Goal: Information Seeking & Learning: Learn about a topic

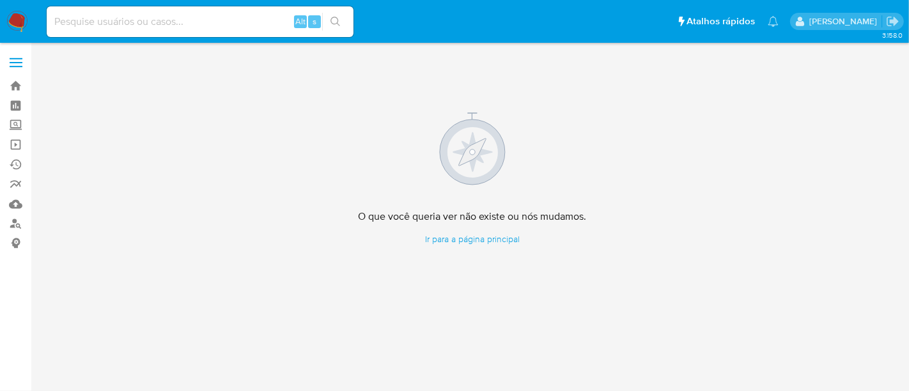
click at [153, 29] on input at bounding box center [200, 21] width 307 height 17
paste input "SOQarlRtqE4TlIVklwsSBRoK"
type input "SOQarlRtqE4TlIVklwsSBRoK"
click at [334, 20] on icon "search-icon" at bounding box center [335, 22] width 10 height 10
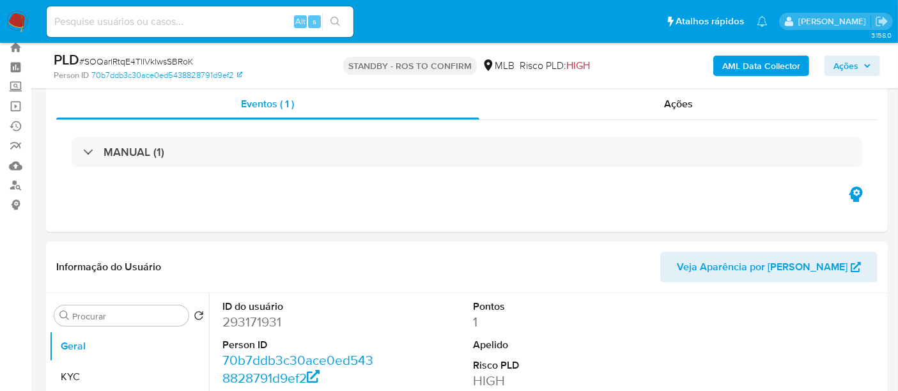
scroll to position [142, 0]
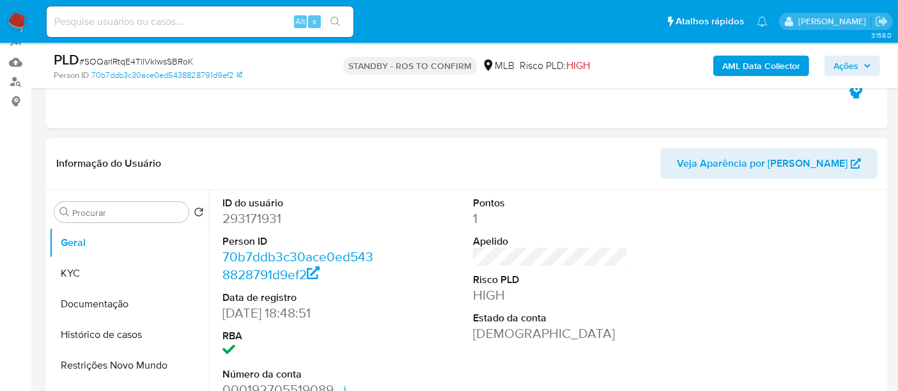
select select "10"
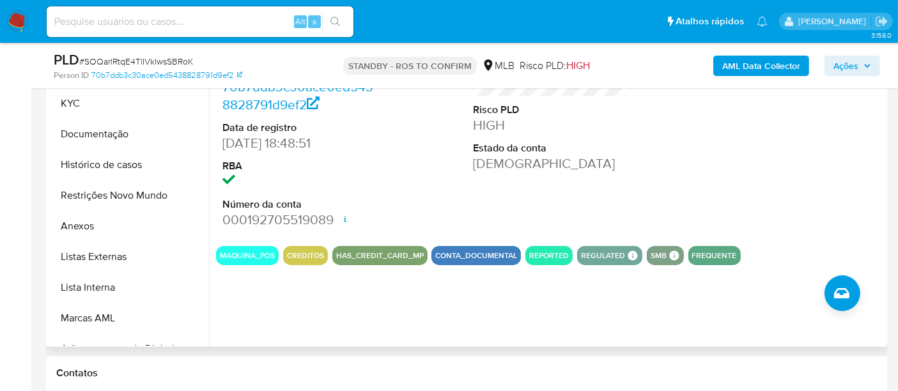
scroll to position [284, 0]
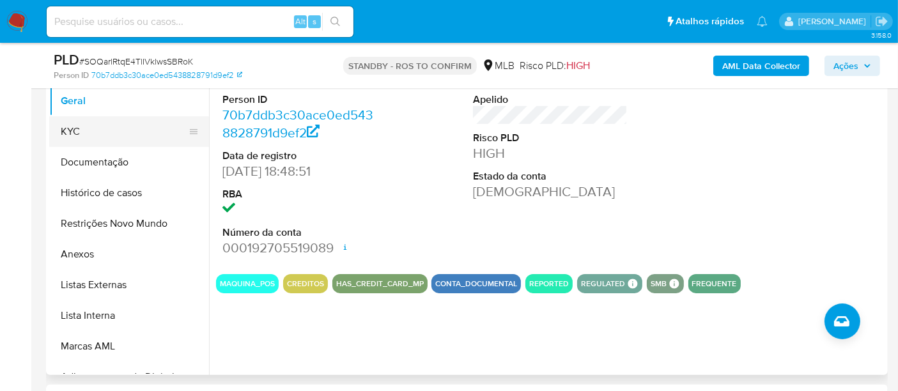
click at [77, 136] on button "KYC" at bounding box center [124, 131] width 150 height 31
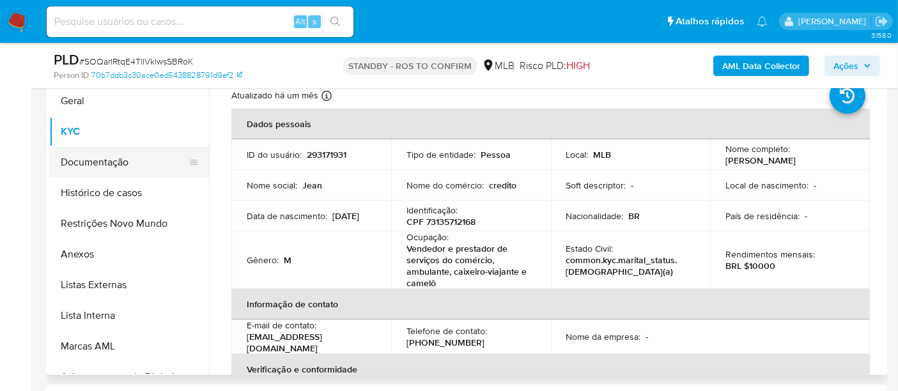
click at [97, 160] on button "Documentação" at bounding box center [124, 162] width 150 height 31
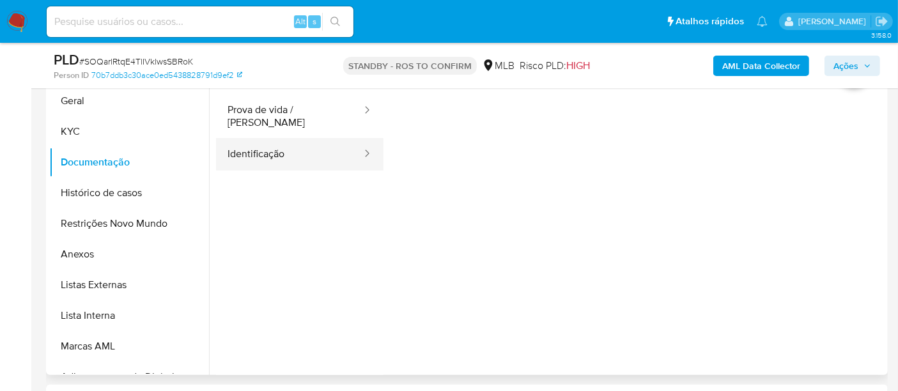
scroll to position [213, 0]
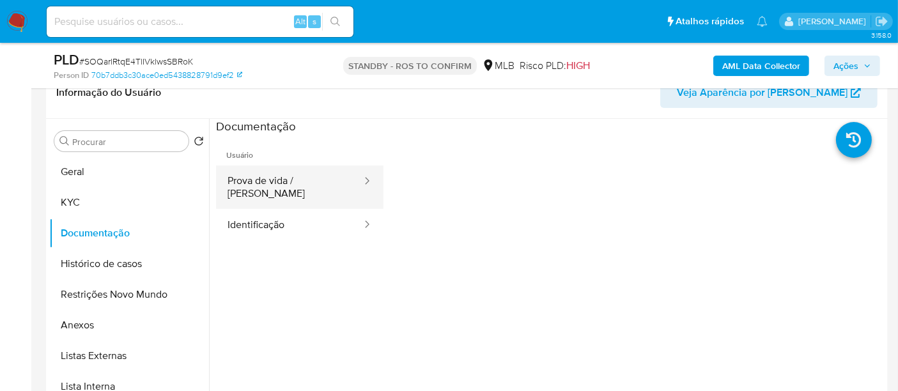
click at [322, 180] on button "Prova de vida / [PERSON_NAME]" at bounding box center [289, 187] width 147 height 43
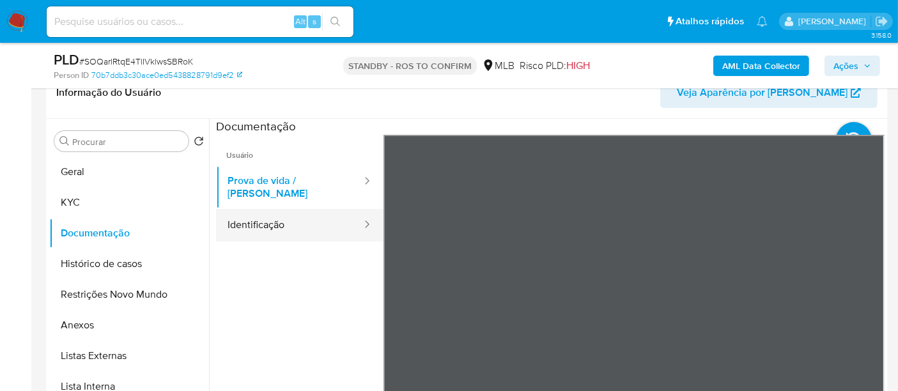
click at [260, 217] on button "Identificação" at bounding box center [289, 225] width 147 height 33
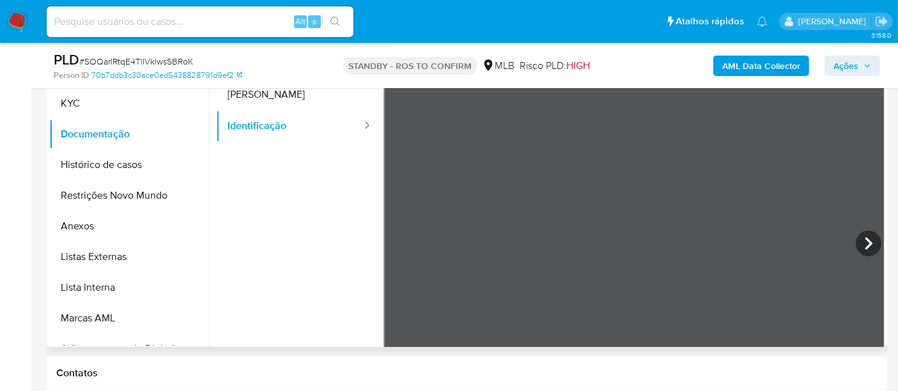
scroll to position [314, 0]
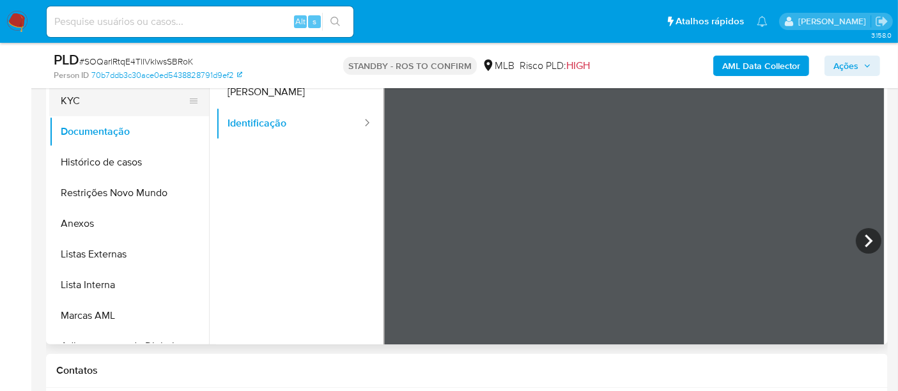
click at [83, 102] on button "KYC" at bounding box center [124, 101] width 150 height 31
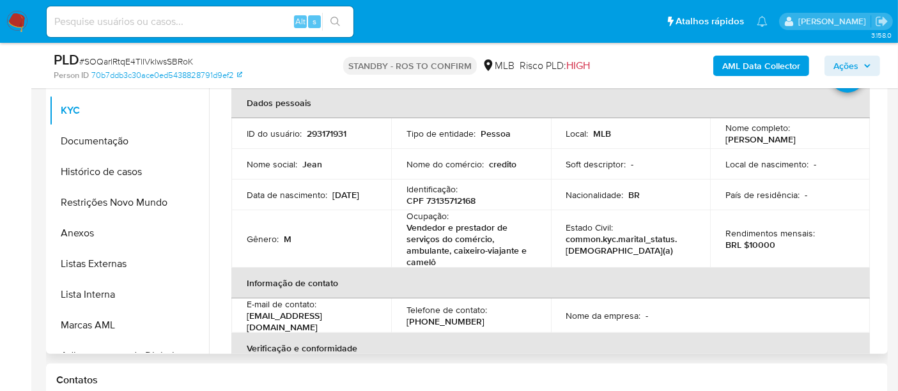
scroll to position [244, 0]
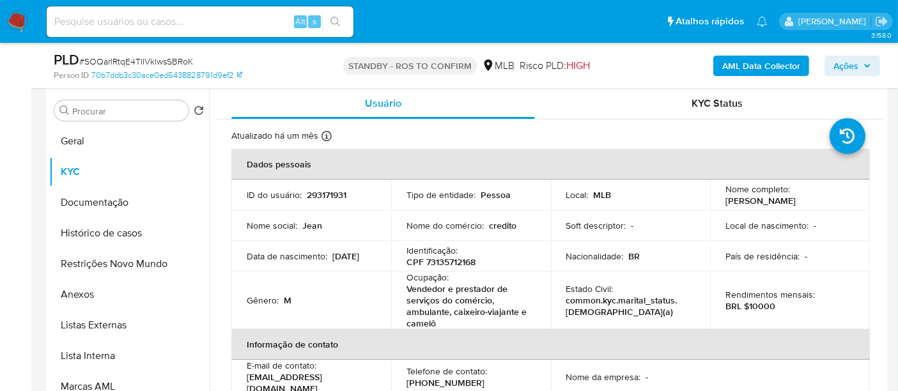
click at [219, 26] on input at bounding box center [200, 21] width 307 height 17
paste input "Lvkl7aSDJfCMYMuJ3HkE7q3u"
type input "Lvkl7aSDJfCMYMuJ3HkE7q3u"
click at [332, 19] on icon "search-icon" at bounding box center [335, 22] width 10 height 10
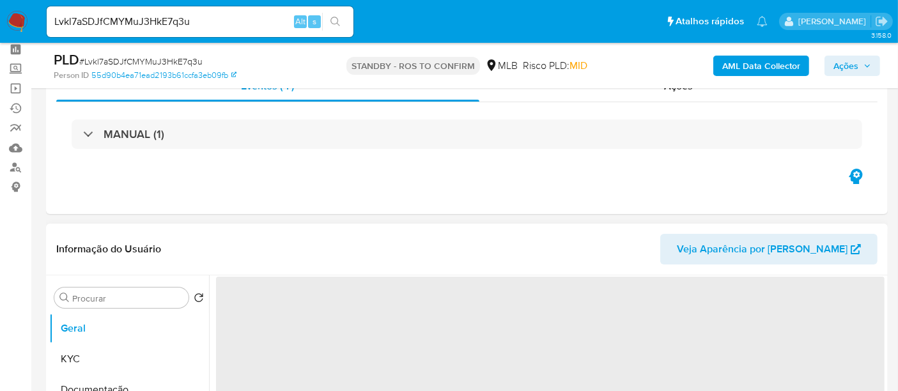
scroll to position [142, 0]
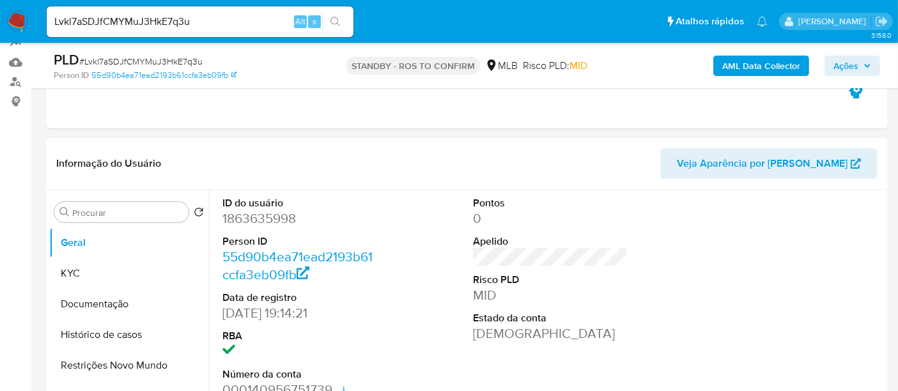
select select "10"
drag, startPoint x: 86, startPoint y: 266, endPoint x: 133, endPoint y: 267, distance: 47.3
click at [87, 266] on button "KYC" at bounding box center [124, 273] width 150 height 31
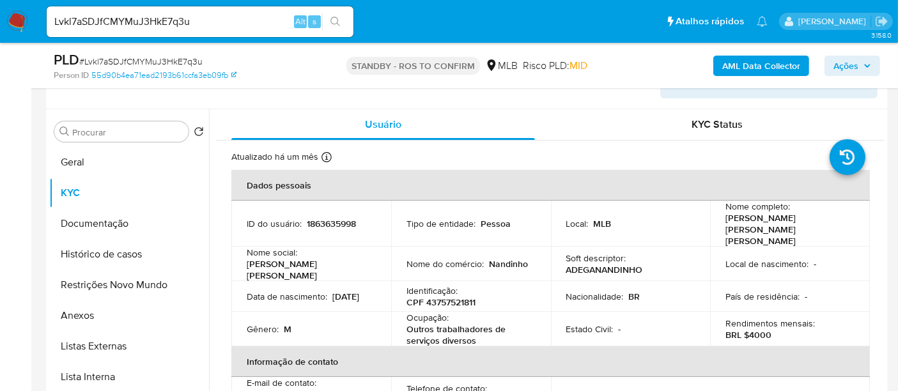
scroll to position [225, 0]
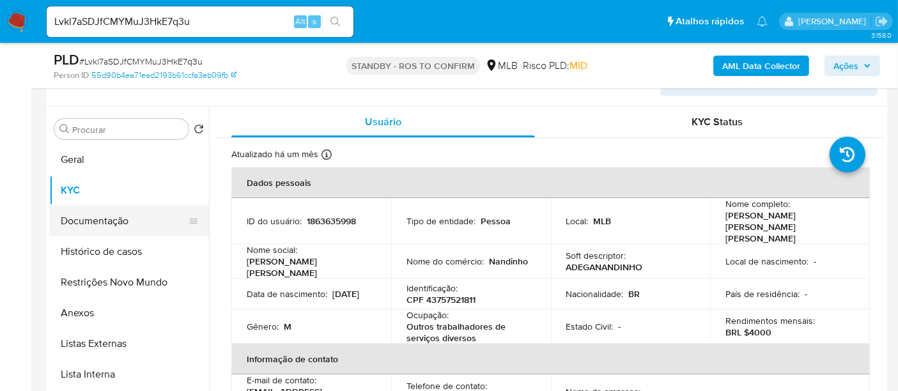
click at [86, 224] on button "Documentação" at bounding box center [124, 221] width 150 height 31
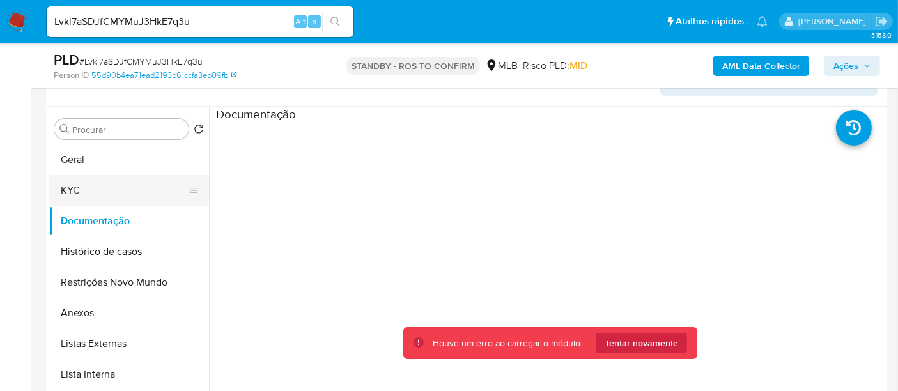
click at [84, 192] on button "KYC" at bounding box center [124, 190] width 150 height 31
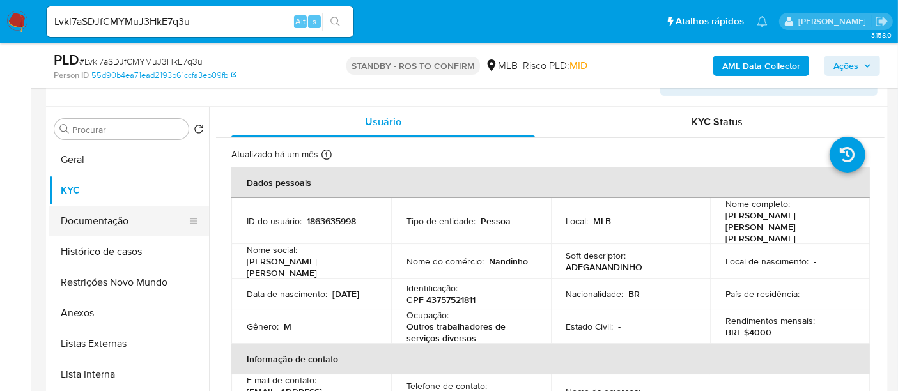
click at [88, 222] on button "Documentação" at bounding box center [124, 221] width 150 height 31
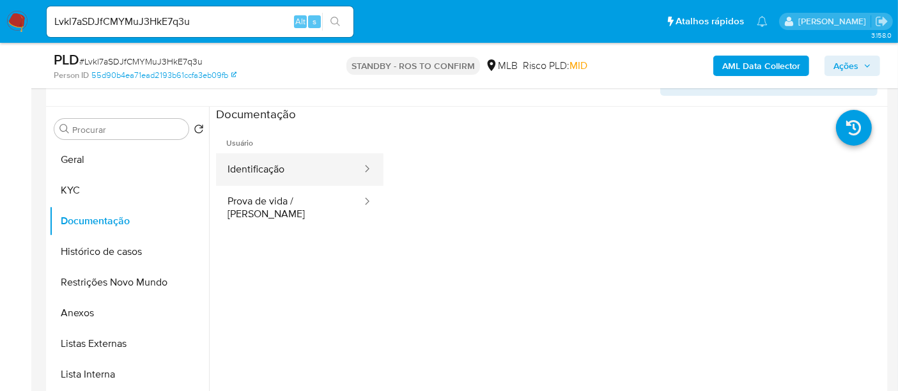
click at [280, 173] on button "Identificação" at bounding box center [289, 169] width 147 height 33
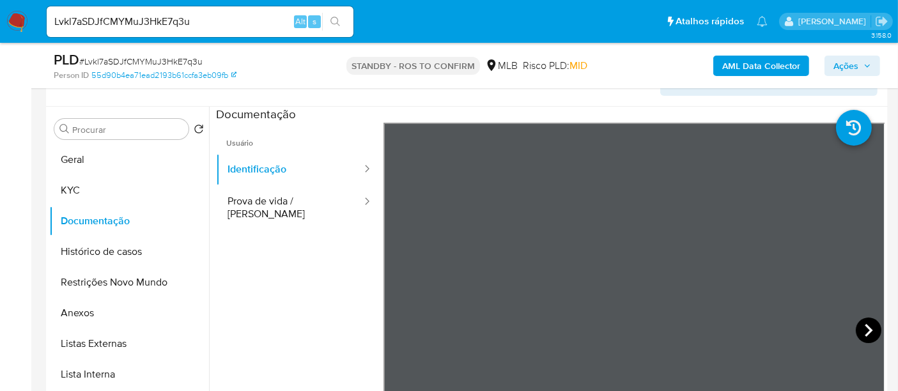
click at [865, 324] on icon at bounding box center [869, 330] width 8 height 13
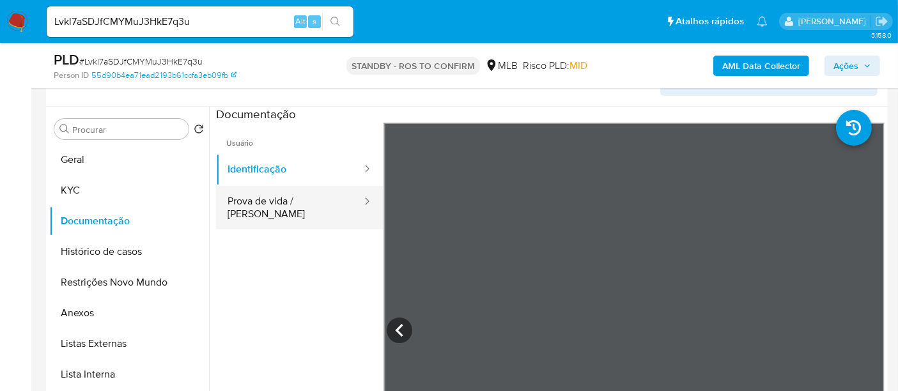
click at [235, 203] on button "Prova de vida / [PERSON_NAME]" at bounding box center [289, 207] width 147 height 43
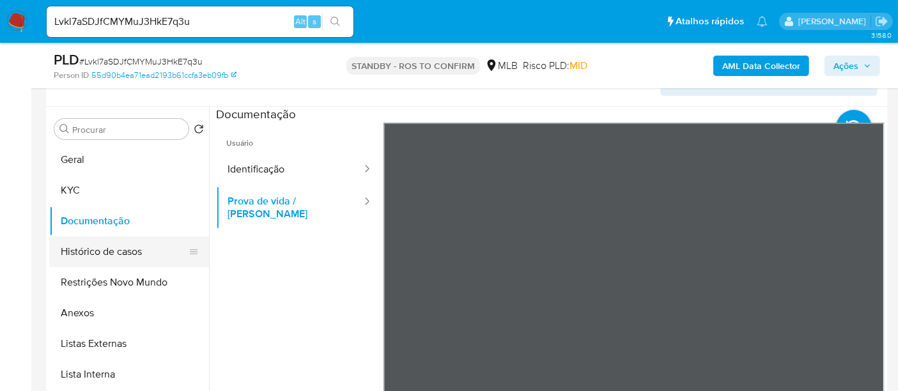
click at [124, 251] on button "Histórico de casos" at bounding box center [124, 252] width 150 height 31
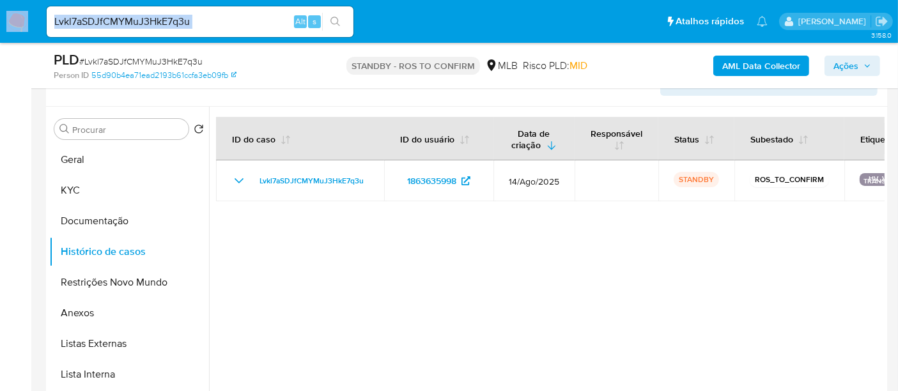
drag, startPoint x: 222, startPoint y: 12, endPoint x: 0, endPoint y: 43, distance: 223.9
click at [0, 43] on nav "Pausado Ver notificaciones Lvkl7aSDJfCMYMuJ3HkE7q3u Alt s Atalhos rápidos Presi…" at bounding box center [449, 21] width 898 height 43
click at [228, 28] on input "Lvkl7aSDJfCMYMuJ3HkE7q3u" at bounding box center [200, 21] width 307 height 17
drag, startPoint x: 226, startPoint y: 24, endPoint x: 0, endPoint y: 20, distance: 226.3
click at [0, 20] on nav "Pausado Ver notificaciones Lvkl7aSDJfCMYMuJ3HkE7q3u Alt s Atalhos rápidos Presi…" at bounding box center [449, 21] width 898 height 43
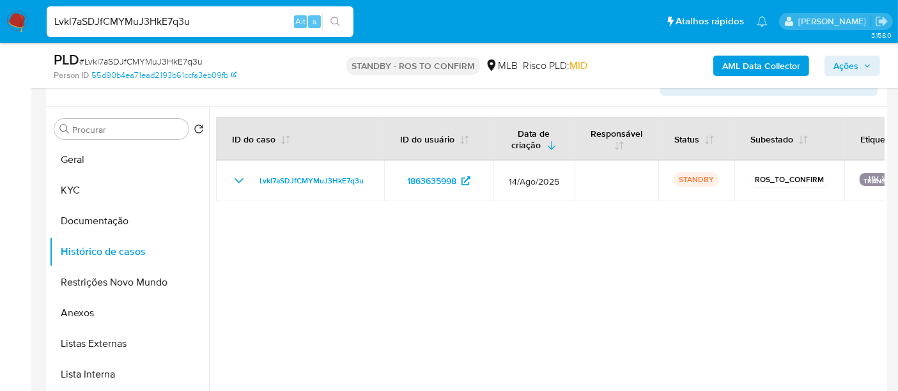
paste input "QNDsBLVUm3M5eGMdo3bpdj1o"
type input "QNDsBLVUm3M5eGMdo3bpdj1o"
click at [333, 21] on icon "search-icon" at bounding box center [335, 22] width 10 height 10
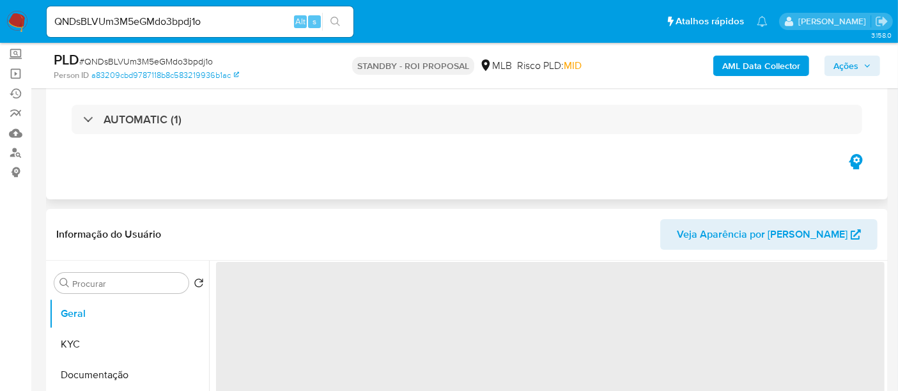
scroll to position [142, 0]
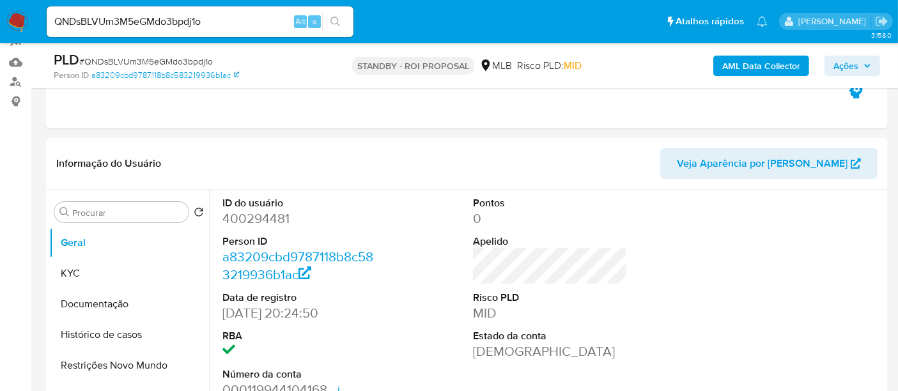
select select "10"
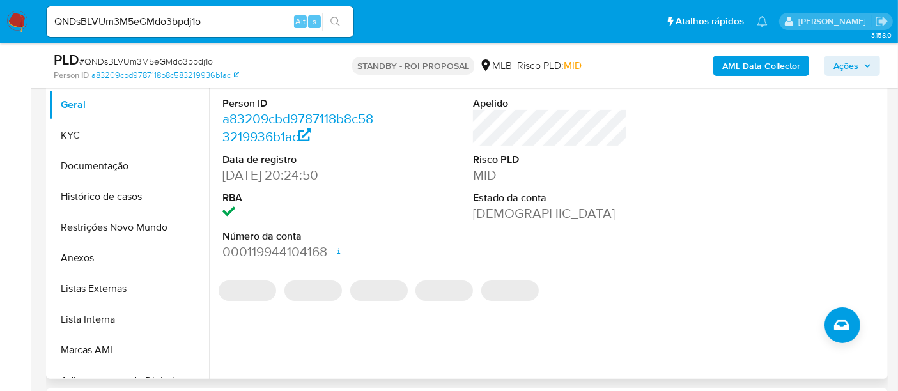
scroll to position [284, 0]
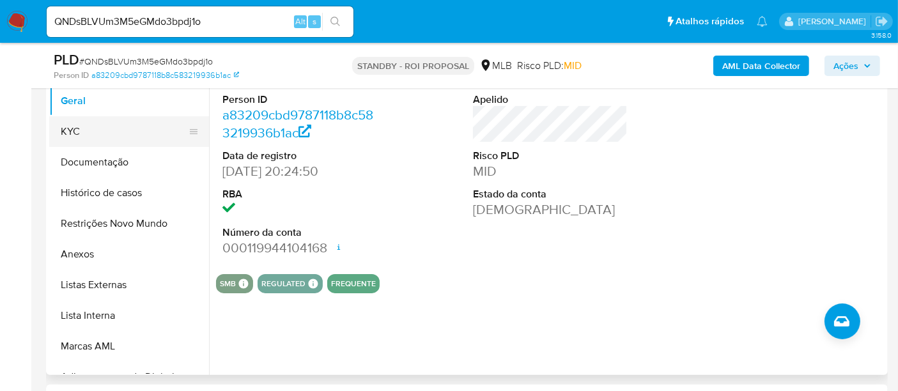
click at [75, 132] on button "KYC" at bounding box center [124, 131] width 150 height 31
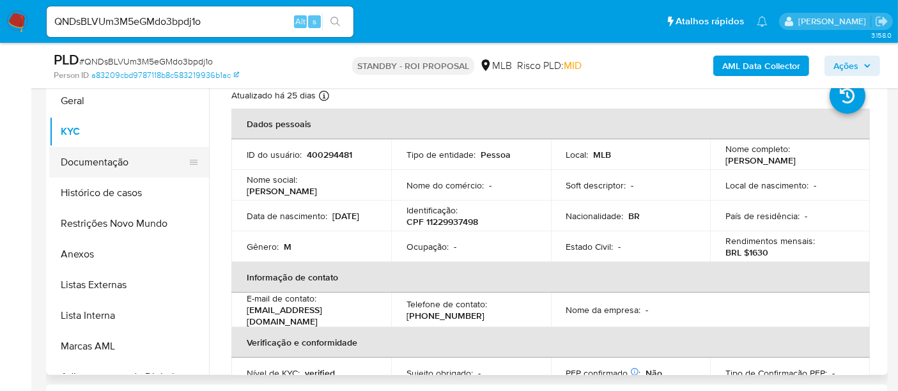
click at [112, 167] on button "Documentação" at bounding box center [124, 162] width 150 height 31
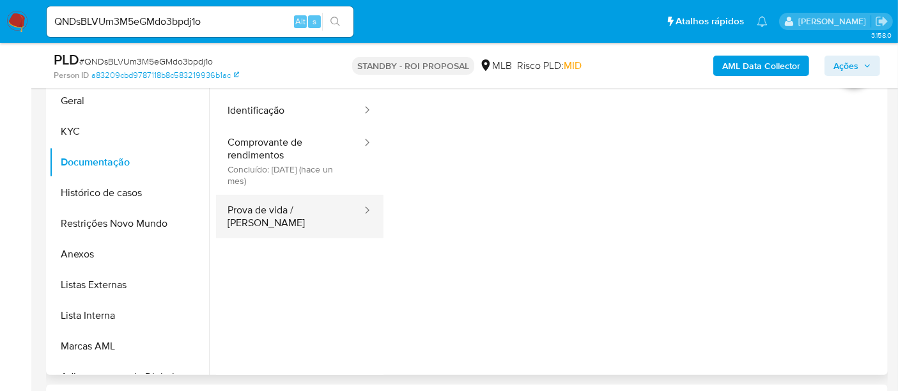
scroll to position [213, 0]
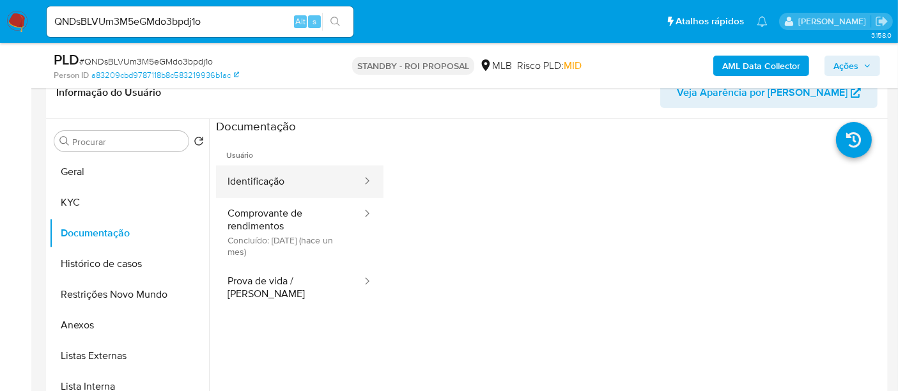
click at [283, 185] on button "Identificação" at bounding box center [289, 182] width 147 height 33
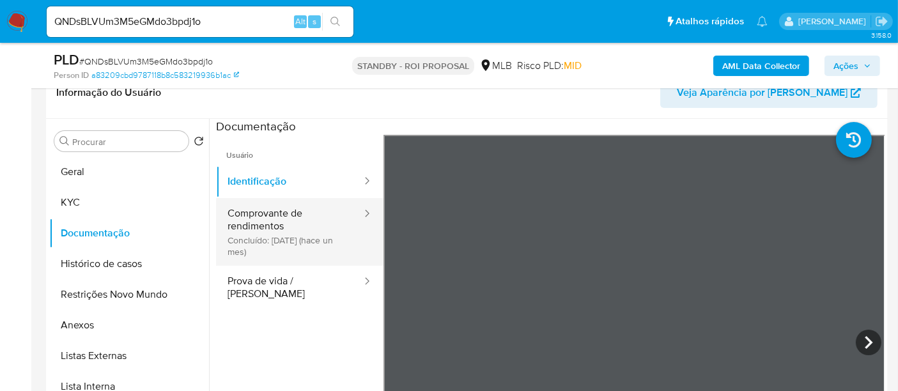
click at [279, 218] on button "Comprovante de rendimentos Concluído: 20/08/2025 (hace un mes)" at bounding box center [289, 232] width 147 height 68
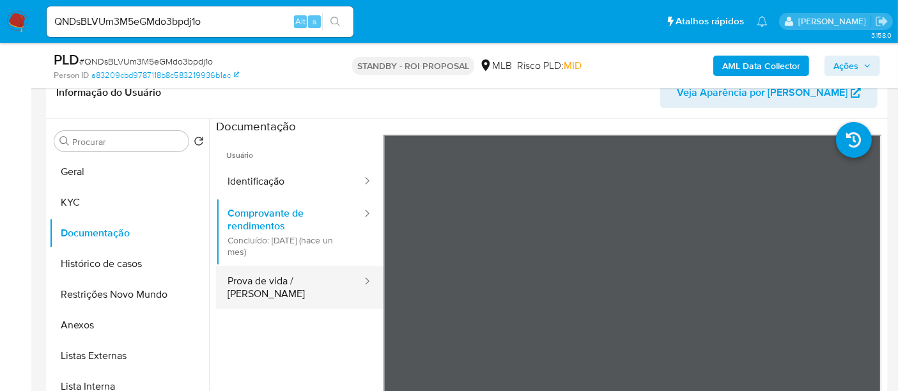
click at [279, 281] on button "Prova de vida / [PERSON_NAME]" at bounding box center [289, 287] width 147 height 43
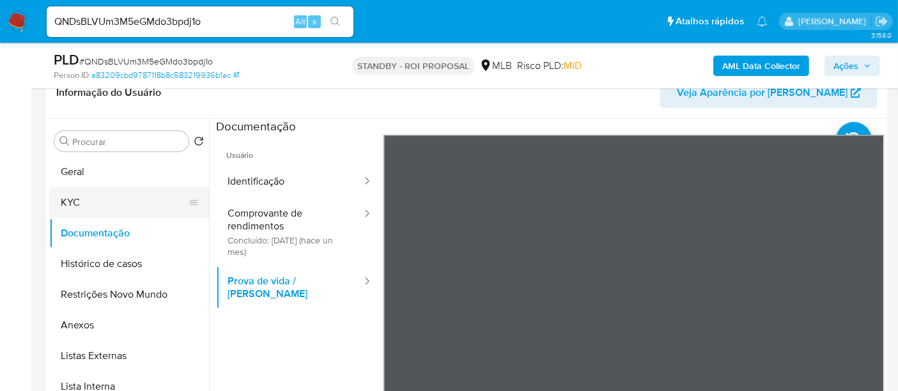
click at [82, 197] on button "KYC" at bounding box center [124, 202] width 150 height 31
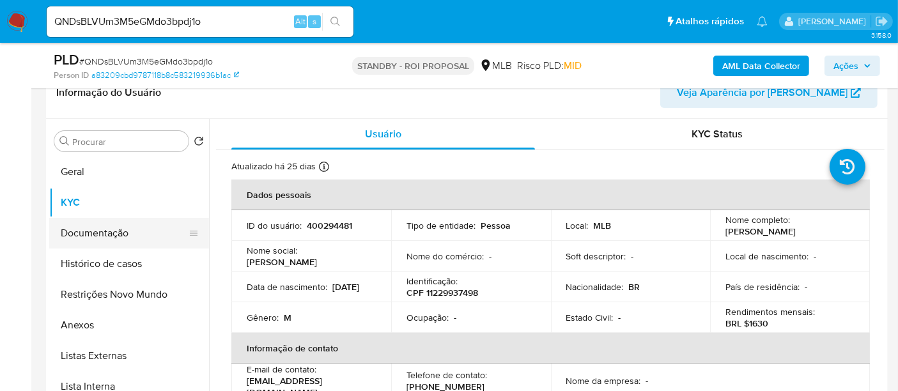
click at [102, 229] on button "Documentação" at bounding box center [124, 233] width 150 height 31
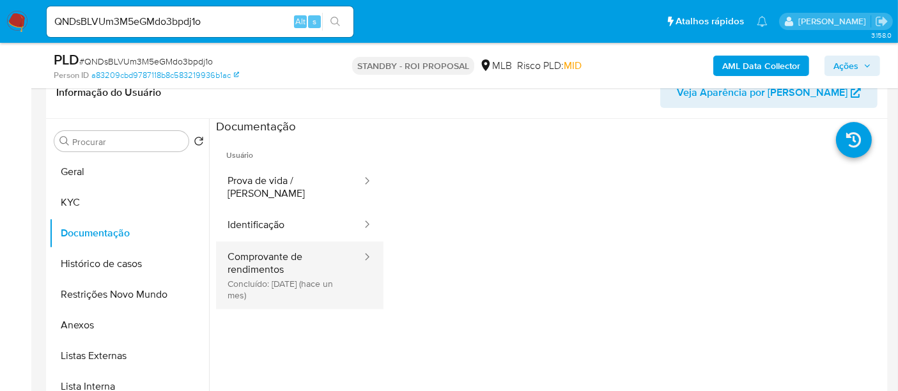
click at [262, 253] on button "Comprovante de rendimentos Concluído: 20/08/2025 (hace un mes)" at bounding box center [289, 276] width 147 height 68
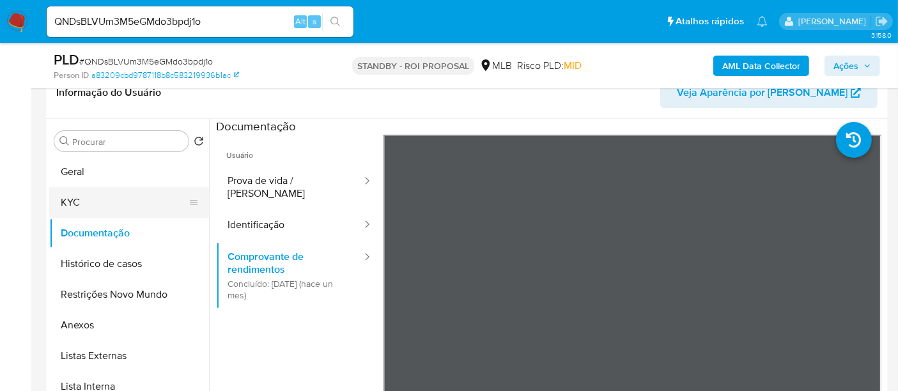
click at [86, 204] on button "KYC" at bounding box center [124, 202] width 150 height 31
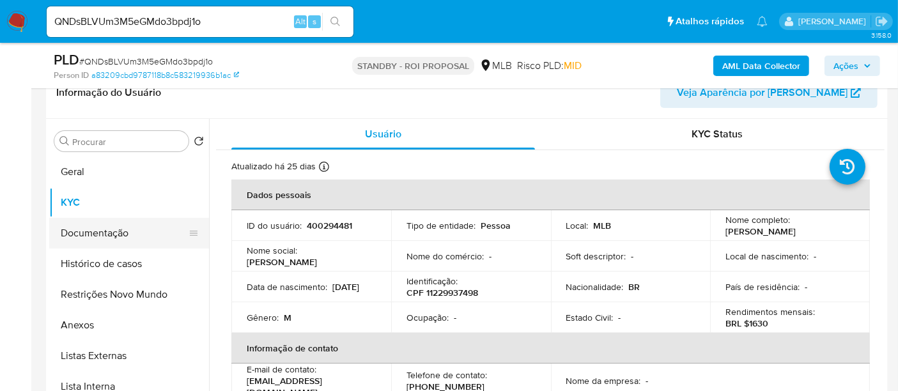
drag, startPoint x: 105, startPoint y: 228, endPoint x: 180, endPoint y: 247, distance: 77.2
click at [105, 228] on button "Documentação" at bounding box center [124, 233] width 150 height 31
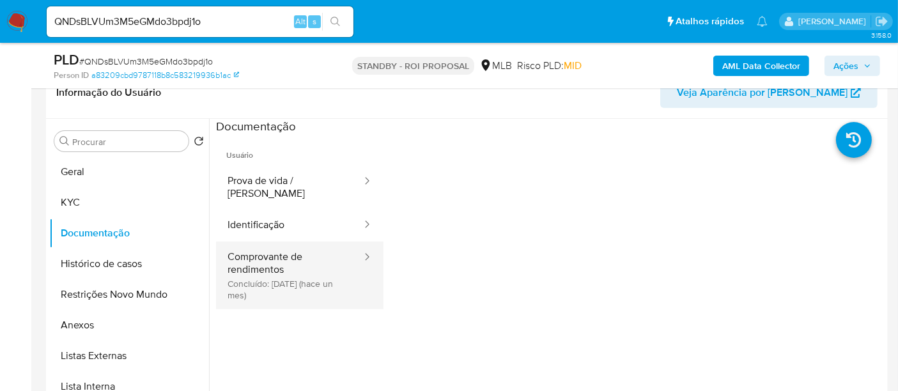
click at [301, 244] on button "Comprovante de rendimentos Concluído: 20/08/2025 (hace un mes)" at bounding box center [289, 276] width 147 height 68
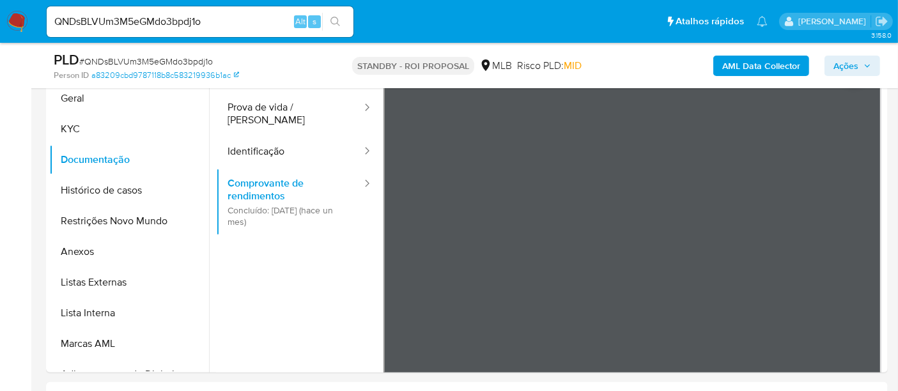
scroll to position [309, 0]
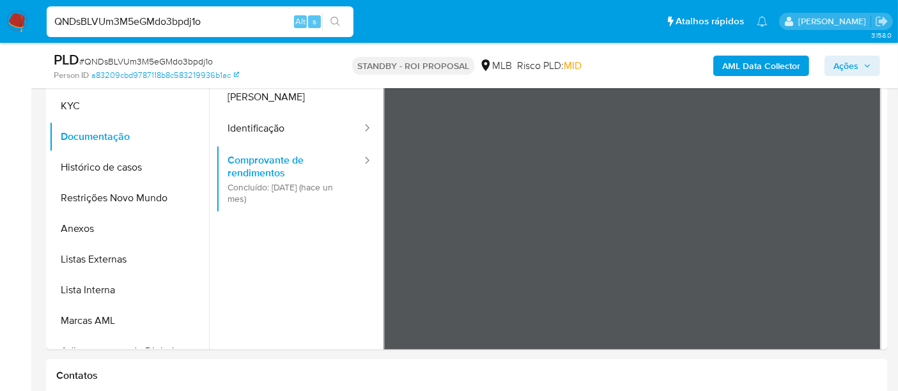
drag, startPoint x: 230, startPoint y: 20, endPoint x: 0, endPoint y: 74, distance: 236.4
paste input "7z28wijTot4JzdXC6ftHQgfS"
type input "7z28wijTot4JzdXC6ftHQgfS"
click at [334, 13] on button "search-icon" at bounding box center [335, 22] width 26 height 18
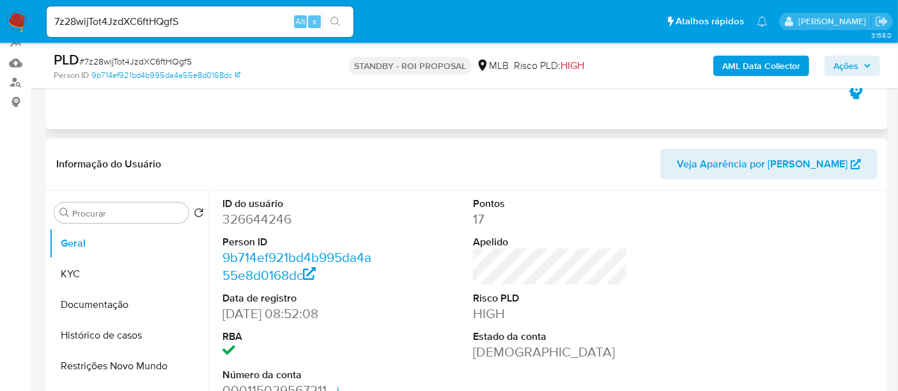
scroll to position [142, 0]
select select "10"
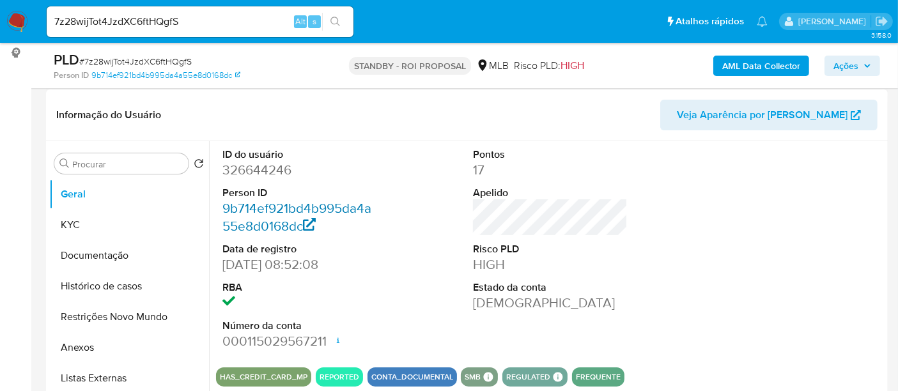
scroll to position [213, 0]
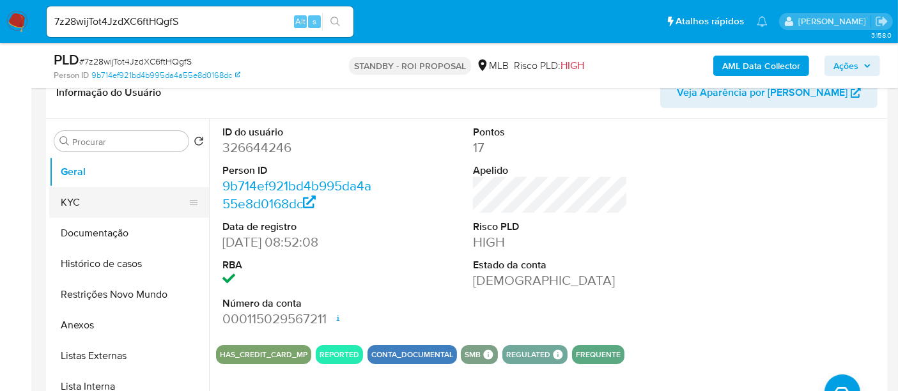
click at [108, 201] on button "KYC" at bounding box center [124, 202] width 150 height 31
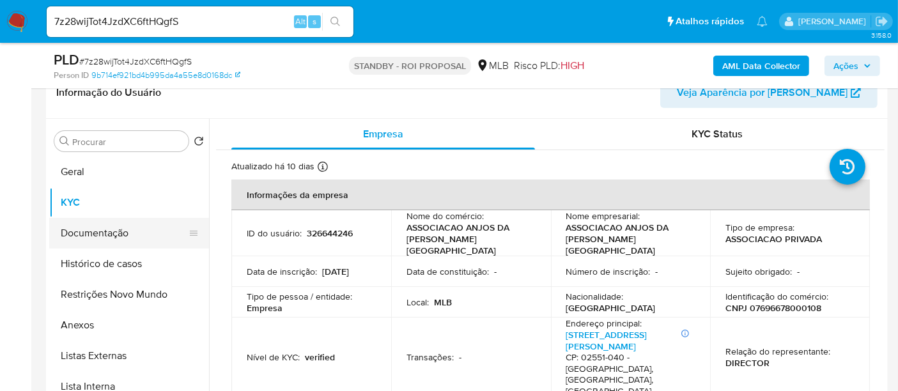
click at [99, 235] on button "Documentação" at bounding box center [124, 233] width 150 height 31
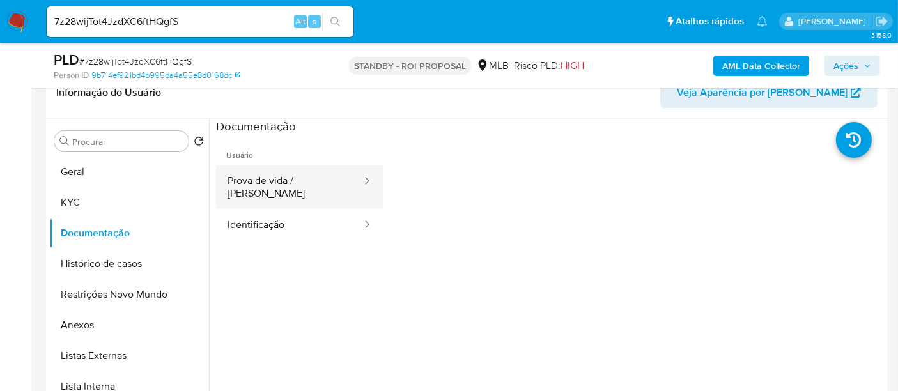
click at [299, 187] on button "Prova de vida / [PERSON_NAME]" at bounding box center [289, 187] width 147 height 43
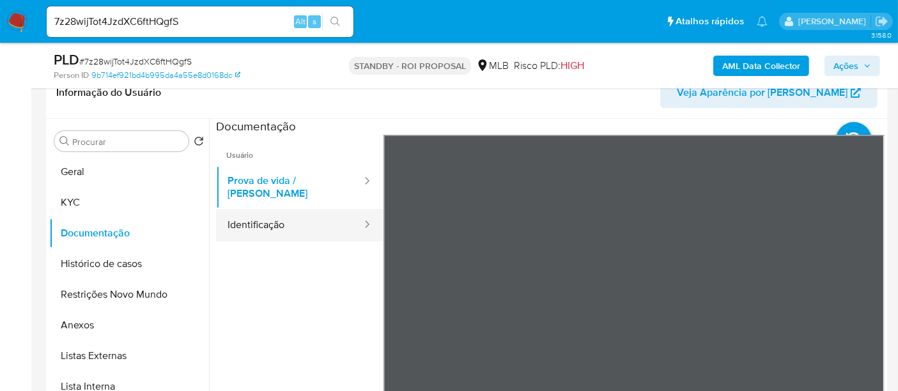
click at [259, 215] on button "Identificação" at bounding box center [289, 225] width 147 height 33
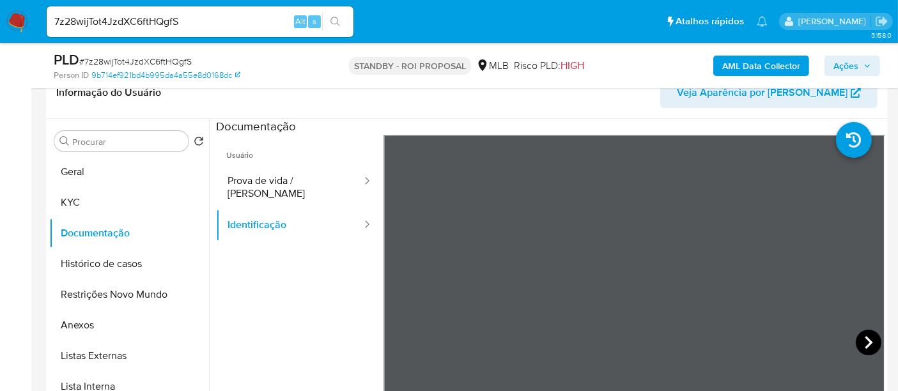
click at [856, 337] on icon at bounding box center [869, 343] width 26 height 26
drag, startPoint x: 197, startPoint y: 22, endPoint x: 0, endPoint y: 43, distance: 197.9
click at [0, 43] on nav "Pausado Ver notificaciones 7z28wijTot4JzdXC6ftHQgfS Alt s Atalhos rápidos Presi…" at bounding box center [449, 21] width 898 height 43
paste input "Ol9JsArZ7iI6AeflJy7Y54LX"
type input "Ol9JsArZ7iI6AeflJy7Y54LX"
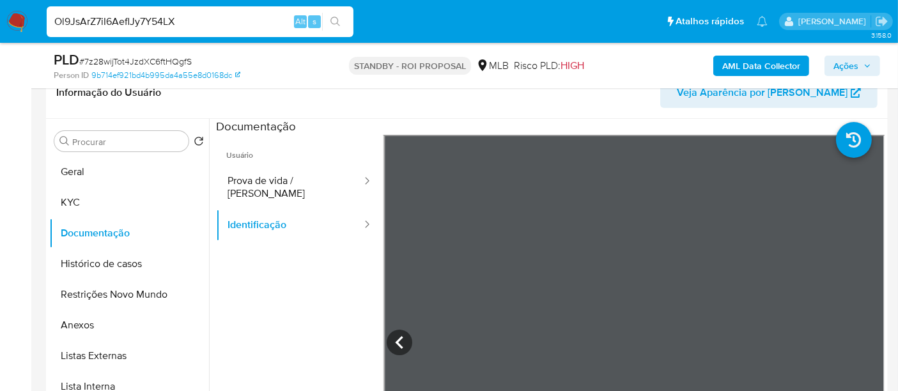
click at [336, 14] on button "search-icon" at bounding box center [335, 22] width 26 height 18
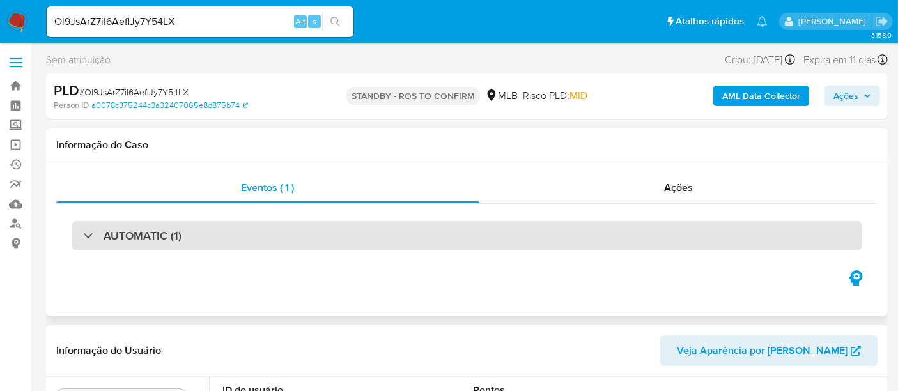
select select "10"
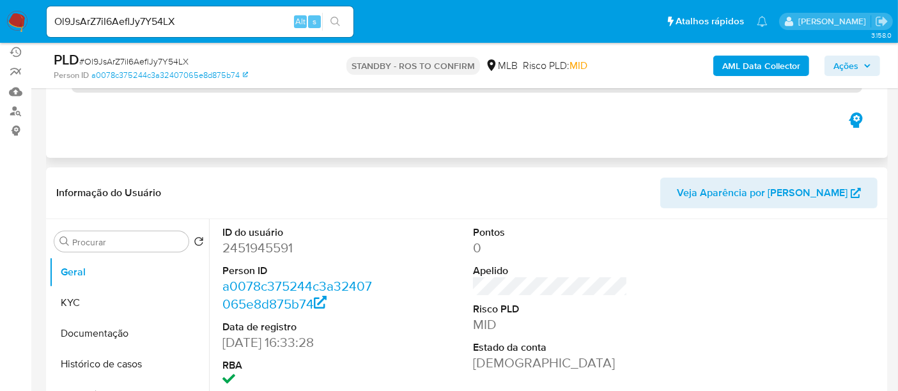
scroll to position [142, 0]
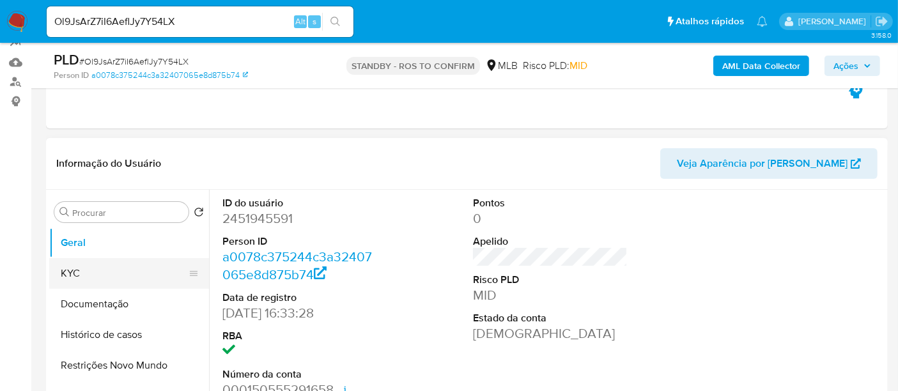
click at [80, 269] on button "KYC" at bounding box center [124, 273] width 150 height 31
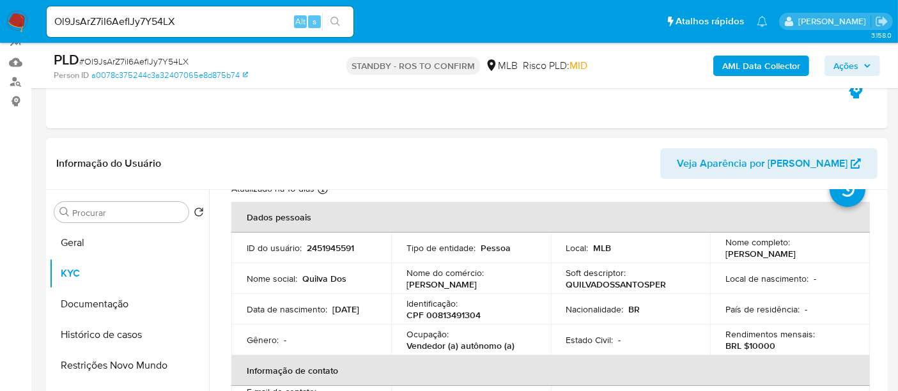
scroll to position [71, 0]
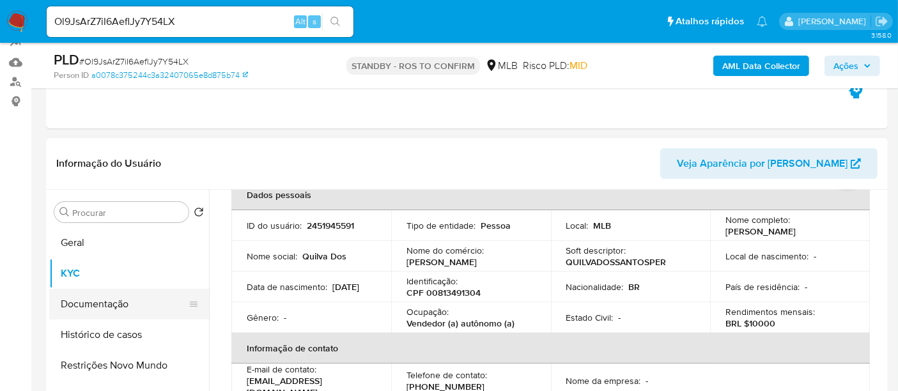
click at [109, 309] on button "Documentação" at bounding box center [124, 304] width 150 height 31
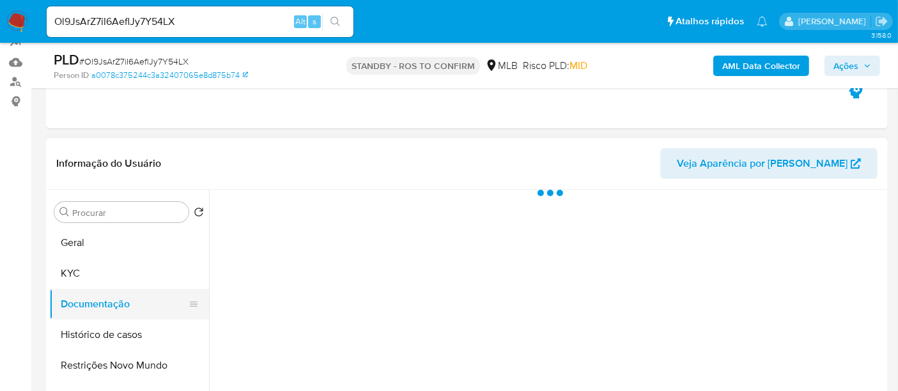
scroll to position [0, 0]
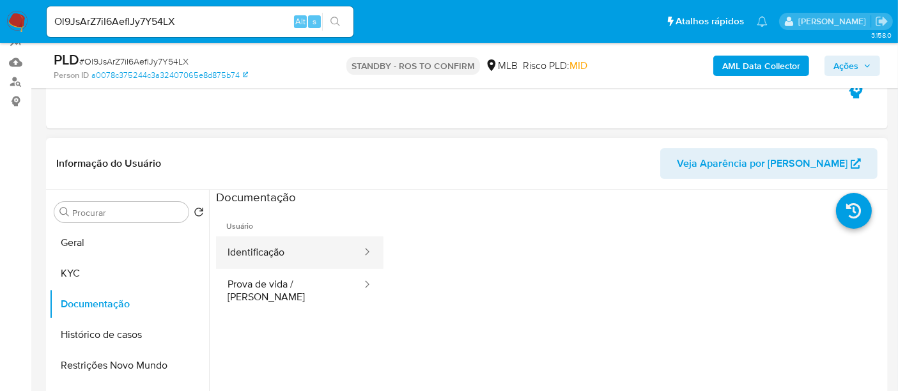
click at [313, 244] on button "Identificação" at bounding box center [289, 253] width 147 height 33
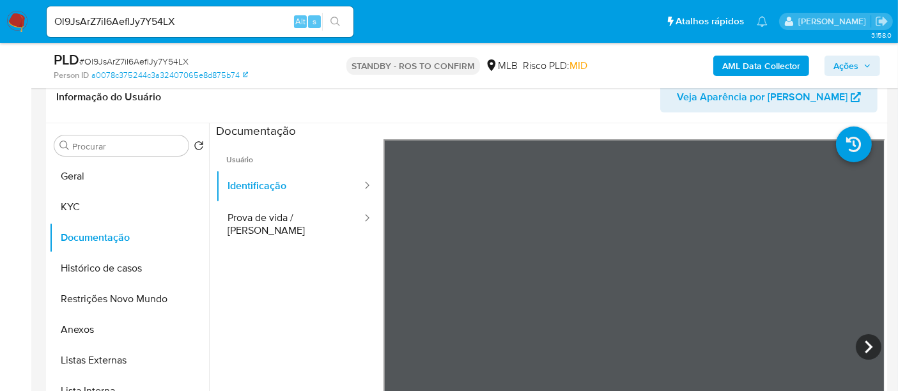
scroll to position [226, 0]
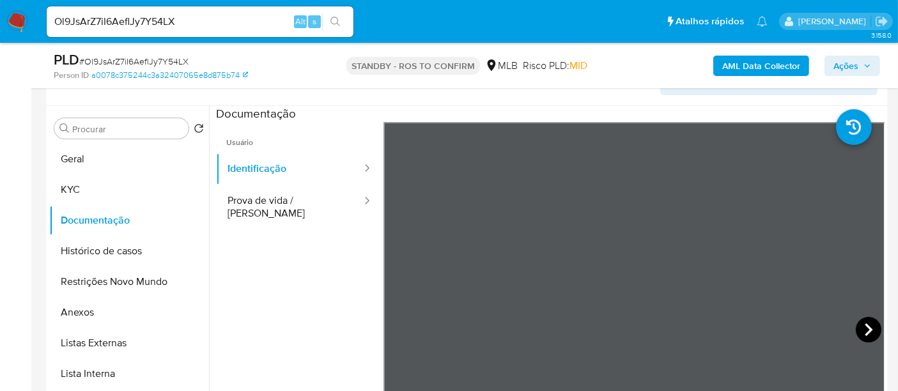
click at [862, 331] on icon at bounding box center [869, 330] width 26 height 26
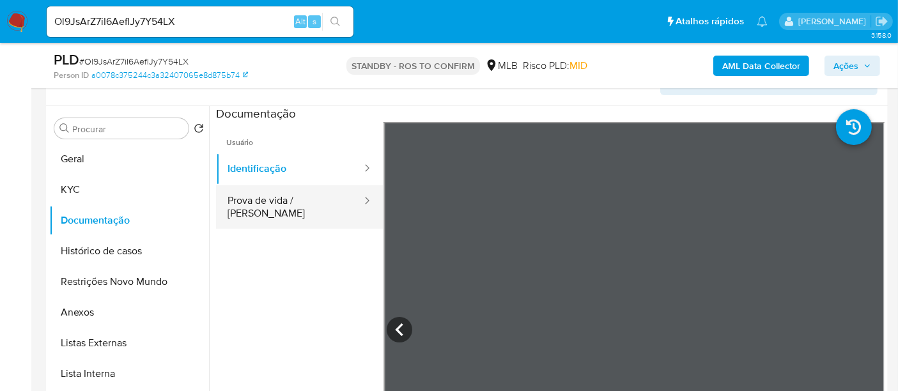
click at [307, 201] on button "Prova de vida / [PERSON_NAME]" at bounding box center [289, 206] width 147 height 43
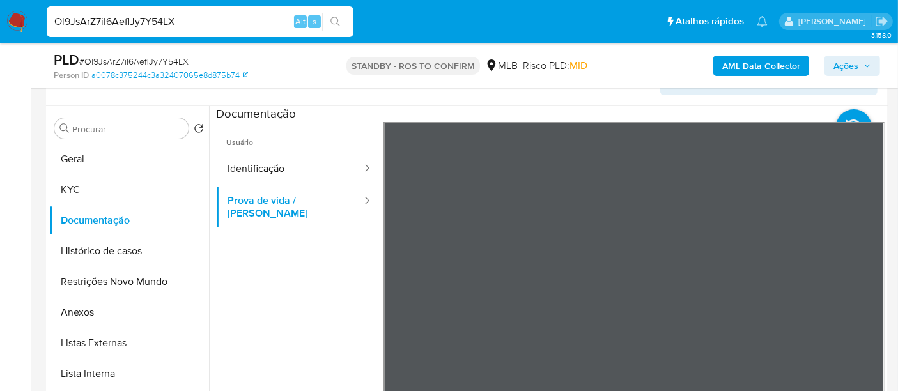
drag, startPoint x: 207, startPoint y: 16, endPoint x: 0, endPoint y: 41, distance: 208.6
click at [0, 41] on nav "Pausado Ver notificaciones Ol9JsArZ7iI6AeflJy7Y54LX Alt s Atalhos rápidos Presi…" at bounding box center [449, 21] width 898 height 43
paste input "ftF14GpC3qdrybfUOQe4eECZ"
type input "ftF14GpC3qdrybfUOQe4eECZ"
click at [330, 20] on button "search-icon" at bounding box center [335, 22] width 26 height 18
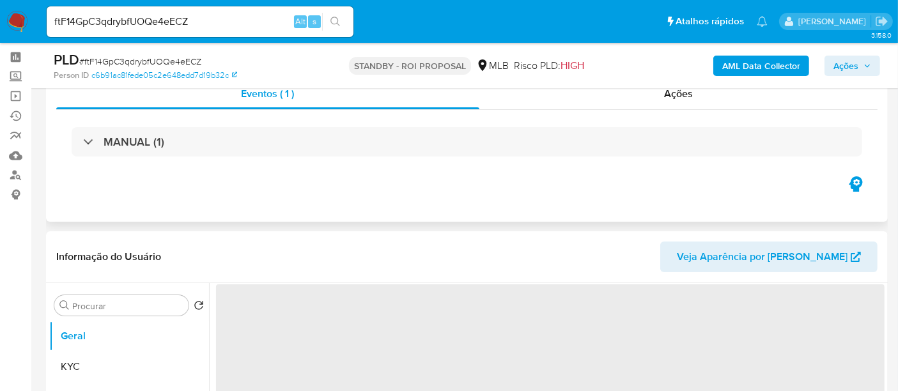
scroll to position [71, 0]
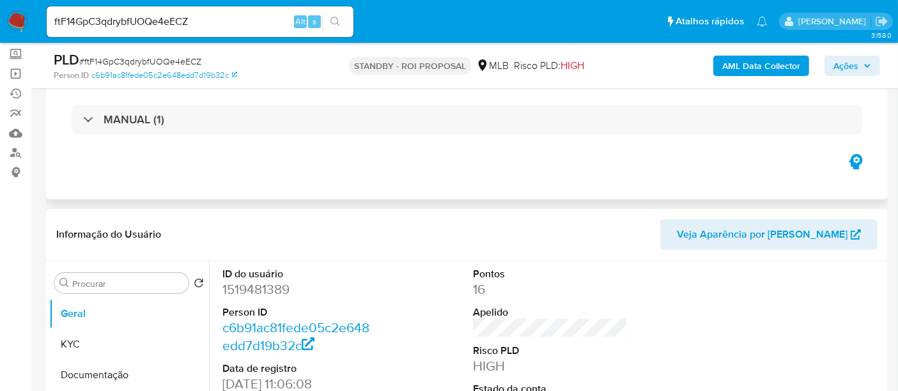
select select "10"
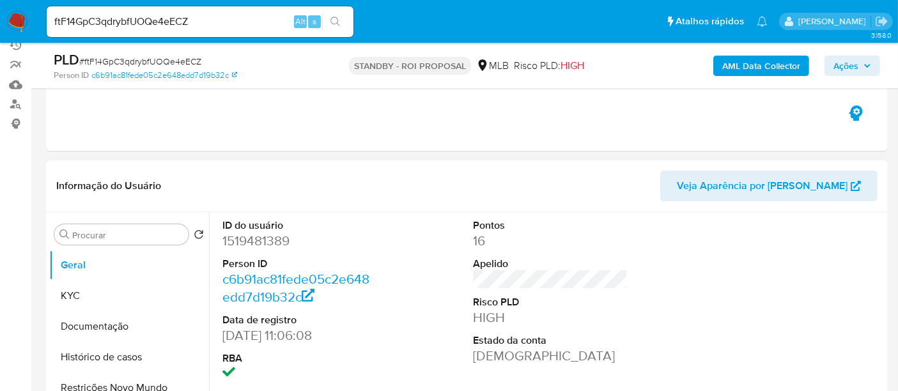
scroll to position [142, 0]
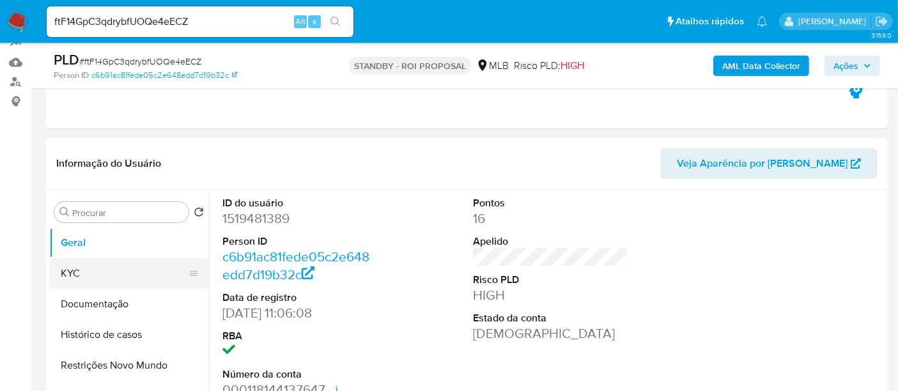
click at [114, 276] on button "KYC" at bounding box center [124, 273] width 150 height 31
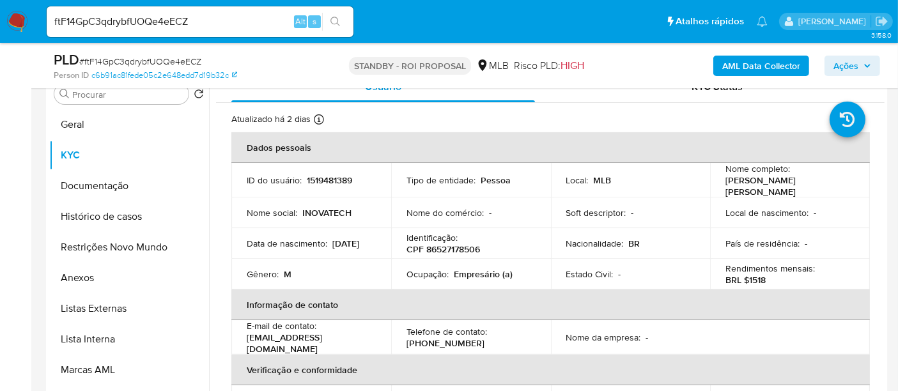
scroll to position [263, 0]
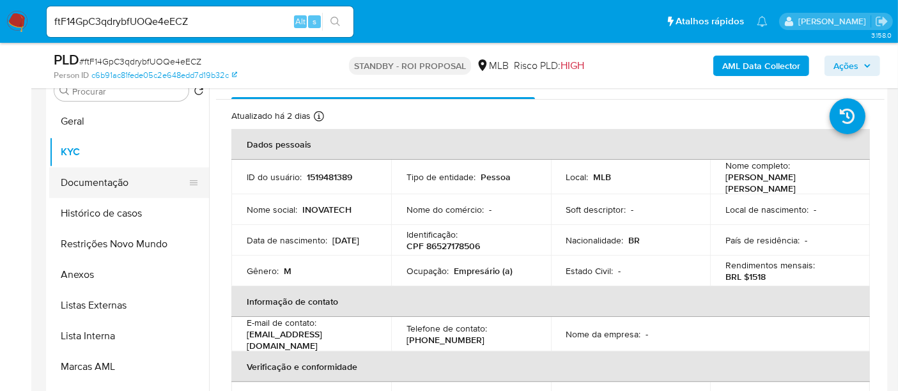
click at [89, 189] on button "Documentação" at bounding box center [124, 182] width 150 height 31
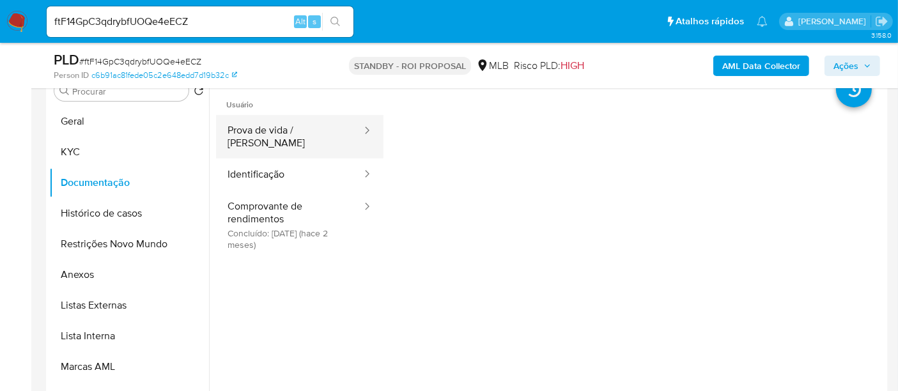
click at [290, 136] on button "Prova de vida / [PERSON_NAME]" at bounding box center [289, 136] width 147 height 43
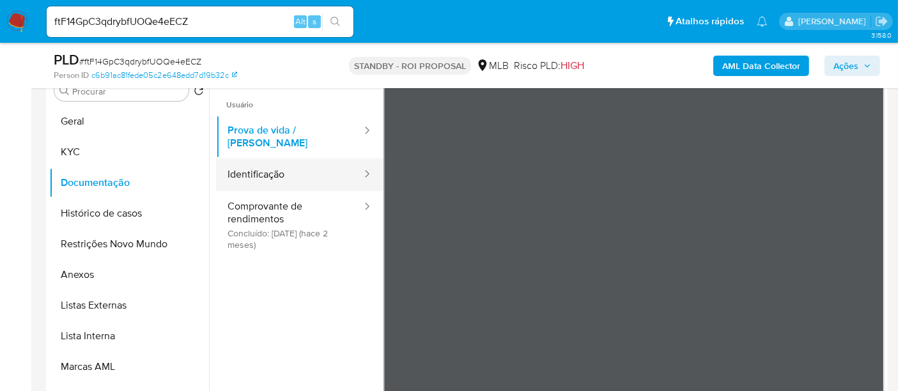
click at [257, 167] on button "Identificação" at bounding box center [289, 175] width 147 height 33
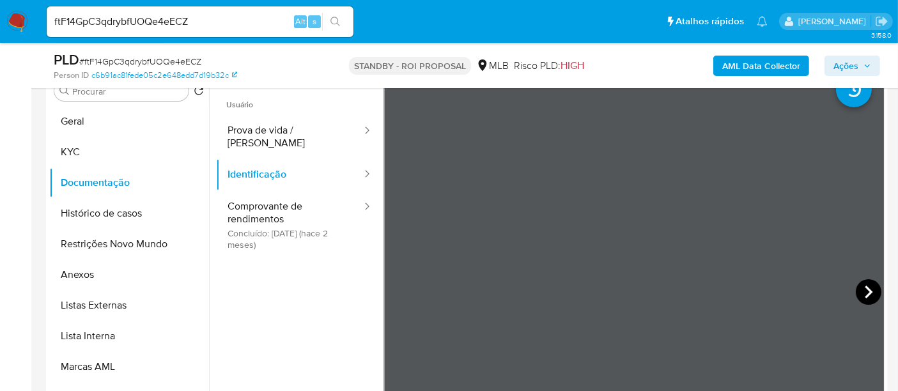
click at [865, 289] on icon at bounding box center [869, 292] width 8 height 13
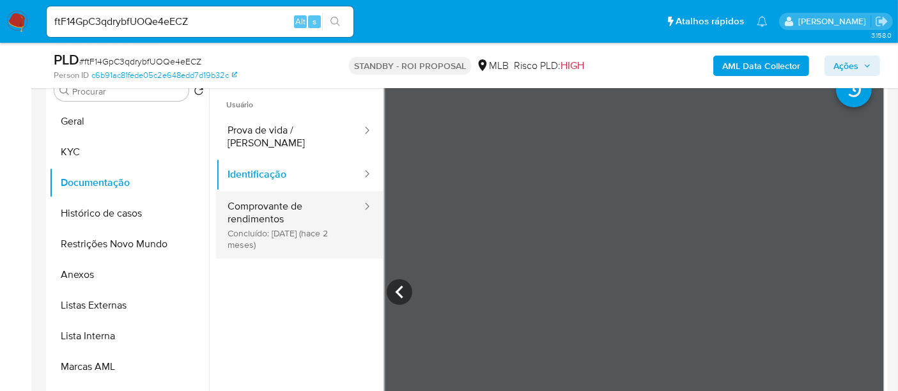
click at [274, 207] on button "Comprovante de rendimentos Concluído: 04/07/2025 (hace 2 meses)" at bounding box center [289, 225] width 147 height 68
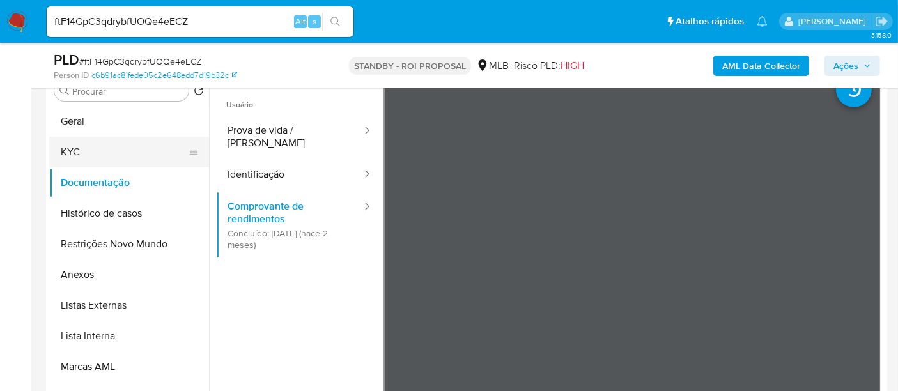
click at [93, 152] on button "KYC" at bounding box center [124, 152] width 150 height 31
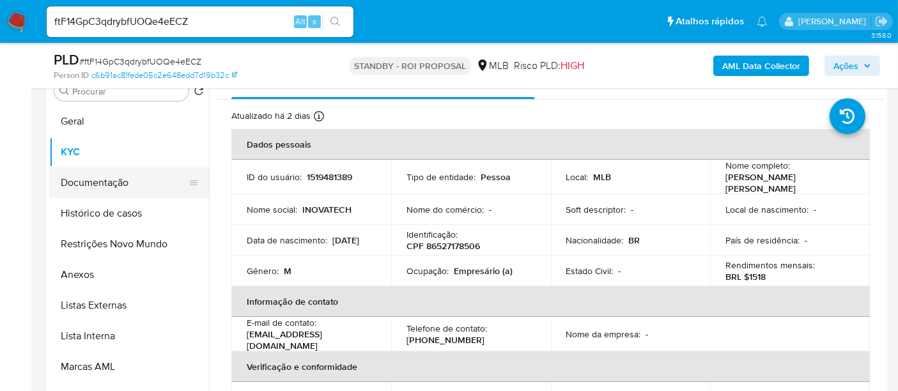
click at [105, 180] on button "Documentação" at bounding box center [124, 182] width 150 height 31
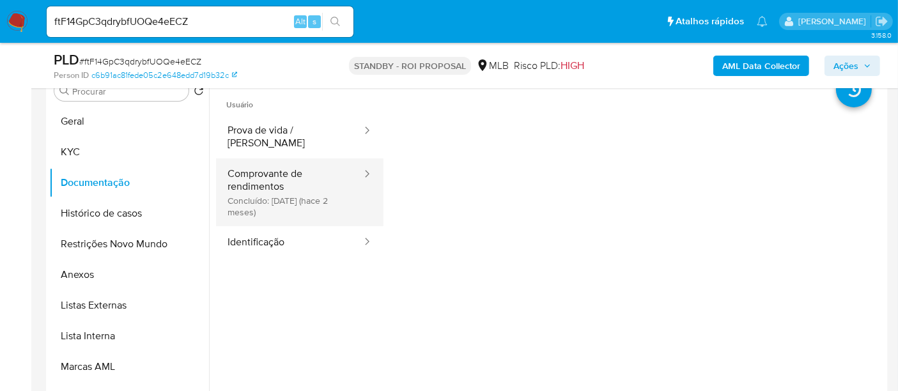
click at [286, 167] on button "Comprovante de rendimentos Concluído: 04/07/2025 (hace 2 meses)" at bounding box center [289, 193] width 147 height 68
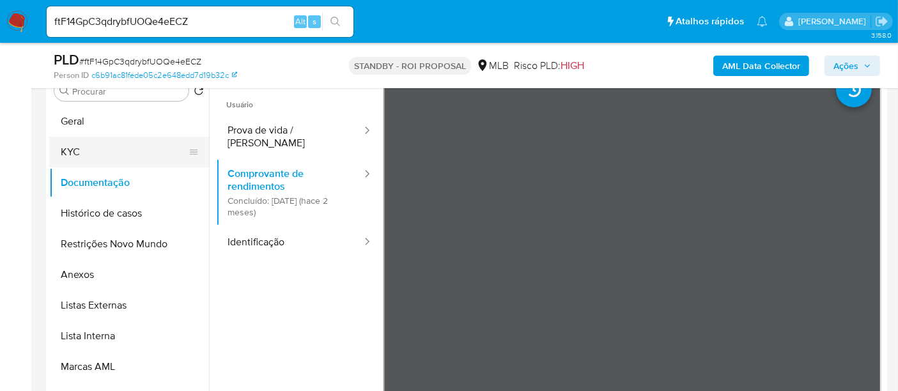
click at [87, 153] on button "KYC" at bounding box center [124, 152] width 150 height 31
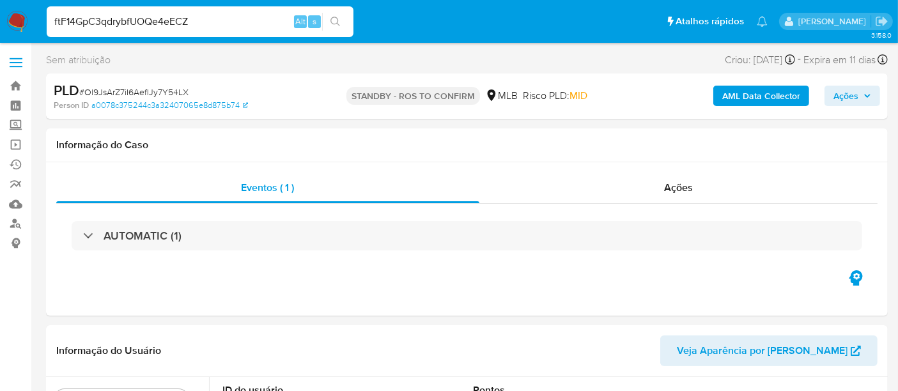
drag, startPoint x: 207, startPoint y: 26, endPoint x: 0, endPoint y: 24, distance: 207.1
click at [0, 24] on nav "Pausado Ver notificaciones ftF14GpC3qdrybfUOQe4eECZ Alt s Atalhos rápidos Presi…" at bounding box center [449, 21] width 898 height 43
select select "10"
paste input "58.471.126/0001-24"
type input "58.471.126/0001-24"
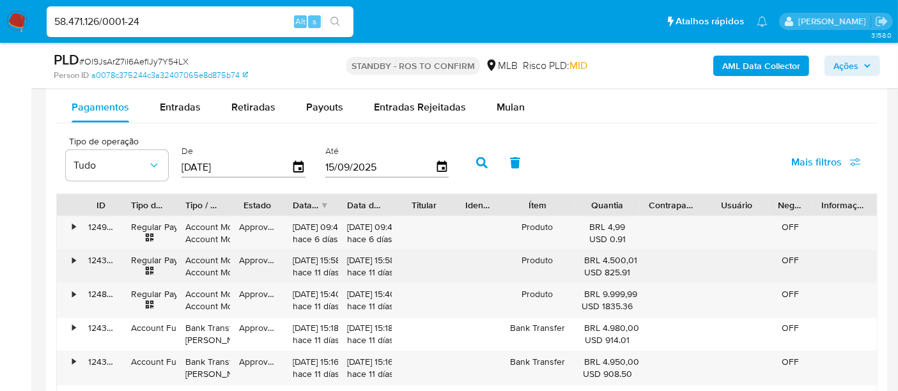
scroll to position [1349, 0]
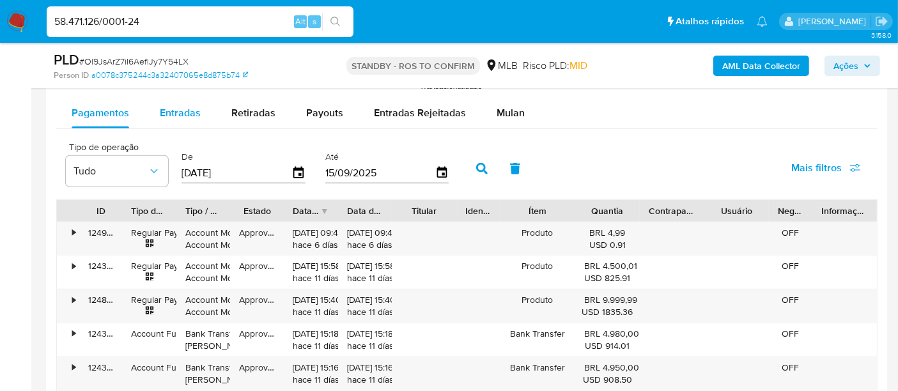
click at [188, 118] on span "Entradas" at bounding box center [180, 112] width 41 height 15
select select "10"
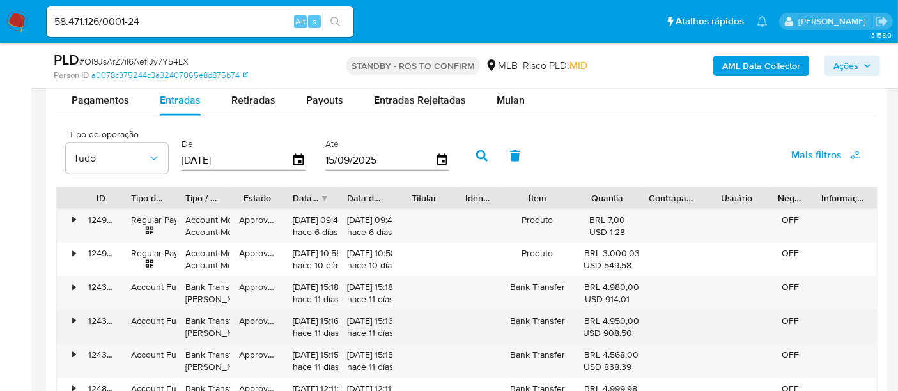
scroll to position [1420, 0]
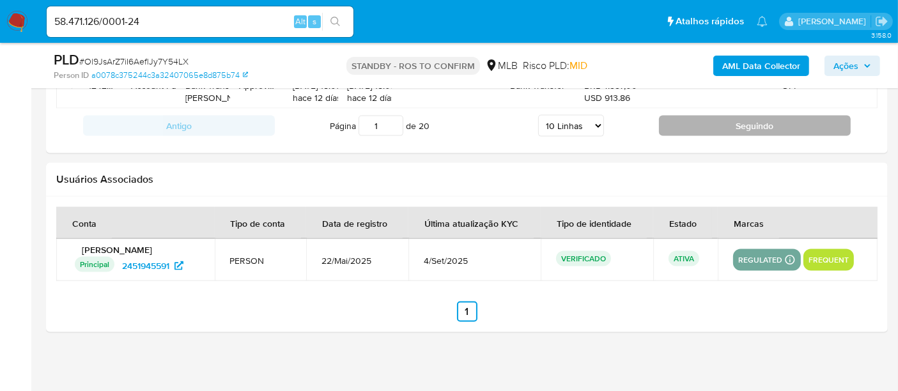
click at [752, 121] on button "Seguindo" at bounding box center [755, 126] width 192 height 20
type input "2"
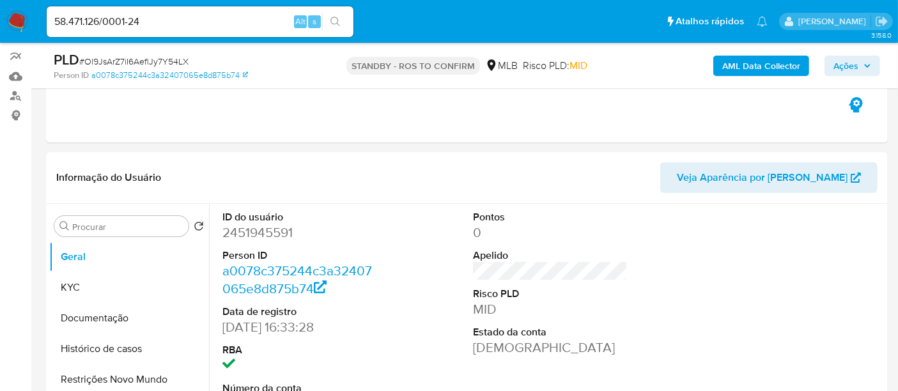
scroll to position [125, 0]
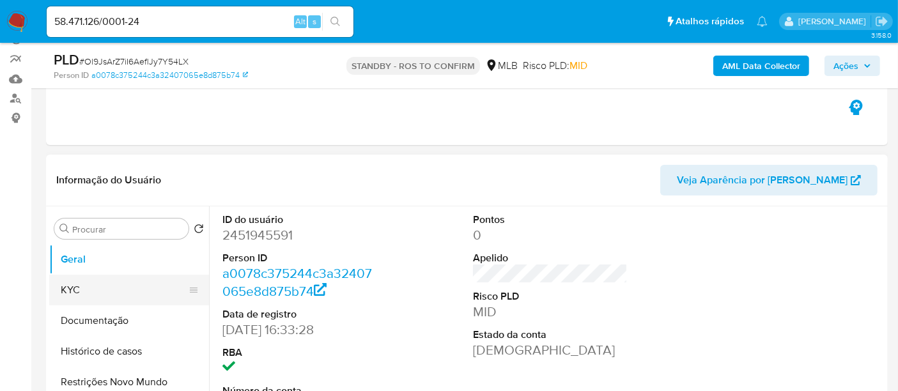
click at [75, 291] on button "KYC" at bounding box center [124, 290] width 150 height 31
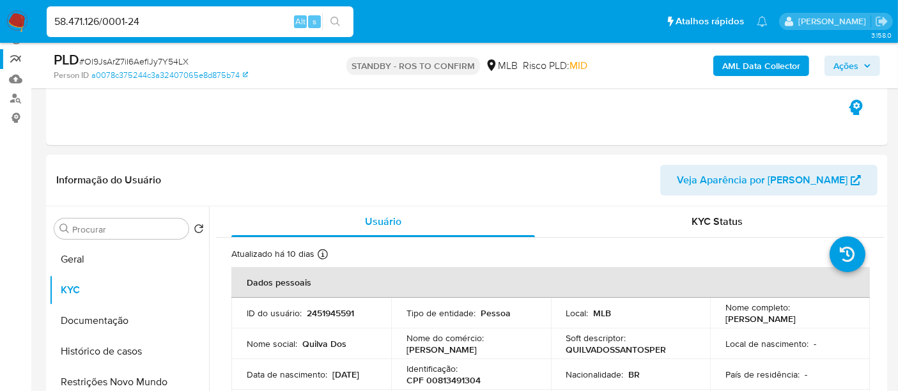
drag, startPoint x: 160, startPoint y: 20, endPoint x: 0, endPoint y: 49, distance: 163.0
paste input "ftF14GpC3qdrybfUOQe4eECZ"
type input "ftF14GpC3qdrybfUOQe4eECZ"
click at [334, 20] on icon "search-icon" at bounding box center [335, 22] width 10 height 10
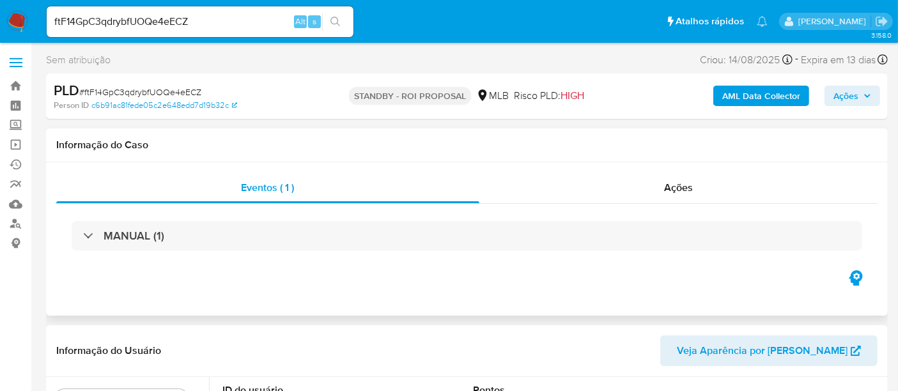
select select "10"
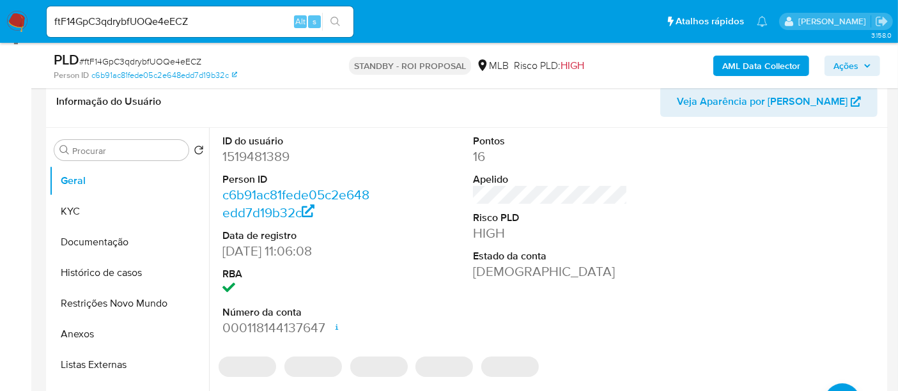
scroll to position [213, 0]
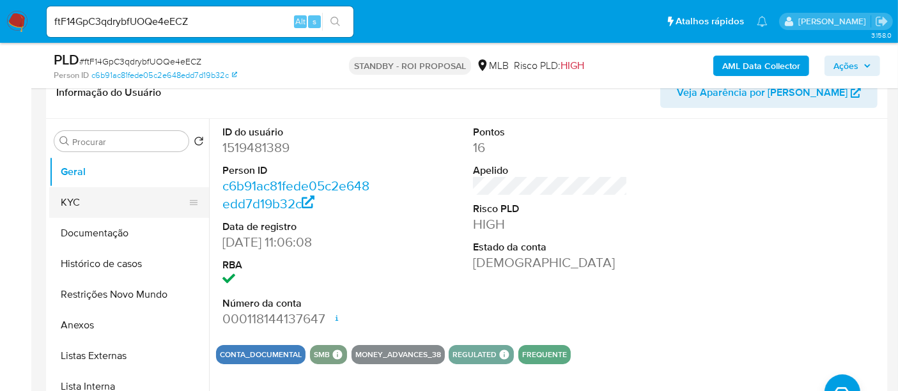
drag, startPoint x: 103, startPoint y: 195, endPoint x: 194, endPoint y: 215, distance: 93.5
click at [103, 196] on button "KYC" at bounding box center [124, 202] width 150 height 31
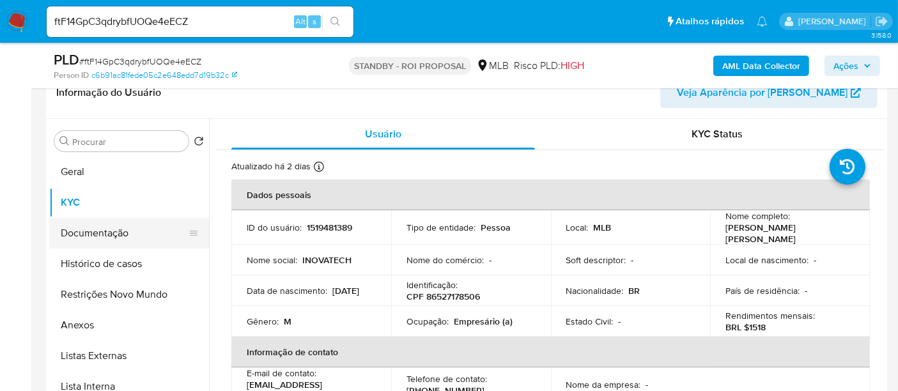
click at [109, 237] on button "Documentação" at bounding box center [124, 233] width 150 height 31
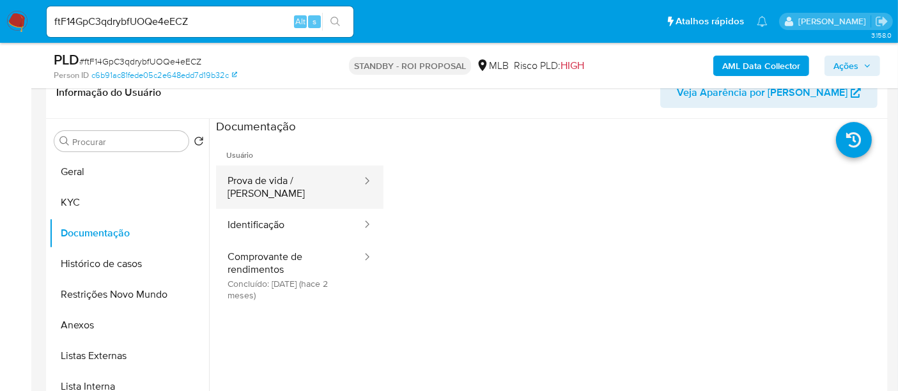
click at [305, 178] on button "Prova de vida / [PERSON_NAME]" at bounding box center [289, 187] width 147 height 43
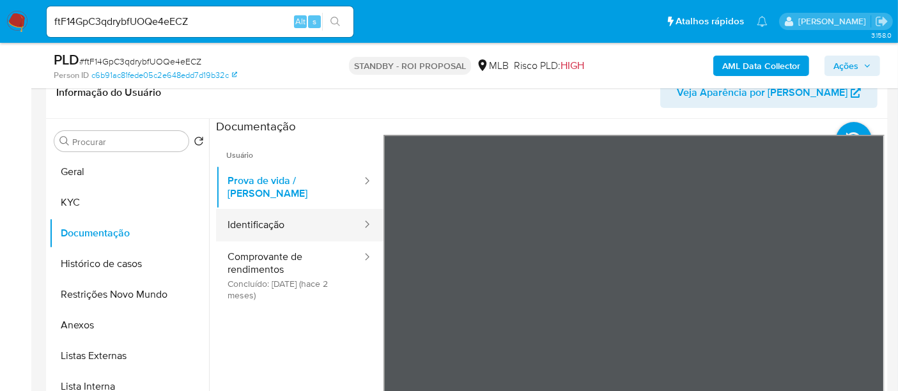
click at [283, 217] on button "Identificação" at bounding box center [289, 225] width 147 height 33
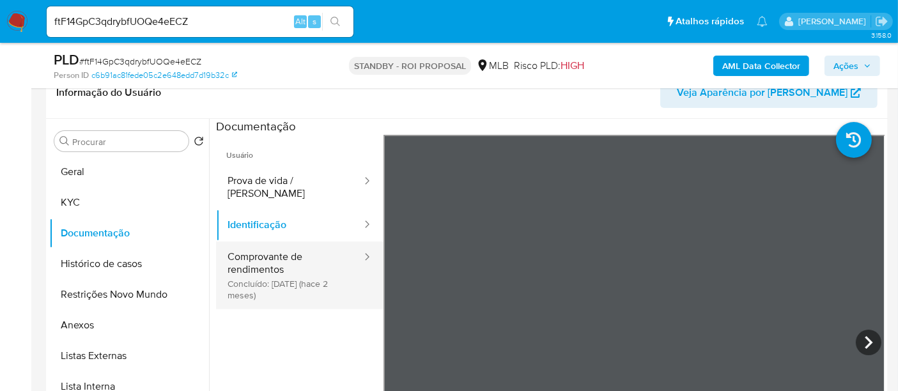
click at [280, 261] on button "Comprovante de rendimentos Concluído: 04/07/2025 (hace 2 meses)" at bounding box center [289, 276] width 147 height 68
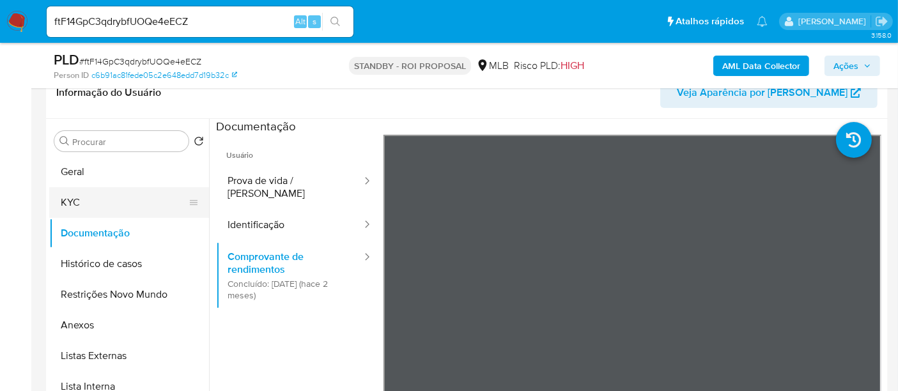
click at [79, 194] on button "KYC" at bounding box center [124, 202] width 150 height 31
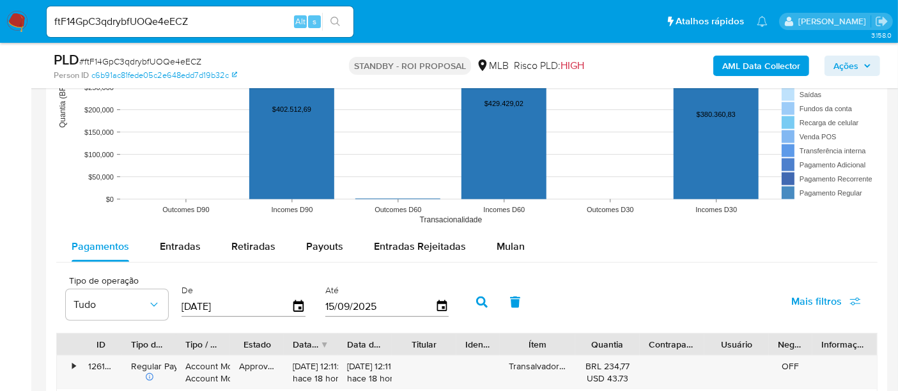
scroll to position [1233, 0]
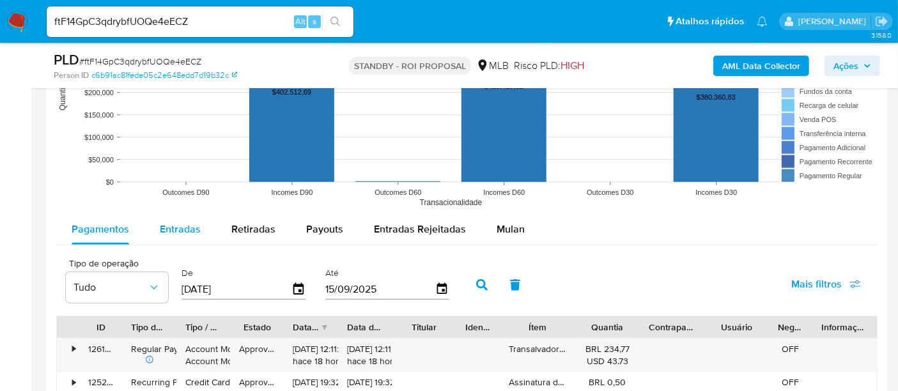
click at [180, 227] on span "Entradas" at bounding box center [180, 229] width 41 height 15
select select "10"
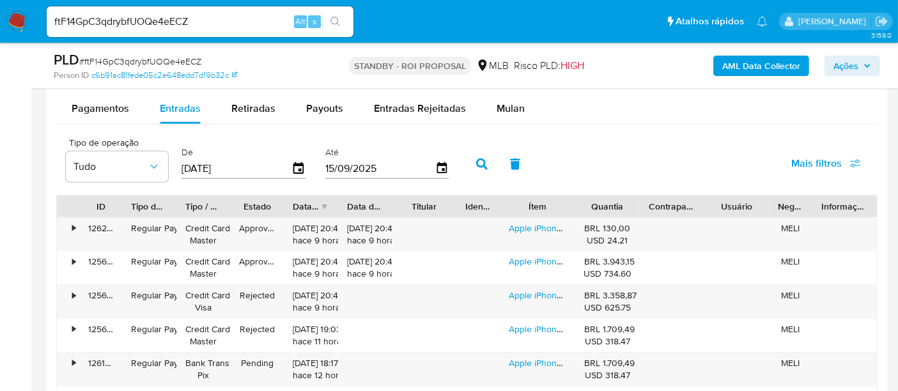
scroll to position [1375, 0]
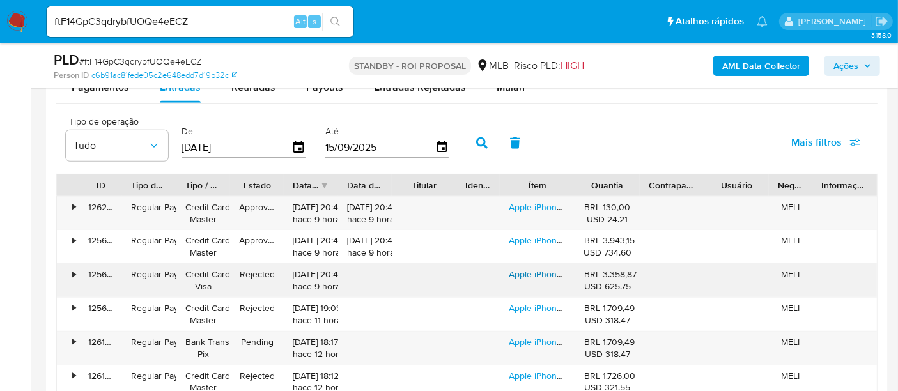
click at [553, 276] on link "Apple iPhone 12 Pro (256 Gb) - Grafite (novo Com Caixa Aberta)" at bounding box center [642, 274] width 267 height 13
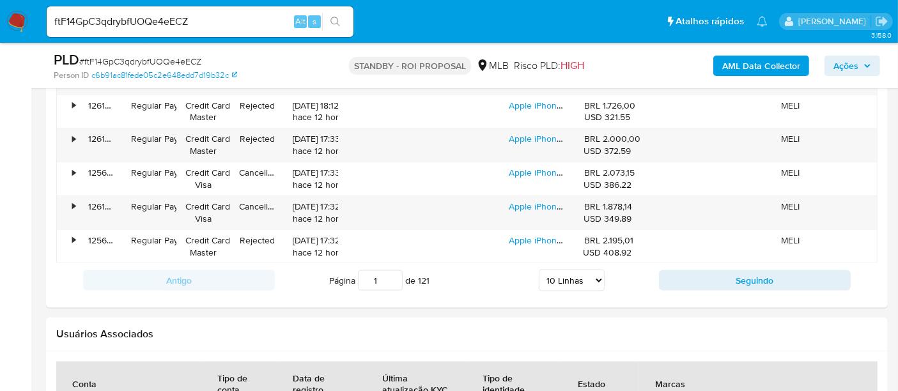
scroll to position [1659, 0]
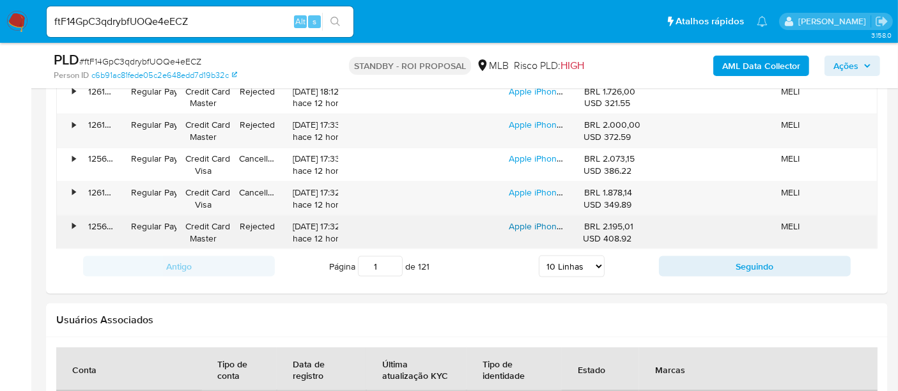
click at [550, 220] on link "Apple iPhone 13 Pro Max (128 Gb) - Azul-sierra (novo Com Caixa Aberta)" at bounding box center [649, 226] width 281 height 13
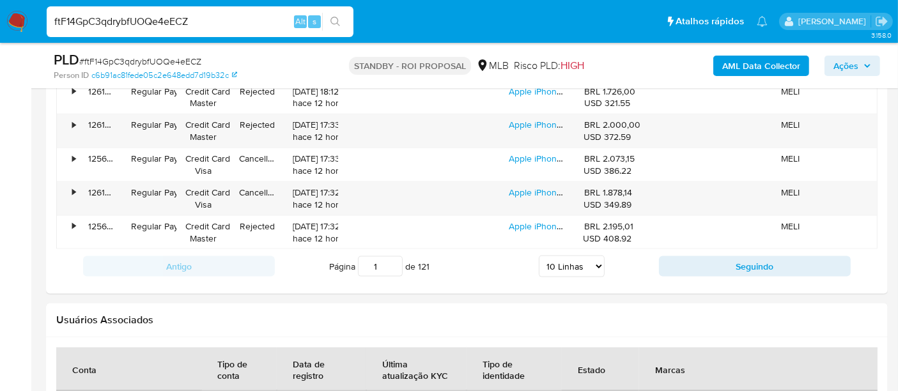
drag, startPoint x: 224, startPoint y: 15, endPoint x: 0, endPoint y: 30, distance: 224.9
click at [0, 30] on nav "Pausado Ver notificaciones ftF14GpC3qdrybfUOQe4eECZ Alt s Atalhos rápidos Presi…" at bounding box center [449, 21] width 898 height 43
paste input "KvO0yeGXg72VshYpDMhbuuHw"
type input "KvO0yeGXg72VshYpDMhbuuHw"
click at [331, 17] on icon "search-icon" at bounding box center [335, 22] width 10 height 10
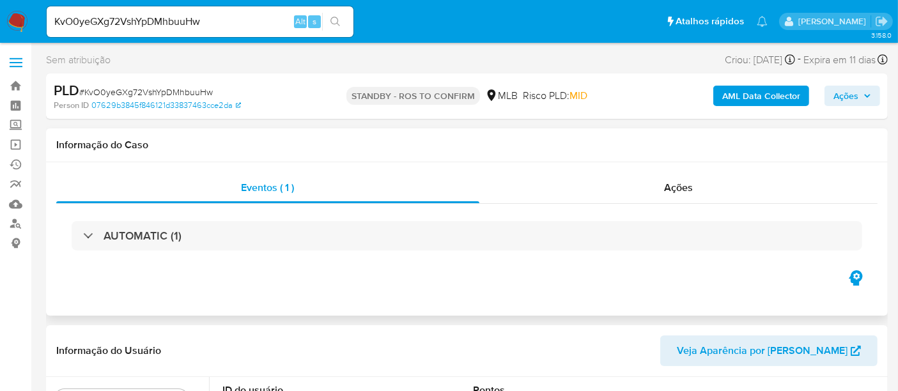
select select "10"
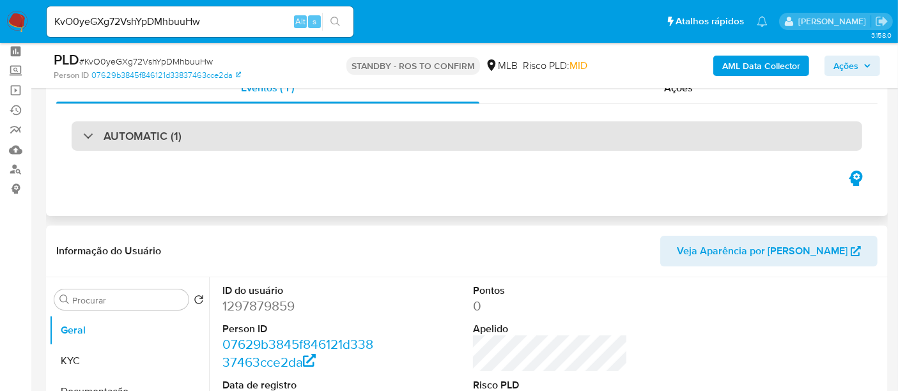
scroll to position [142, 0]
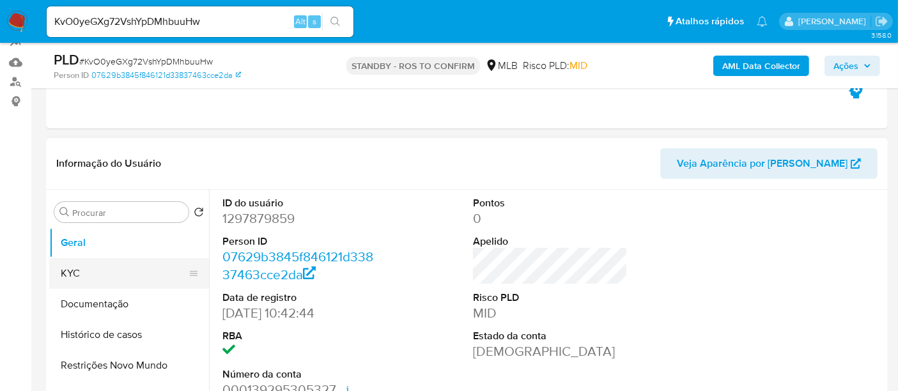
click at [113, 264] on button "KYC" at bounding box center [124, 273] width 150 height 31
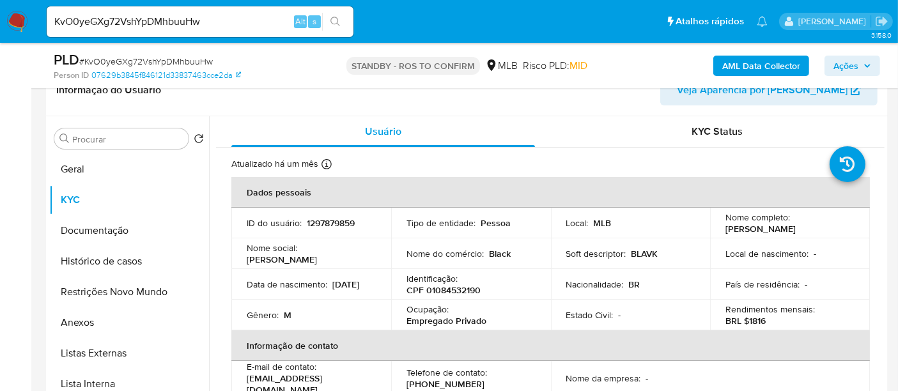
scroll to position [241, 0]
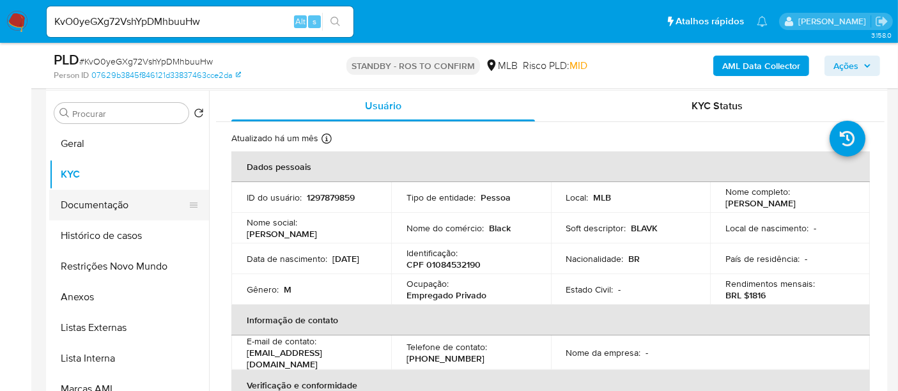
click at [118, 201] on button "Documentação" at bounding box center [124, 205] width 150 height 31
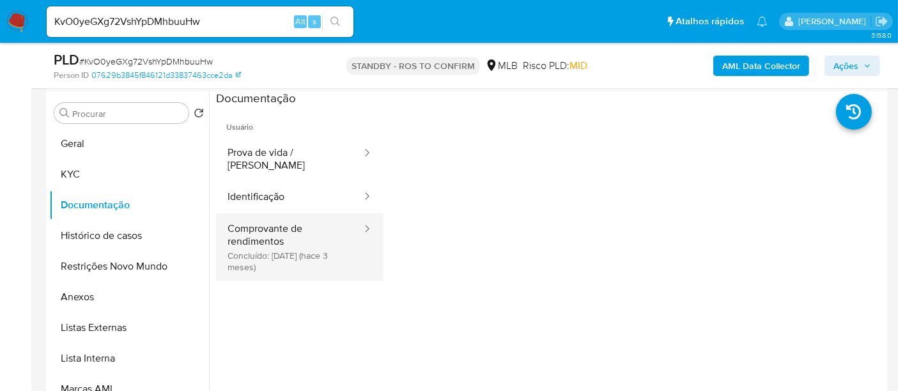
click at [265, 218] on button "Comprovante de rendimentos Concluído: 09/06/2025 (hace 3 meses)" at bounding box center [289, 247] width 147 height 68
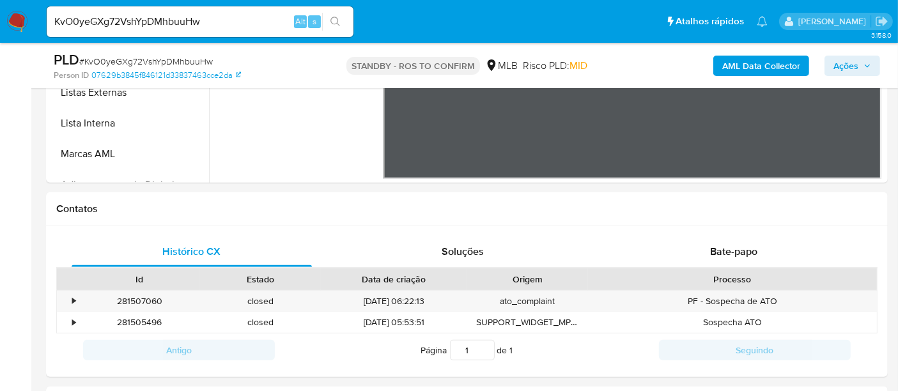
scroll to position [312, 0]
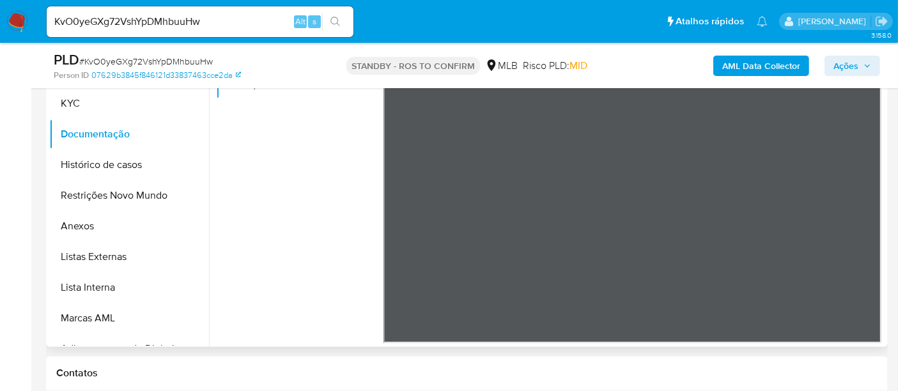
click at [883, 114] on div at bounding box center [547, 183] width 676 height 327
click at [82, 105] on button "KYC" at bounding box center [124, 103] width 150 height 31
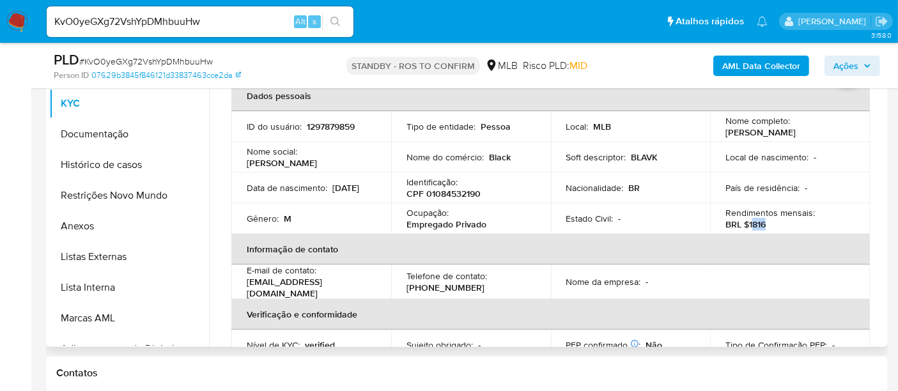
drag, startPoint x: 747, startPoint y: 224, endPoint x: 771, endPoint y: 224, distance: 23.7
click at [771, 224] on div "Rendimentos mensais : BRL $1816" at bounding box center [789, 218] width 129 height 23
copy p "816"
drag, startPoint x: 111, startPoint y: 136, endPoint x: 173, endPoint y: 146, distance: 62.8
click at [111, 136] on button "Documentação" at bounding box center [124, 134] width 150 height 31
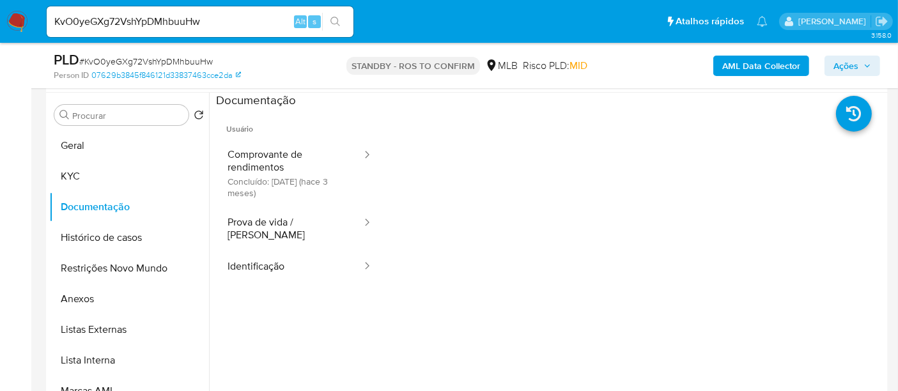
scroll to position [169, 0]
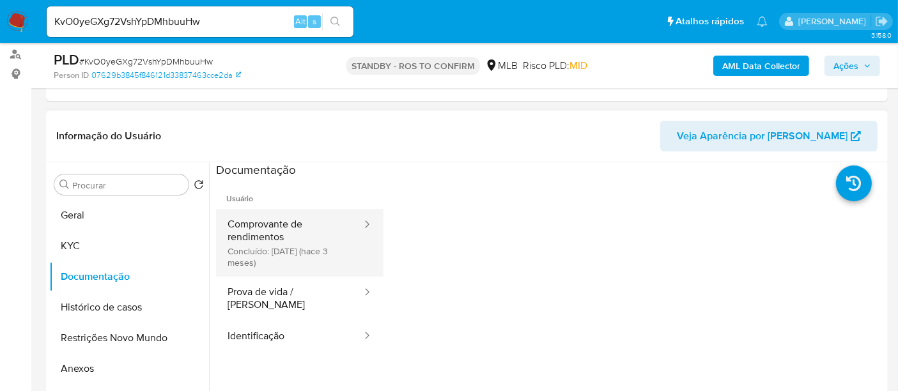
click at [272, 233] on button "Comprovante de rendimentos Concluído: 09/06/2025 (hace 3 meses)" at bounding box center [289, 243] width 147 height 68
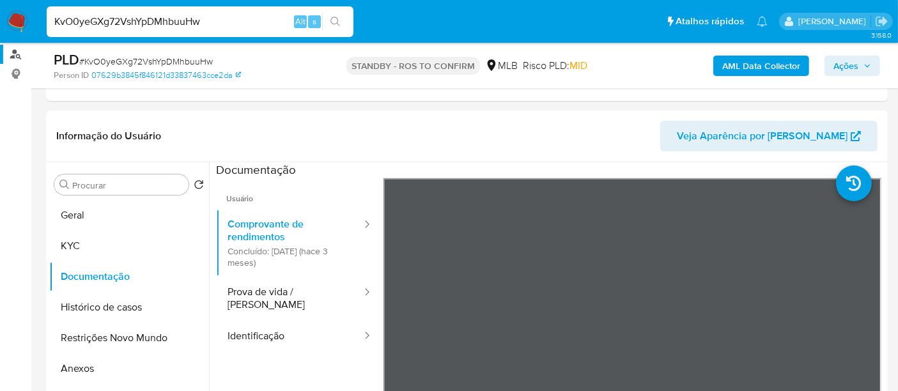
drag, startPoint x: 228, startPoint y: 17, endPoint x: 0, endPoint y: 46, distance: 230.0
paste input "2okzvvfDdVeD6t1VlP4T1FcT"
type input "2okzvvfDdVeD6t1VlP4T1FcT"
click at [334, 20] on icon "search-icon" at bounding box center [335, 22] width 10 height 10
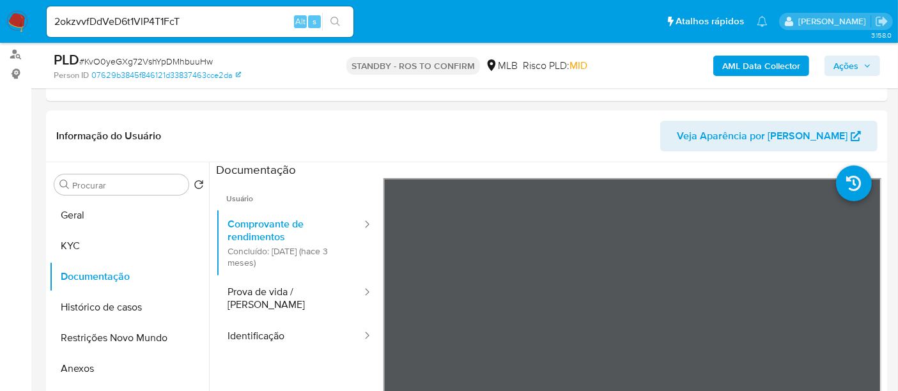
click at [189, 17] on input "2okzvvfDdVeD6t1VlP4T1FcT" at bounding box center [200, 21] width 307 height 17
drag, startPoint x: 193, startPoint y: 17, endPoint x: 0, endPoint y: 37, distance: 194.1
click at [0, 37] on nav "Pausado Ver notificaciones 2okzvvfDdVeD6t1VlP4T1FcT Alt s Atalhos rápidos Presi…" at bounding box center [449, 21] width 898 height 43
paste input "2okzvvfDdVeD6t1VlP4T1FcT"
type input "2okzvvfDdVeD6t1VlP4T1FcT"
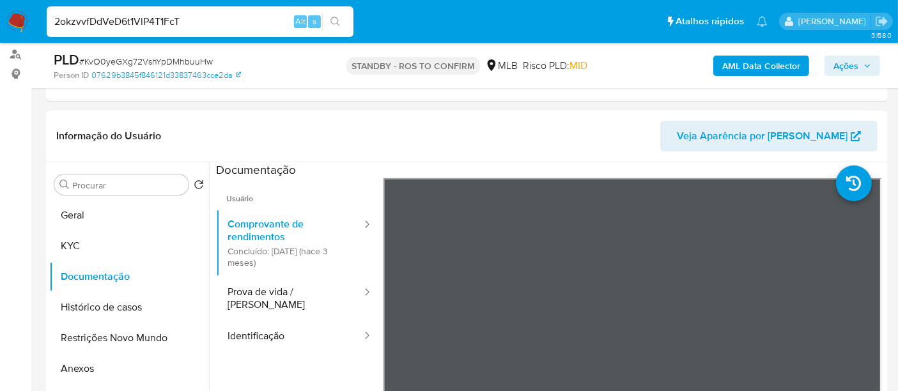
click at [331, 20] on icon "search-icon" at bounding box center [335, 22] width 10 height 10
click at [229, 15] on input "2okzvvfDdVeD6t1VlP4T1FcT" at bounding box center [200, 21] width 307 height 17
drag, startPoint x: 225, startPoint y: 18, endPoint x: 0, endPoint y: 36, distance: 225.7
click at [0, 36] on nav "Pausado Ver notificaciones 2okzvvfDdVeD6t1VlP4T1FcT Alt s Atalhos rápidos Presi…" at bounding box center [449, 21] width 898 height 43
click at [339, 19] on icon "search-icon" at bounding box center [335, 22] width 10 height 10
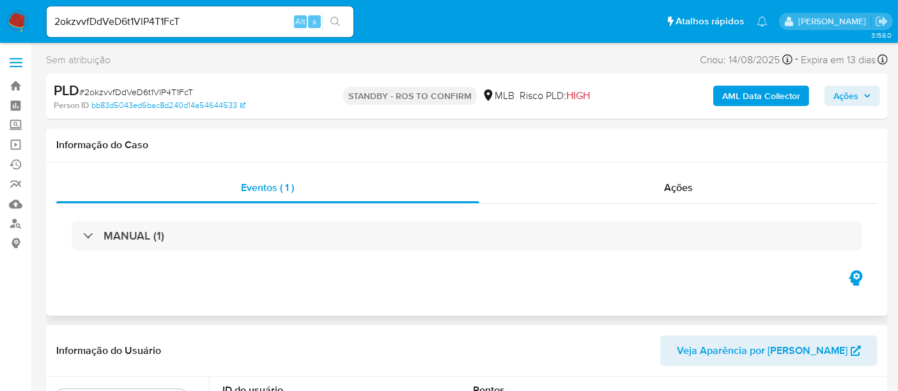
select select "10"
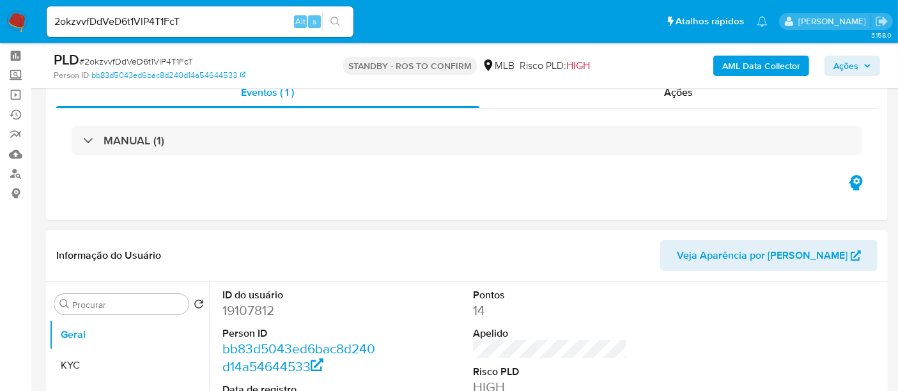
scroll to position [142, 0]
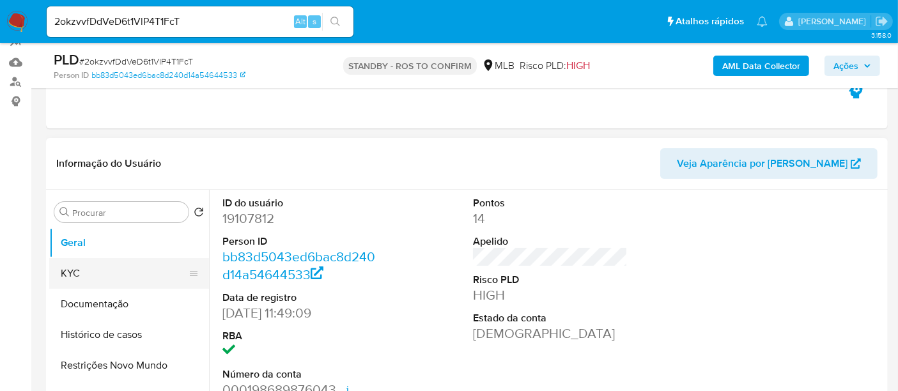
click at [97, 267] on button "KYC" at bounding box center [124, 273] width 150 height 31
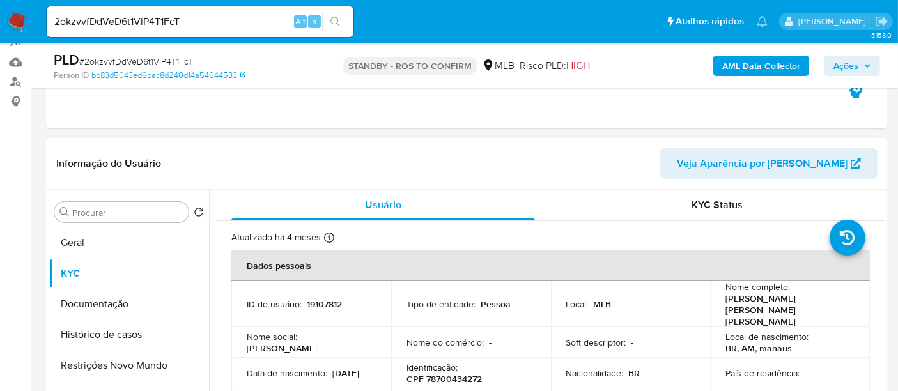
drag, startPoint x: 107, startPoint y: 299, endPoint x: 224, endPoint y: 286, distance: 117.6
click at [109, 299] on button "Documentação" at bounding box center [129, 304] width 160 height 31
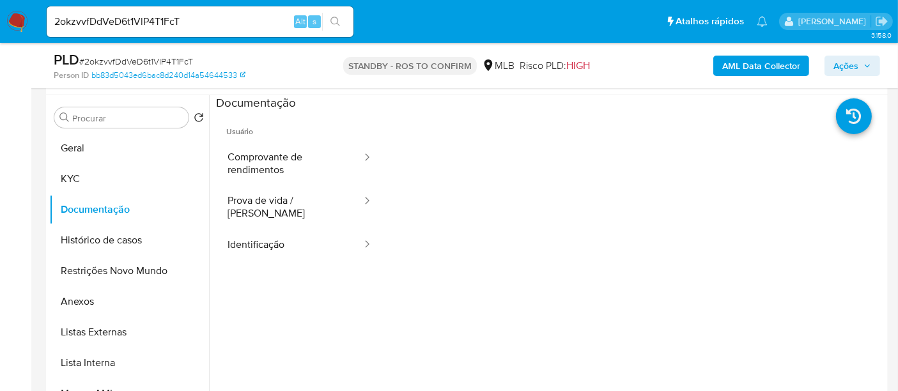
scroll to position [254, 0]
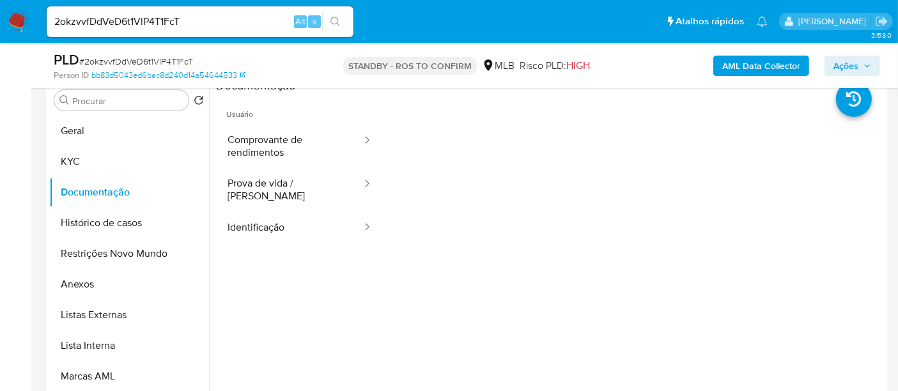
drag, startPoint x: 290, startPoint y: 139, endPoint x: 376, endPoint y: 192, distance: 100.8
click at [290, 139] on button "Comprovante de rendimentos" at bounding box center [289, 146] width 147 height 43
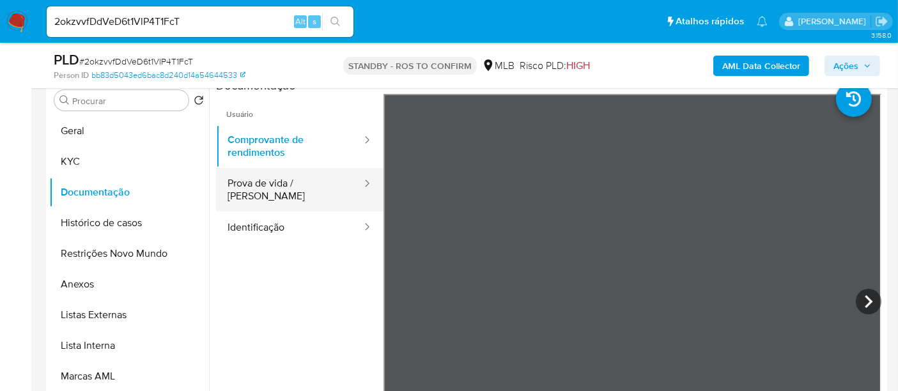
click at [281, 178] on button "Prova de vida / [PERSON_NAME]" at bounding box center [289, 189] width 147 height 43
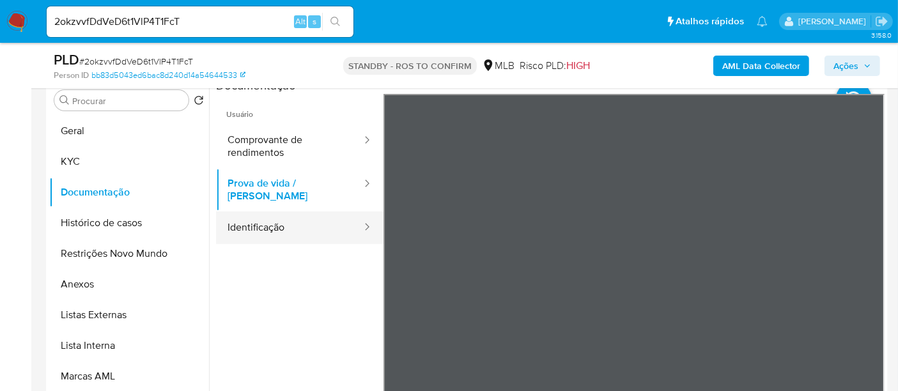
click at [283, 218] on button "Identificação" at bounding box center [289, 228] width 147 height 33
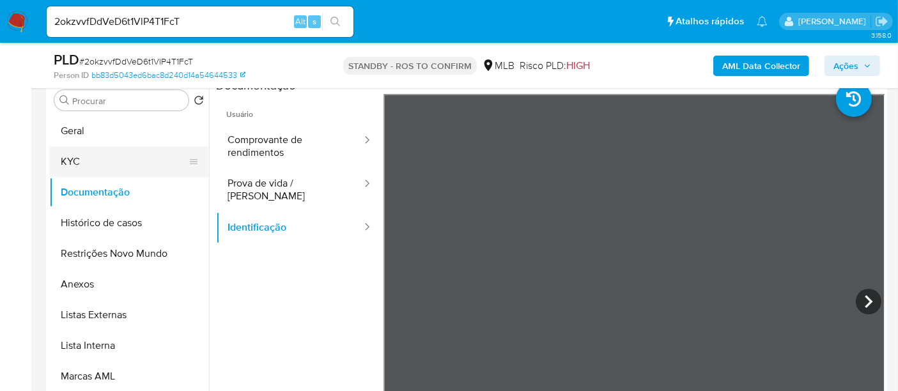
click at [79, 160] on button "KYC" at bounding box center [124, 161] width 150 height 31
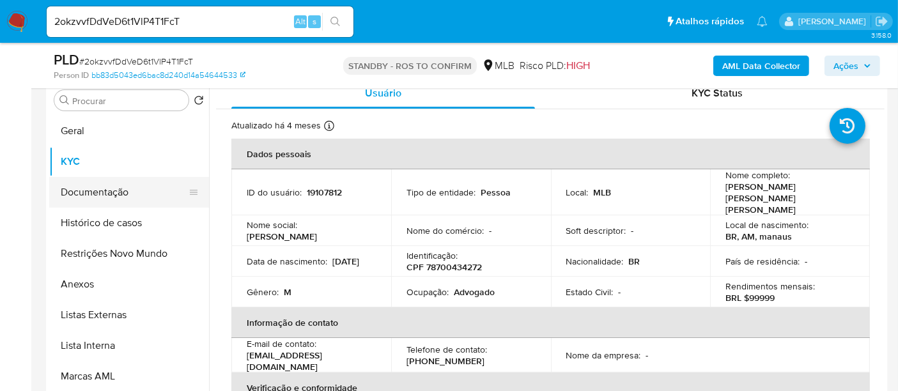
click at [82, 187] on button "Documentação" at bounding box center [124, 192] width 150 height 31
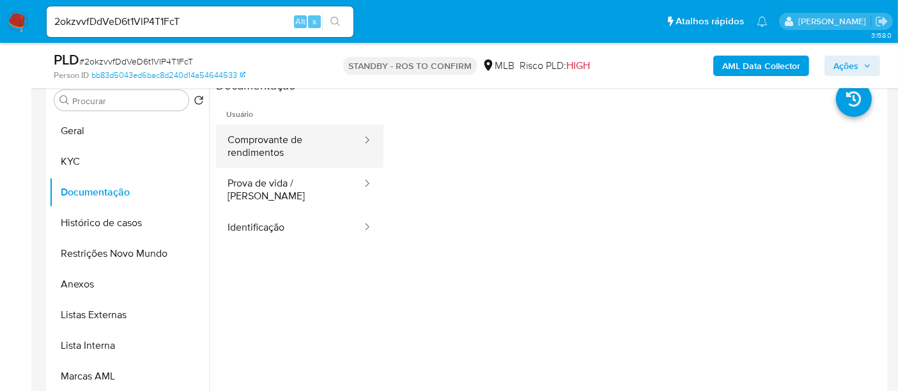
click at [271, 153] on button "Comprovante de rendimentos" at bounding box center [289, 146] width 147 height 43
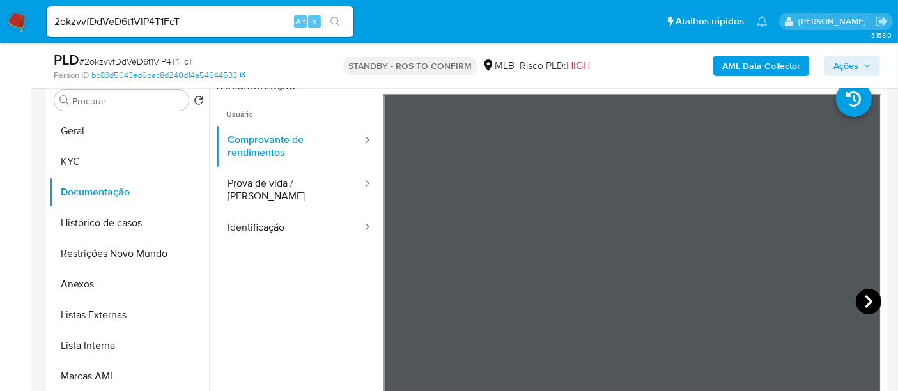
click at [869, 300] on icon at bounding box center [869, 302] width 26 height 26
click at [401, 296] on icon at bounding box center [400, 302] width 26 height 26
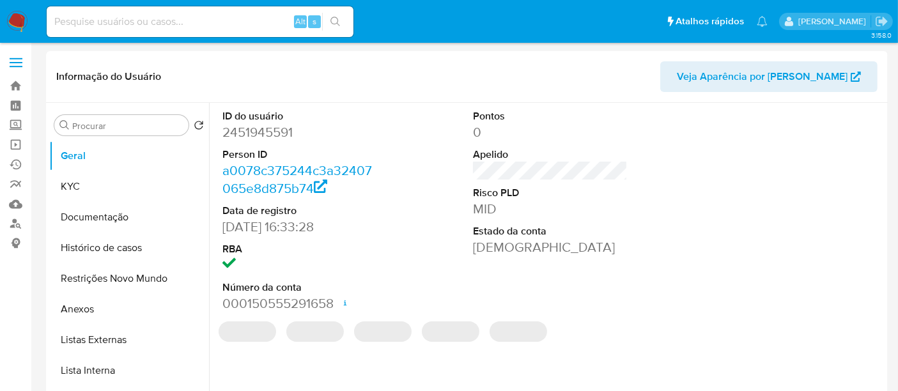
select select "10"
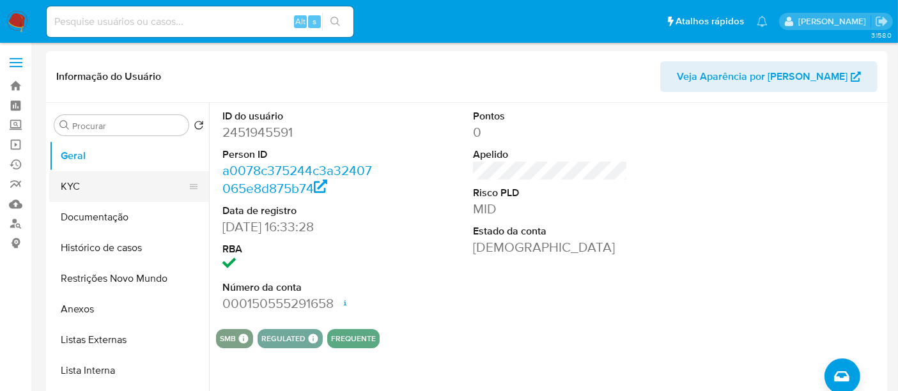
drag, startPoint x: 65, startPoint y: 189, endPoint x: 89, endPoint y: 189, distance: 24.3
click at [65, 189] on button "KYC" at bounding box center [124, 186] width 150 height 31
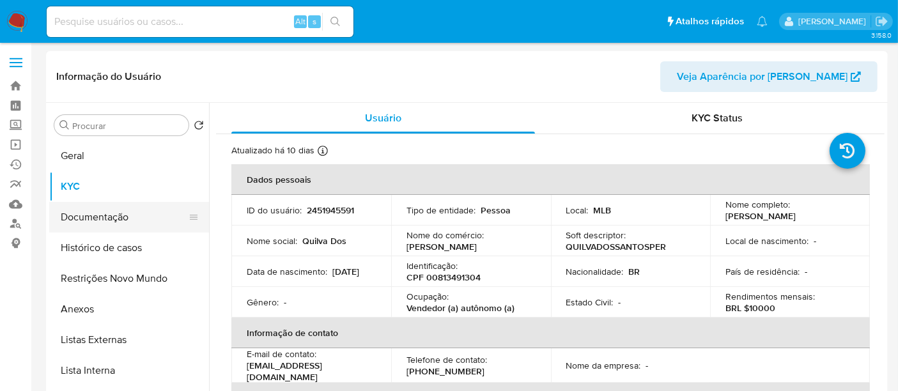
click at [82, 211] on button "Documentação" at bounding box center [124, 217] width 150 height 31
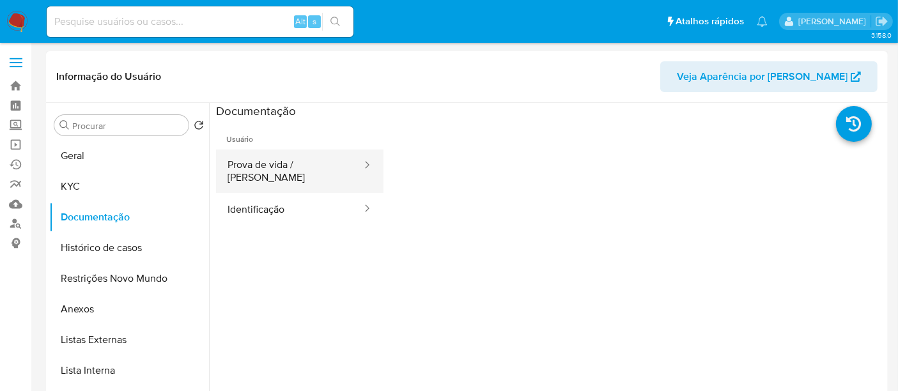
click at [286, 171] on button "Prova de vida / [PERSON_NAME]" at bounding box center [289, 171] width 147 height 43
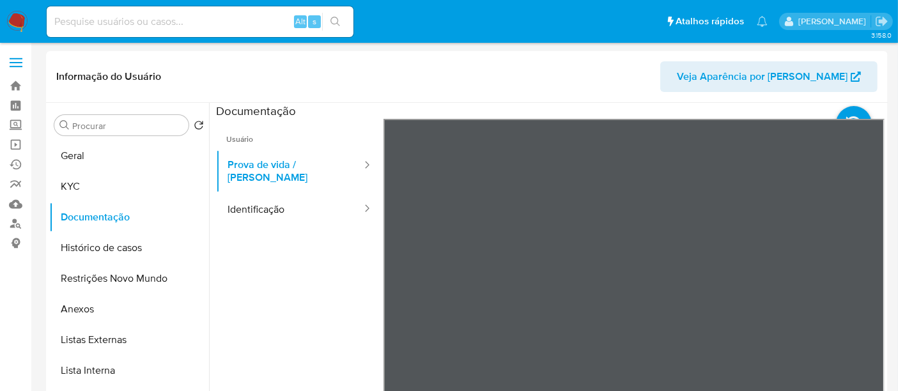
click at [190, 24] on input at bounding box center [200, 21] width 307 height 17
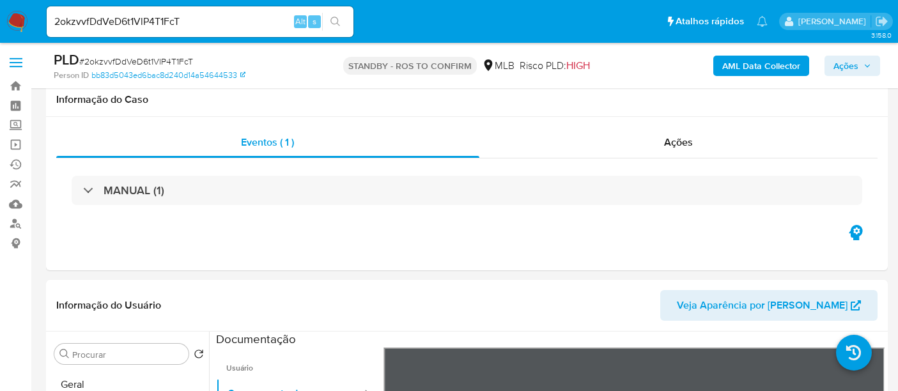
select select "10"
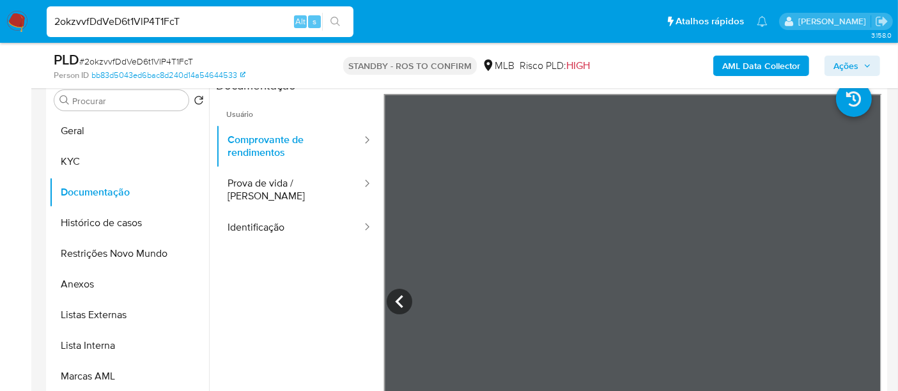
drag, startPoint x: 206, startPoint y: 24, endPoint x: 0, endPoint y: 26, distance: 205.8
click at [0, 26] on nav "Pausado Ver notificaciones 2okzvvfDdVeD6t1VlP4T1FcT Alt s Atalhos rápidos Presi…" at bounding box center [449, 21] width 898 height 43
paste input "M9bhglQuEvOVJC2gxEZvhrb7"
type input "M9bhglQuEvOVJC2gxEZvhrb7"
click at [334, 19] on icon "search-icon" at bounding box center [335, 22] width 10 height 10
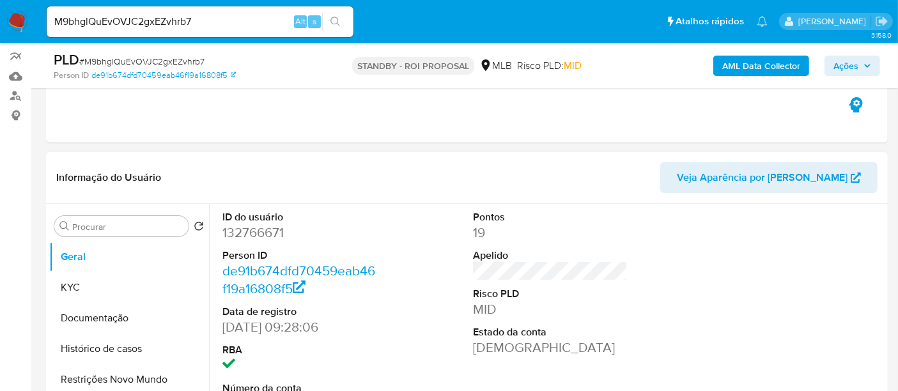
scroll to position [142, 0]
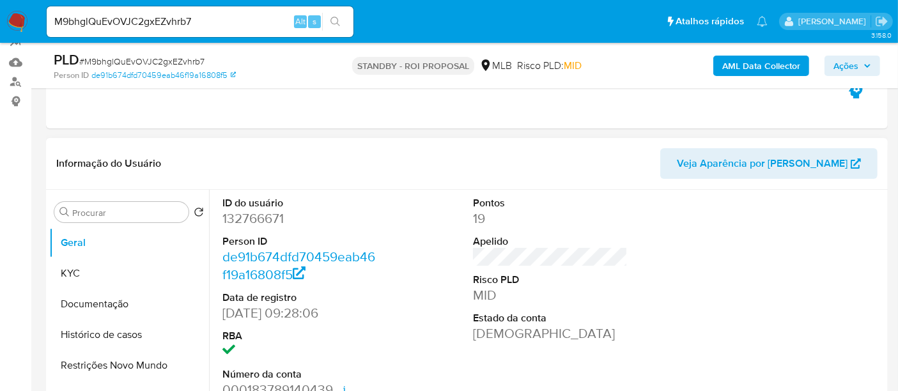
select select "10"
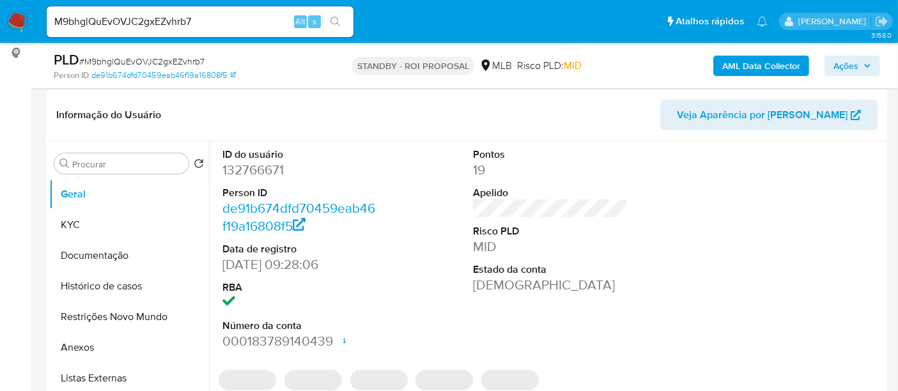
scroll to position [213, 0]
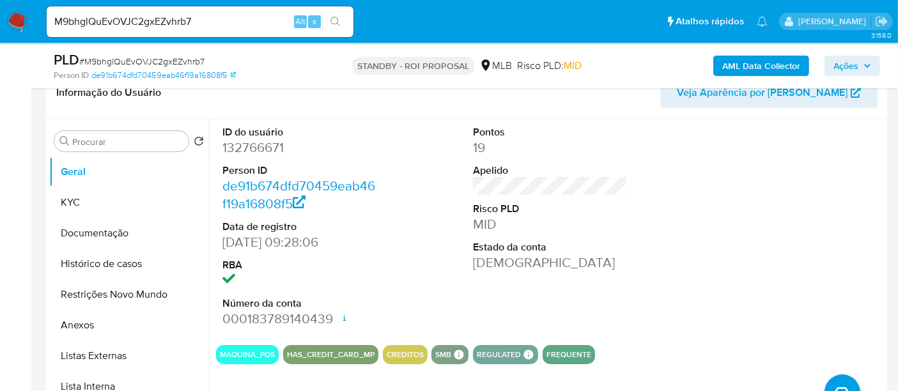
click at [203, 19] on input "M9bhglQuEvOVJC2gxEZvhrb7" at bounding box center [200, 21] width 307 height 17
drag, startPoint x: 252, startPoint y: 30, endPoint x: 0, endPoint y: 24, distance: 251.9
click at [0, 24] on nav "Pausado Ver notificaciones M9bhglQuEvOVJC2gxEZvhrb7 Alt s Atalhos rápidos Presi…" at bounding box center [449, 21] width 898 height 43
drag, startPoint x: 336, startPoint y: 18, endPoint x: 171, endPoint y: 128, distance: 198.0
click at [334, 19] on icon "search-icon" at bounding box center [335, 22] width 10 height 10
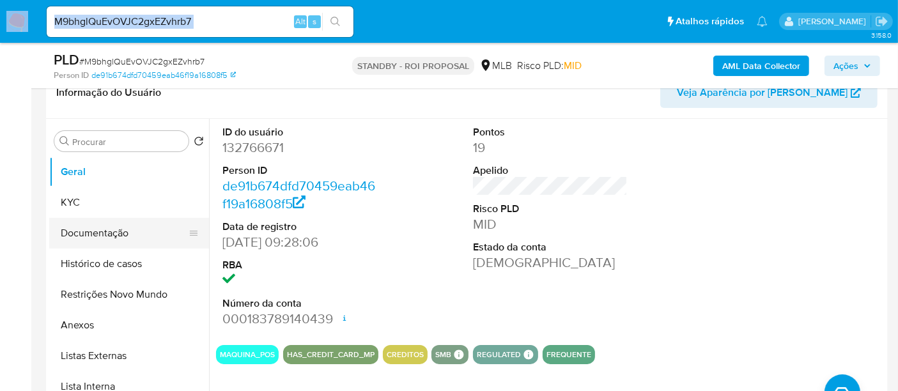
click at [102, 238] on button "Documentação" at bounding box center [124, 233] width 150 height 31
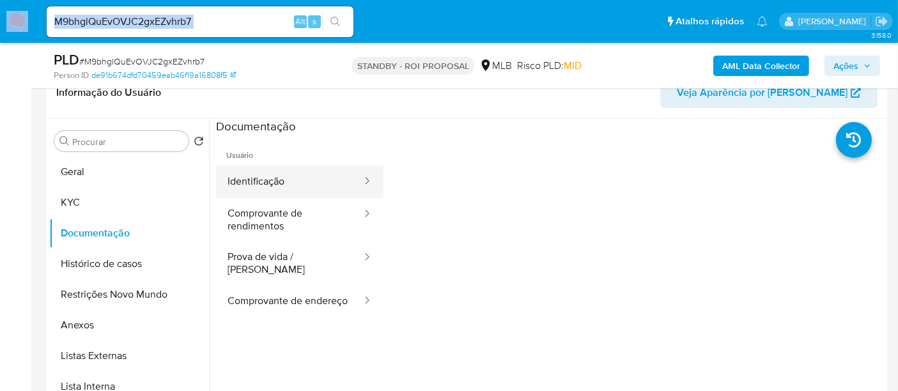
click at [314, 189] on button "Identificação" at bounding box center [289, 182] width 147 height 33
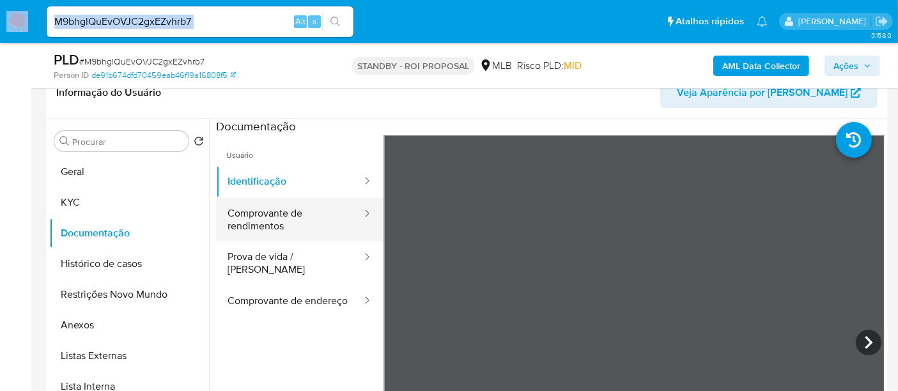
drag, startPoint x: 246, startPoint y: 220, endPoint x: 265, endPoint y: 220, distance: 18.5
click at [247, 220] on button "Comprovante de rendimentos" at bounding box center [289, 219] width 147 height 43
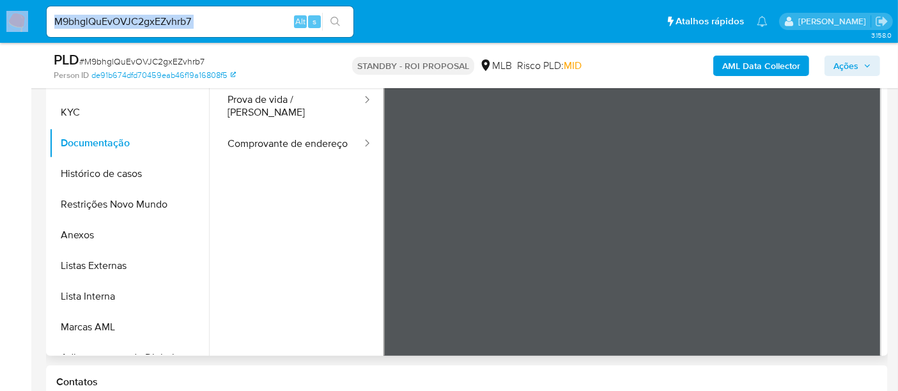
scroll to position [0, 0]
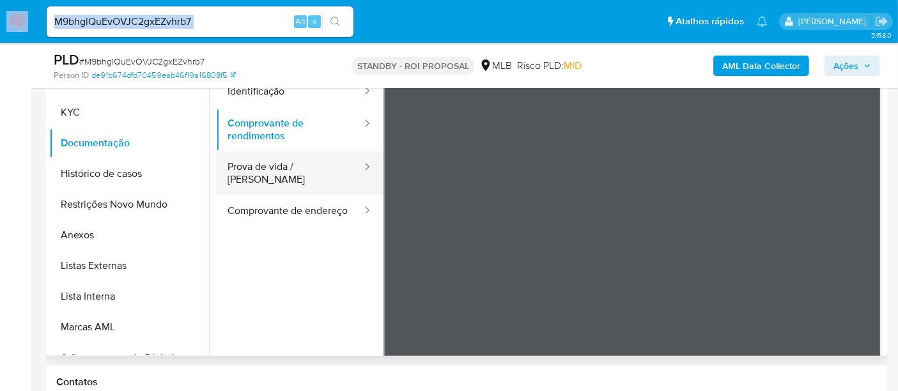
click at [267, 163] on button "Prova de vida / [PERSON_NAME]" at bounding box center [289, 172] width 147 height 43
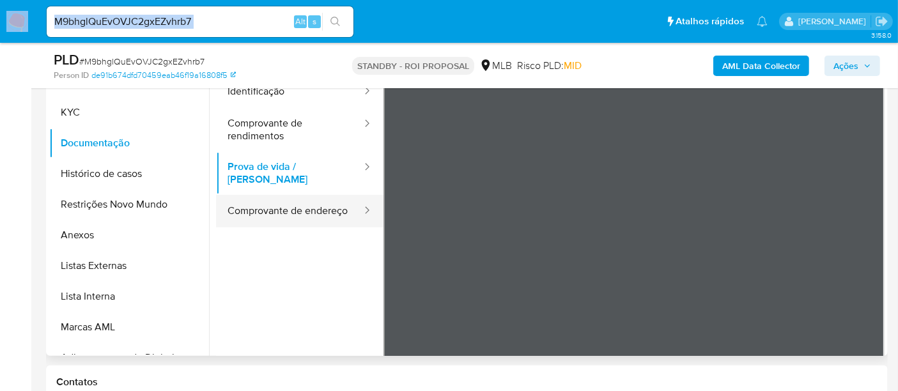
click at [278, 201] on button "Comprovante de endereço" at bounding box center [289, 211] width 147 height 33
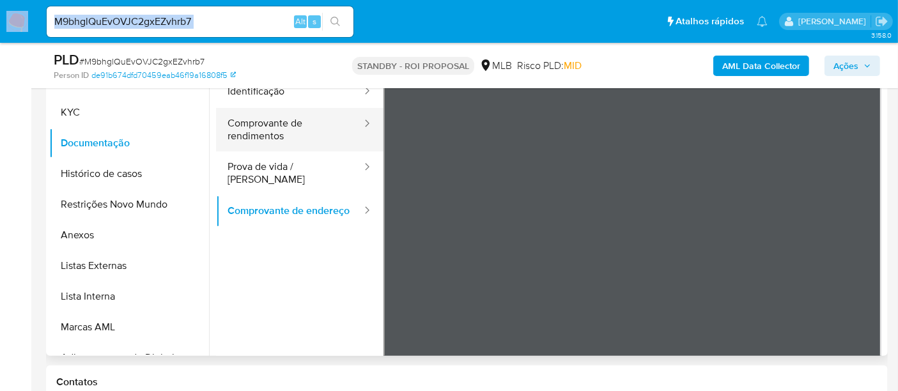
click at [257, 134] on button "Comprovante de rendimentos" at bounding box center [289, 129] width 147 height 43
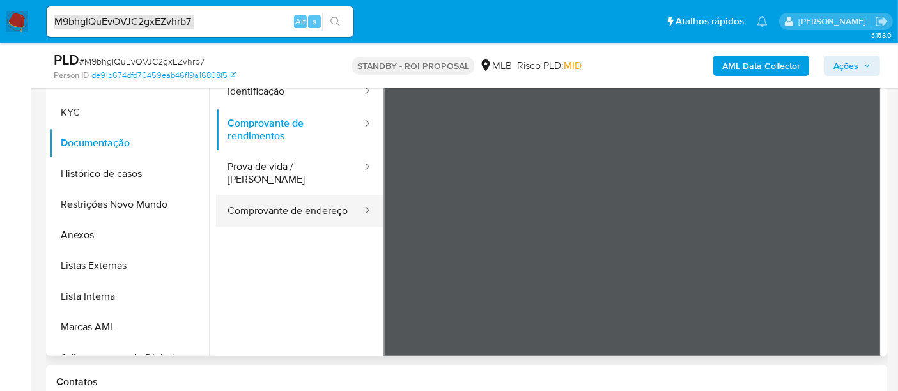
scroll to position [111, 0]
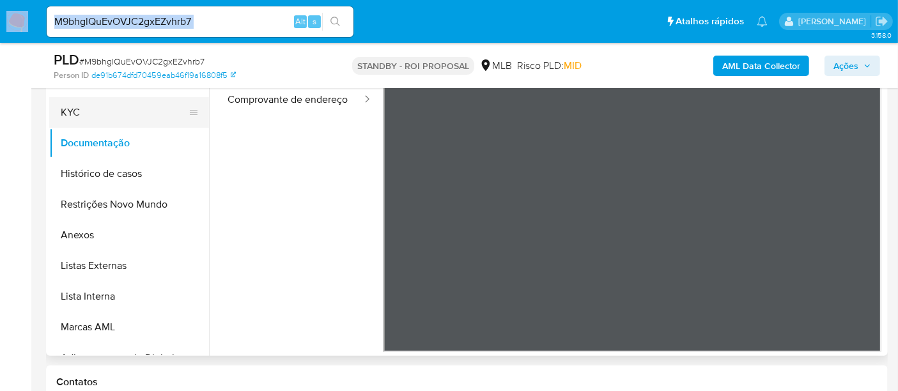
click at [94, 111] on button "KYC" at bounding box center [124, 112] width 150 height 31
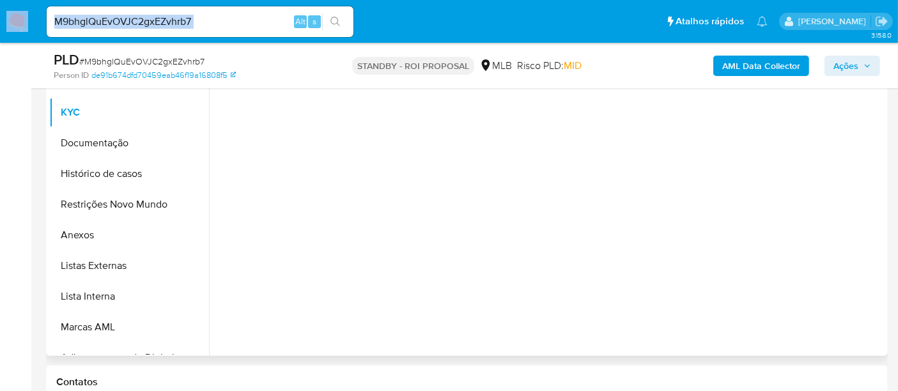
scroll to position [0, 0]
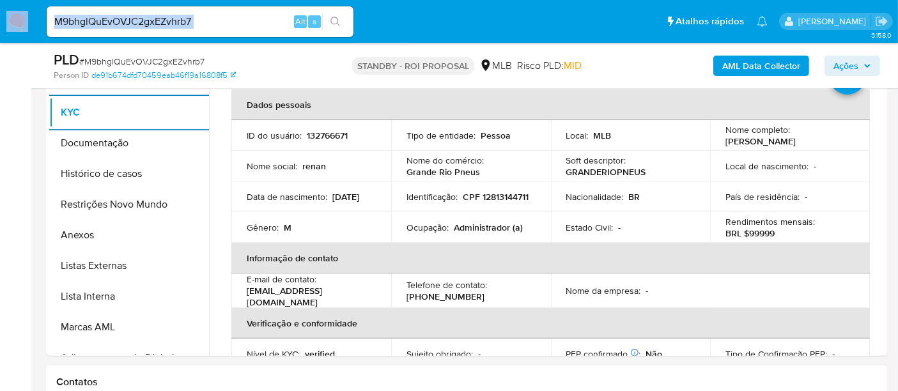
click at [226, 23] on input "M9bhglQuEvOVJC2gxEZvhrb7" at bounding box center [200, 21] width 307 height 17
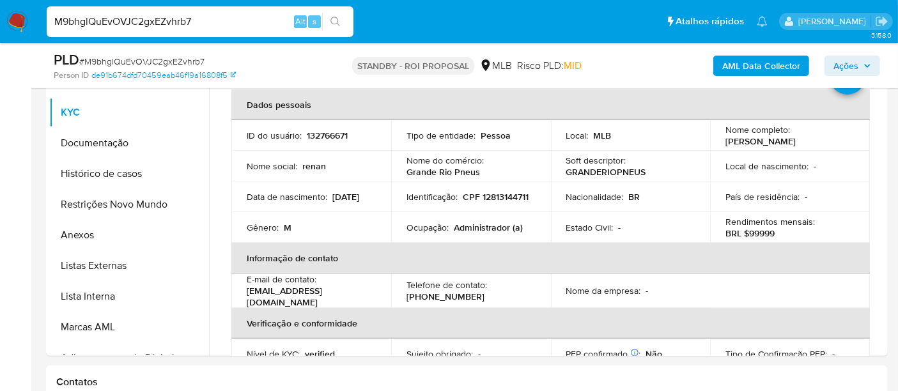
drag, startPoint x: 226, startPoint y: 23, endPoint x: 0, endPoint y: 25, distance: 225.6
click at [0, 25] on nav "Pausado Ver notificaciones M9bhglQuEvOVJC2gxEZvhrb7 Alt s Atalhos rápidos Presi…" at bounding box center [449, 21] width 898 height 43
paste input "yivQsTsz5ZXy2mSjfBF0KcIl"
type input "yivQsTsz5ZXy2mSjfBF0KcIl"
click at [339, 15] on button "search-icon" at bounding box center [335, 22] width 26 height 18
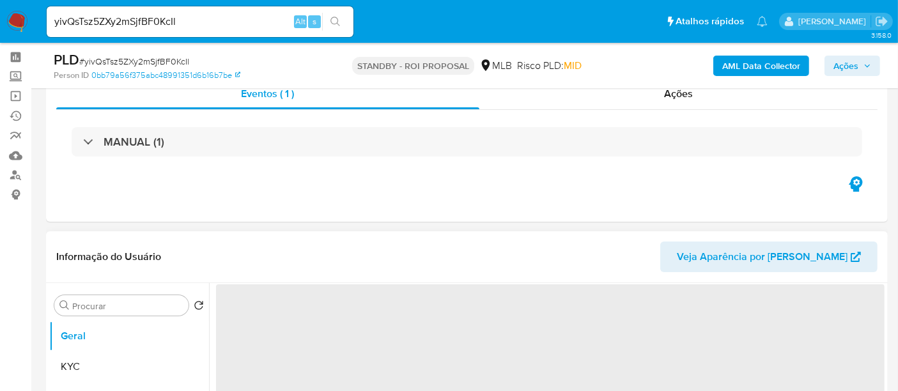
scroll to position [71, 0]
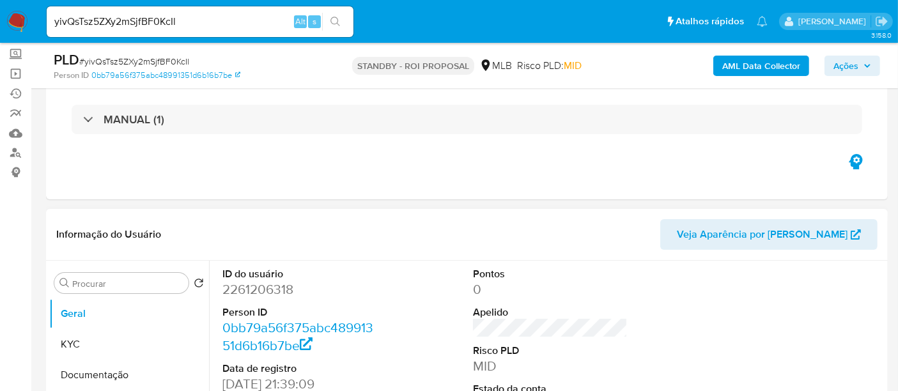
select select "10"
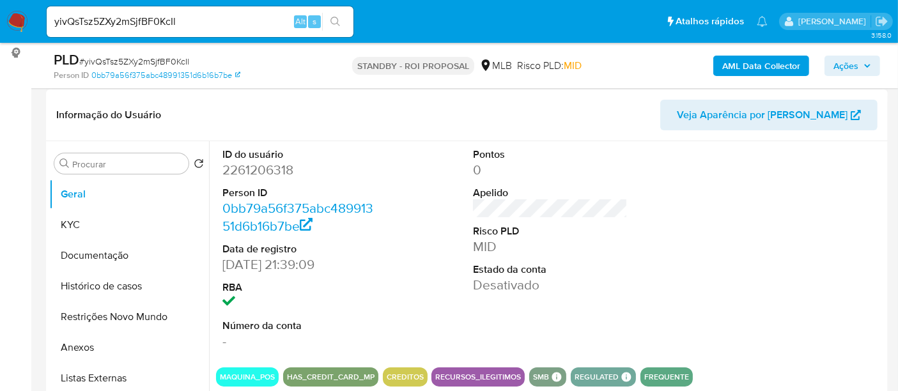
scroll to position [213, 0]
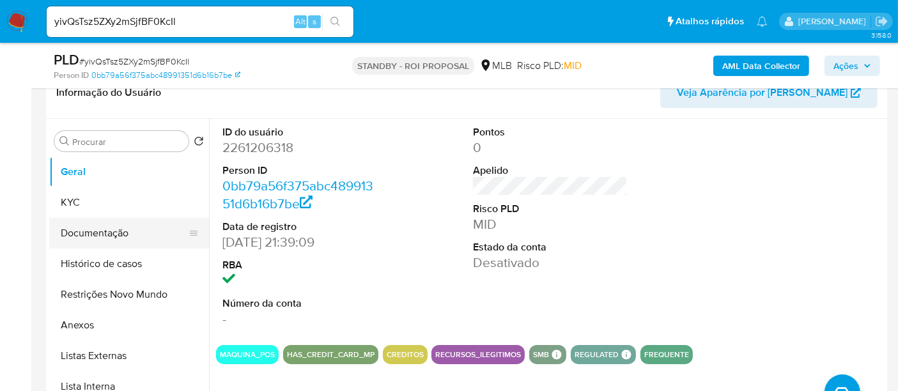
drag, startPoint x: 104, startPoint y: 233, endPoint x: 190, endPoint y: 234, distance: 86.9
click at [103, 233] on button "Documentação" at bounding box center [124, 233] width 150 height 31
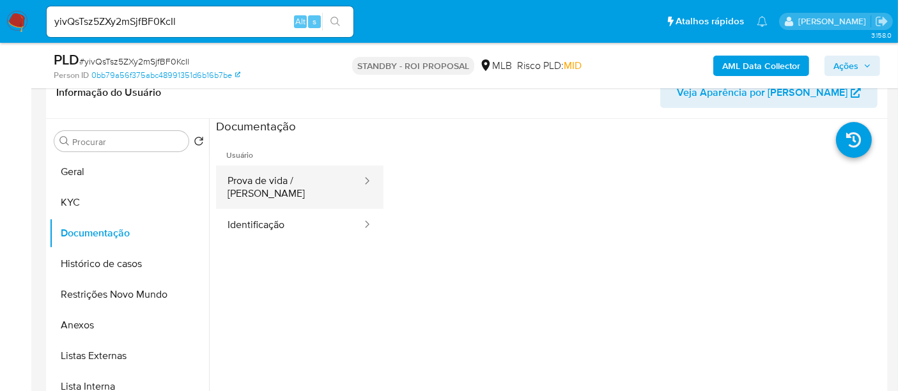
click at [275, 185] on button "Prova de vida / [PERSON_NAME]" at bounding box center [289, 187] width 147 height 43
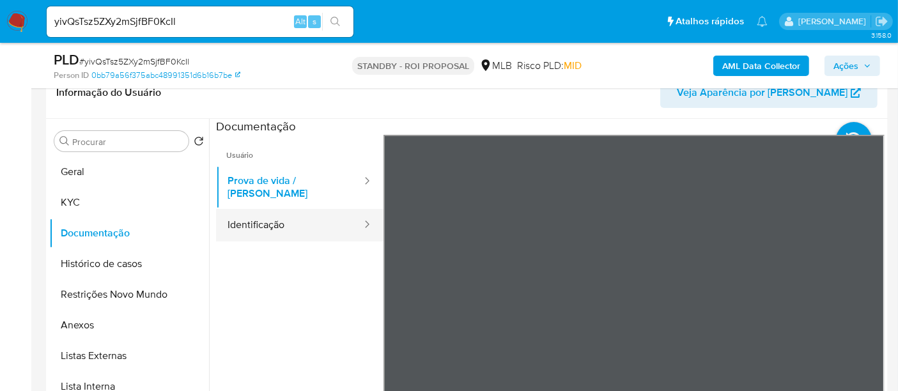
click at [306, 216] on button "Identificação" at bounding box center [289, 225] width 147 height 33
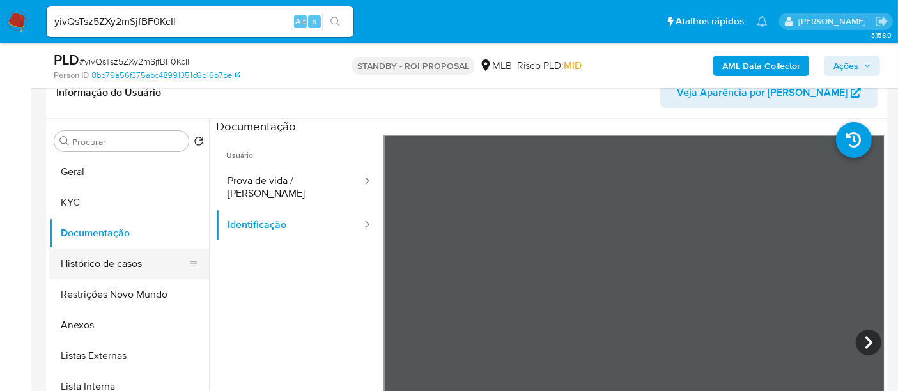
click at [91, 263] on button "Histórico de casos" at bounding box center [124, 264] width 150 height 31
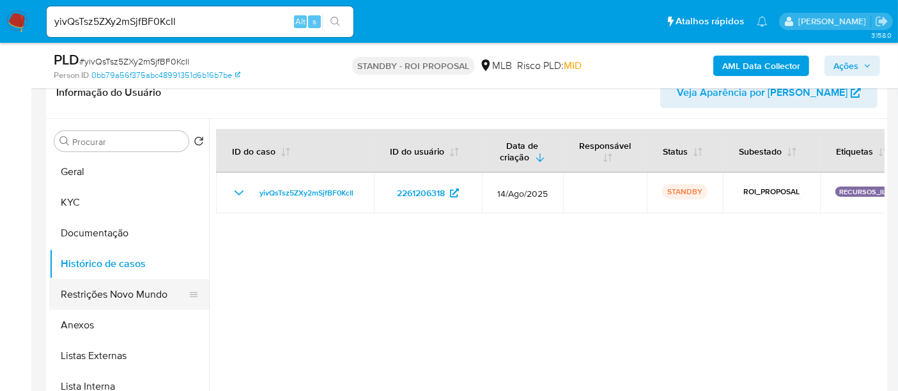
click at [91, 295] on button "Restrições Novo Mundo" at bounding box center [124, 294] width 150 height 31
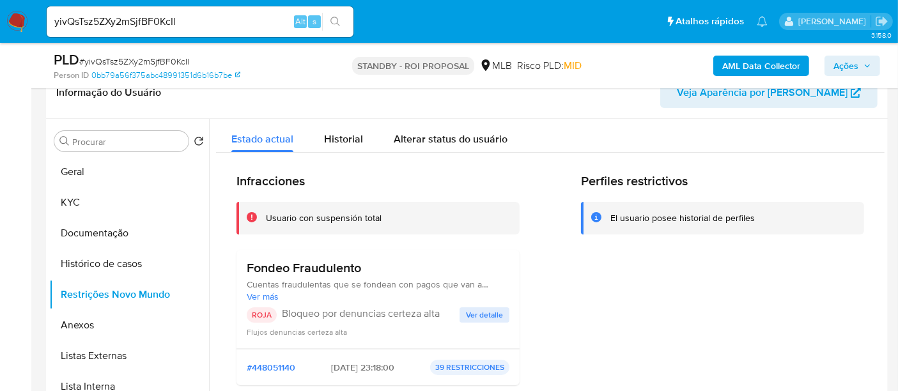
click at [482, 313] on span "Ver detalle" at bounding box center [484, 315] width 37 height 13
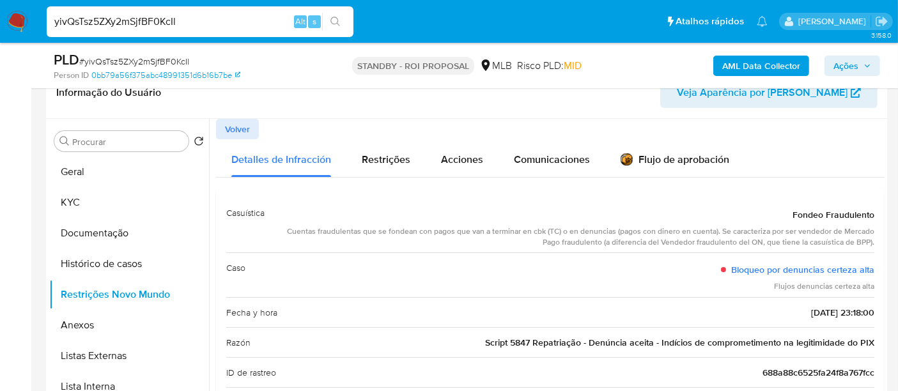
drag, startPoint x: 204, startPoint y: 28, endPoint x: 0, endPoint y: 37, distance: 204.1
click at [0, 37] on nav "Pausado Ver notificaciones yivQsTsz5ZXy2mSjfBF0KcIl Alt s Atalhos rápidos Presi…" at bounding box center [449, 21] width 898 height 43
paste input "Haq7MfKA8r4yA4bQX4YA7lt8"
type input "Haq7MfKA8r4yA4bQX4YA7lt8"
click at [339, 17] on icon "search-icon" at bounding box center [335, 22] width 10 height 10
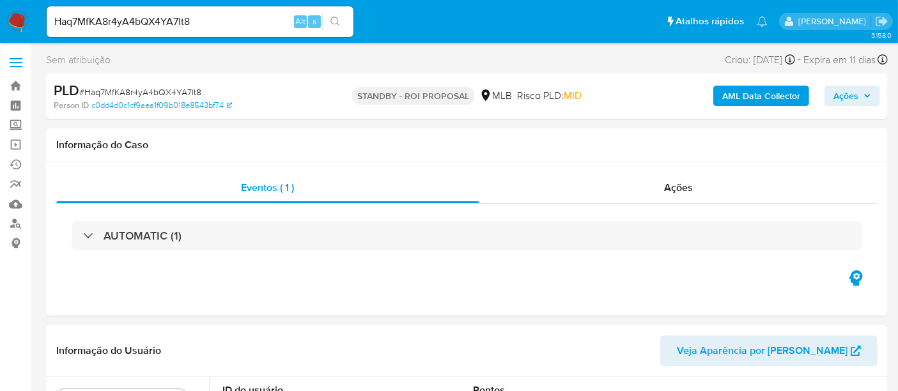
select select "10"
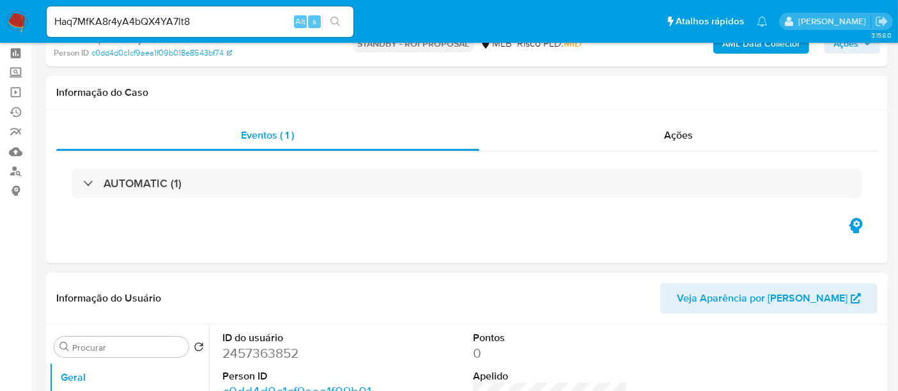
scroll to position [142, 0]
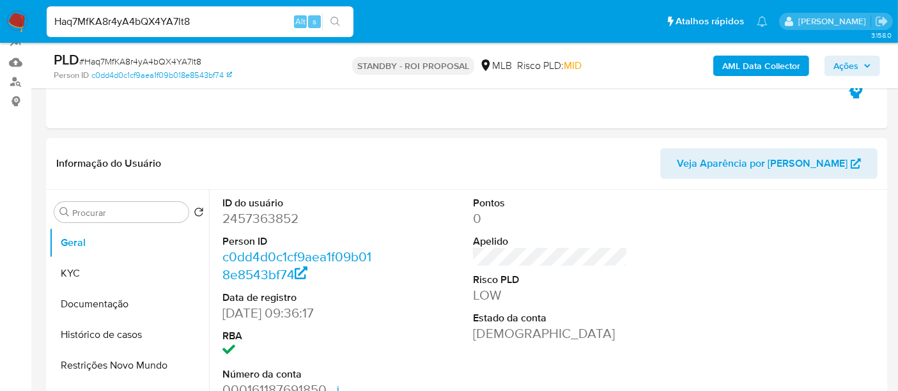
drag, startPoint x: 225, startPoint y: 22, endPoint x: 0, endPoint y: 31, distance: 225.2
click at [0, 31] on nav "Pausado Ver notificaciones Haq7MfKA8r4yA4bQX4YA7lt8 Alt s Atalhos rápidos Presi…" at bounding box center [449, 21] width 898 height 43
paste input "xcoMjeBy5vHy69AmKGgogzCf"
type input "xcoMjeBy5vHy69AmKGgogzCf"
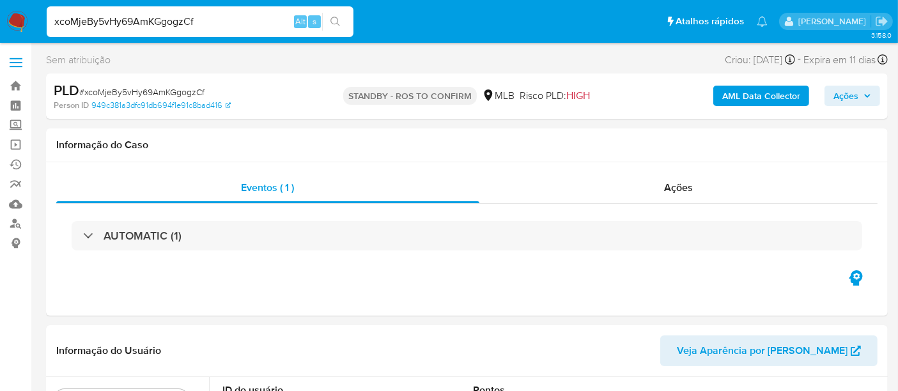
select select "10"
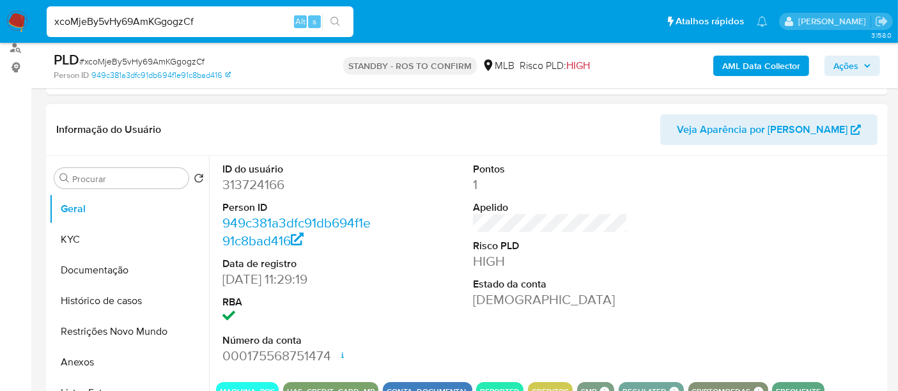
scroll to position [213, 0]
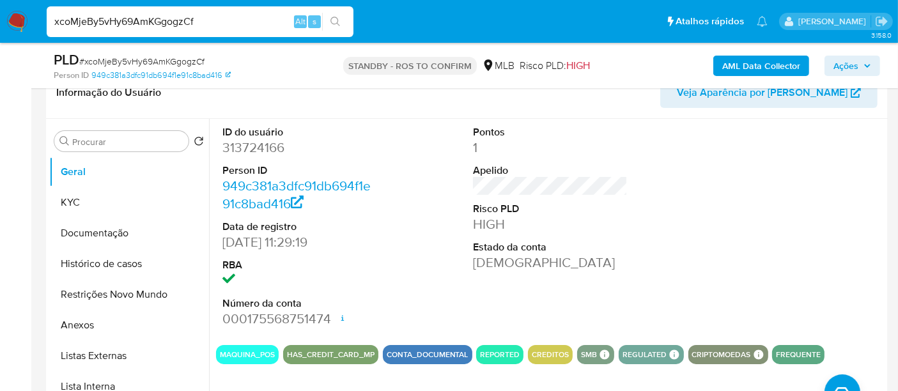
drag, startPoint x: 217, startPoint y: 20, endPoint x: 0, endPoint y: 46, distance: 218.8
paste input "q59pOf6TJwUlI55t3IK4PVgc"
type input "q59pOf6TJwUlI55t3IK4PVgc"
click at [329, 20] on button "search-icon" at bounding box center [335, 22] width 26 height 18
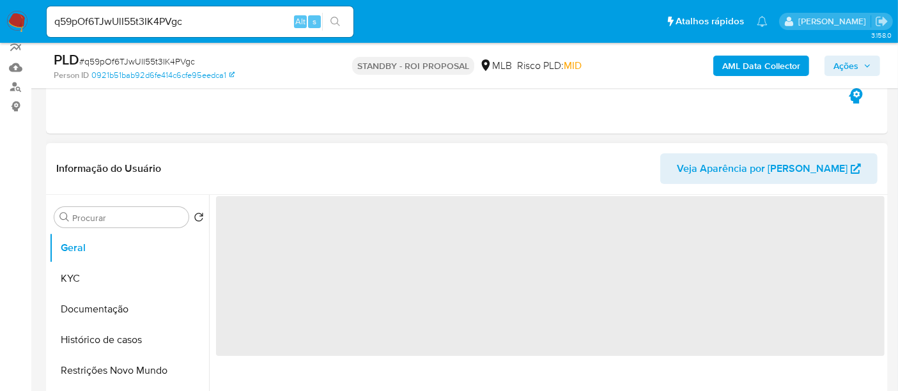
scroll to position [142, 0]
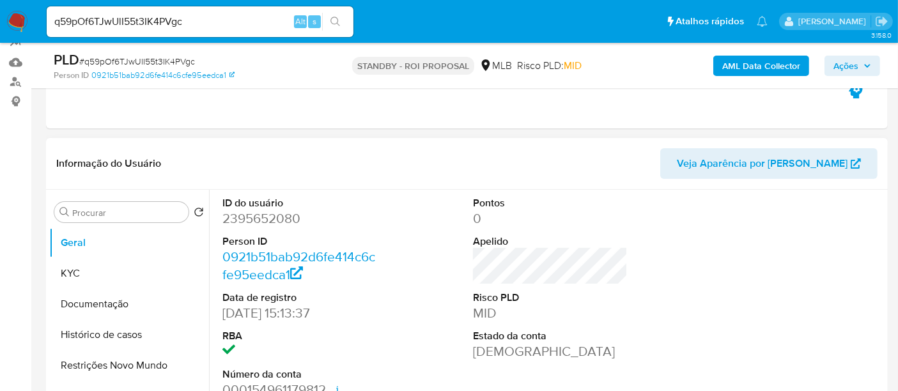
select select "10"
click at [97, 300] on button "Documentação" at bounding box center [124, 304] width 150 height 31
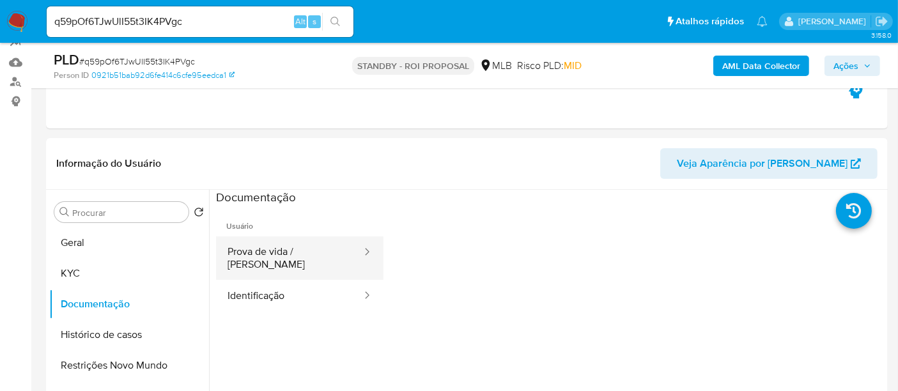
click at [288, 252] on button "Prova de vida / [PERSON_NAME]" at bounding box center [289, 258] width 147 height 43
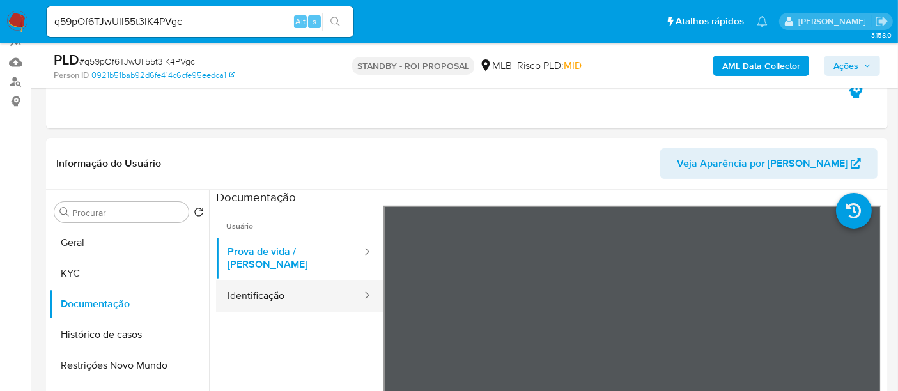
click at [264, 280] on button "Identificação" at bounding box center [289, 296] width 147 height 33
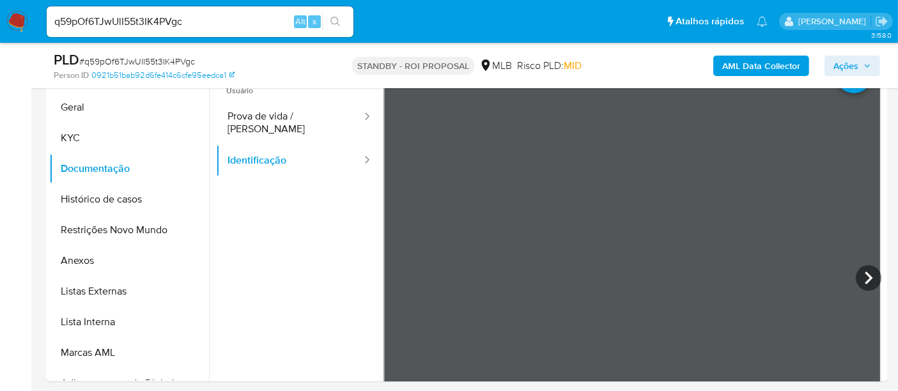
scroll to position [295, 0]
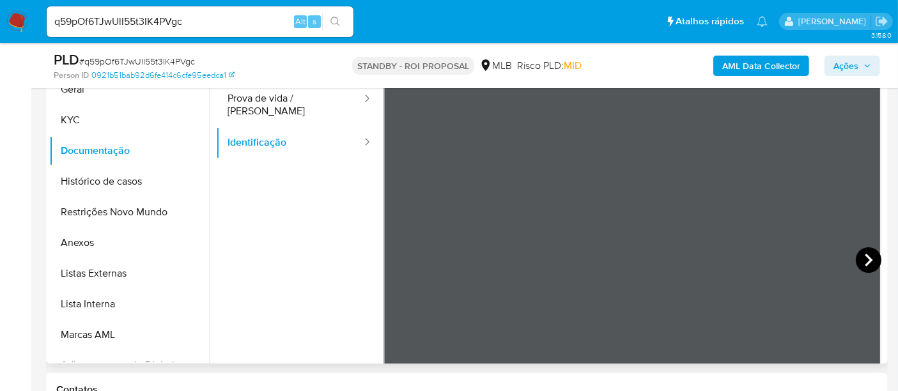
click at [869, 259] on icon at bounding box center [869, 260] width 26 height 26
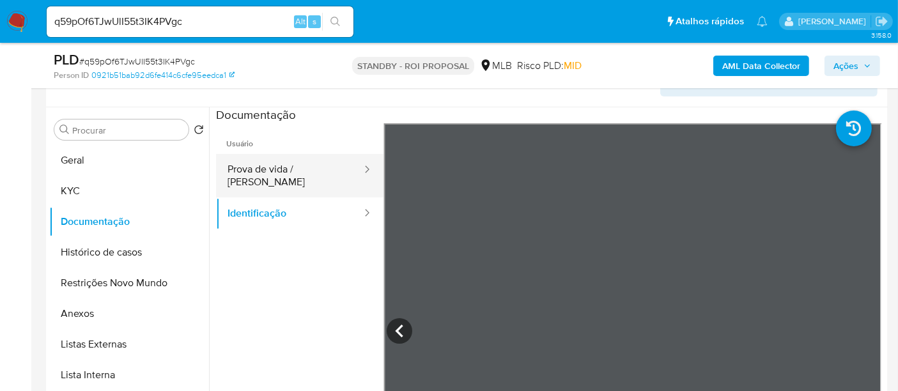
click at [273, 165] on button "Prova de vida / [PERSON_NAME]" at bounding box center [289, 175] width 147 height 43
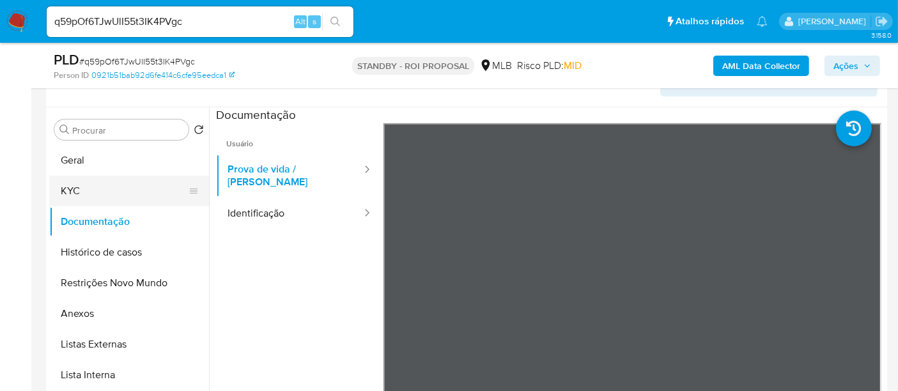
click at [78, 192] on button "KYC" at bounding box center [124, 191] width 150 height 31
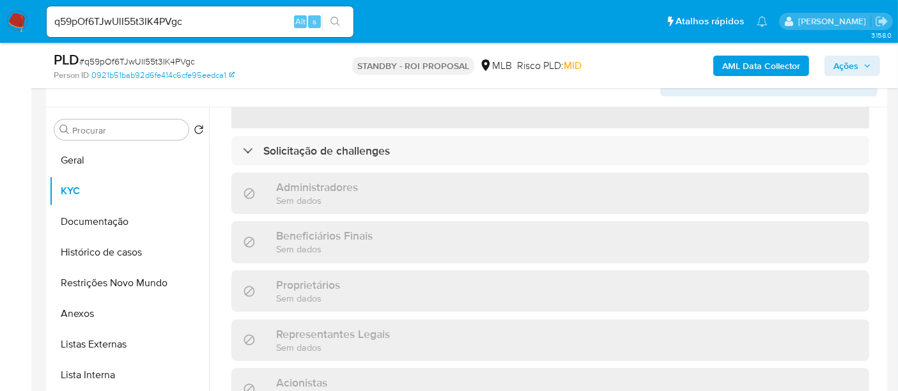
scroll to position [213, 0]
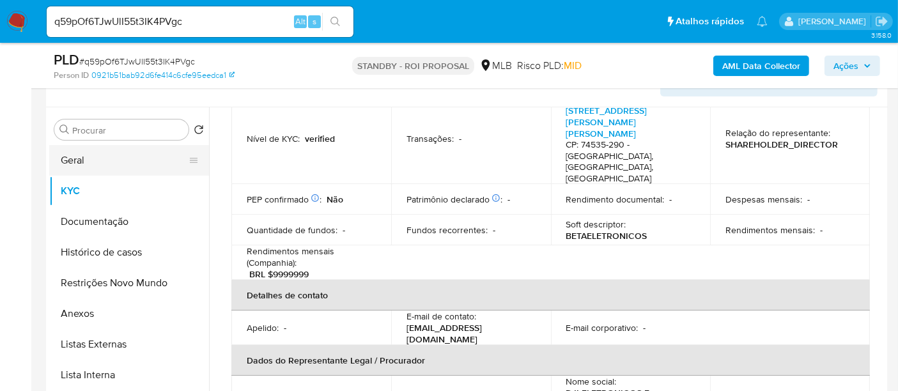
click at [77, 161] on button "Geral" at bounding box center [124, 160] width 150 height 31
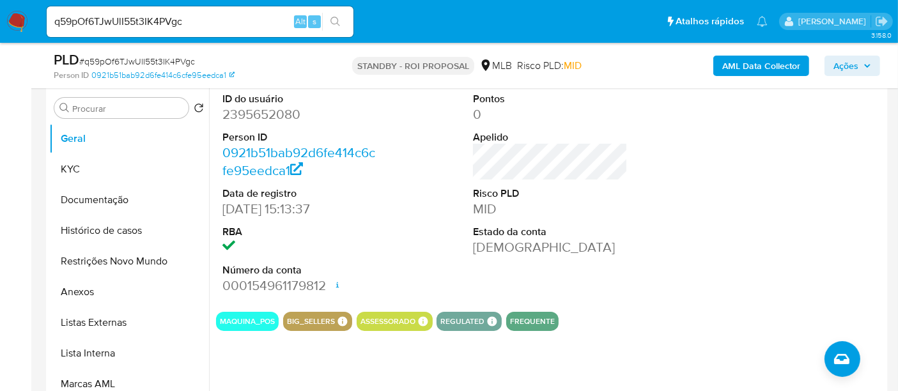
scroll to position [224, 0]
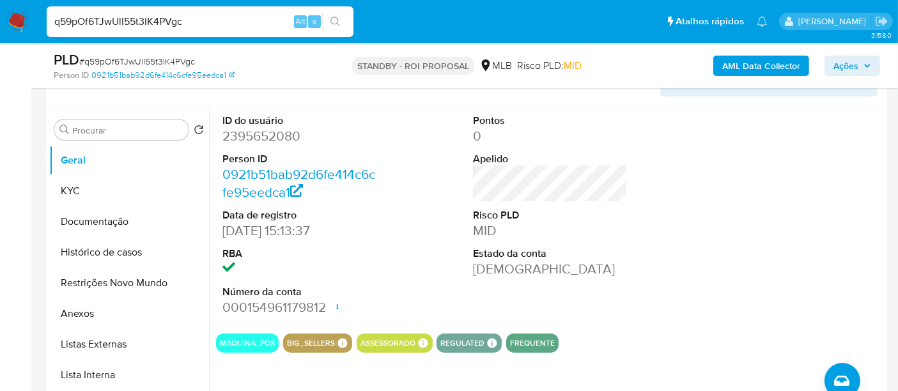
drag, startPoint x: 29, startPoint y: 37, endPoint x: 0, endPoint y: 43, distance: 29.3
paste input "A9POcrEsFiJDWvhsQMwloFQ9"
type input "A9POcrEsFiJDWvhsQMwloFQ9"
click at [336, 15] on button "search-icon" at bounding box center [335, 22] width 26 height 18
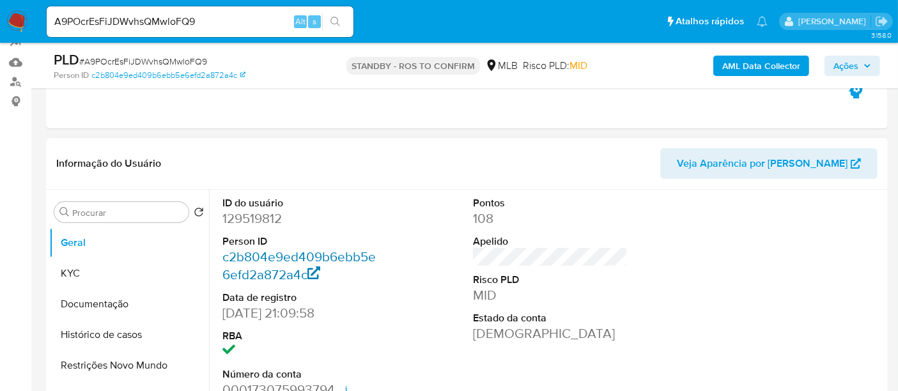
select select "10"
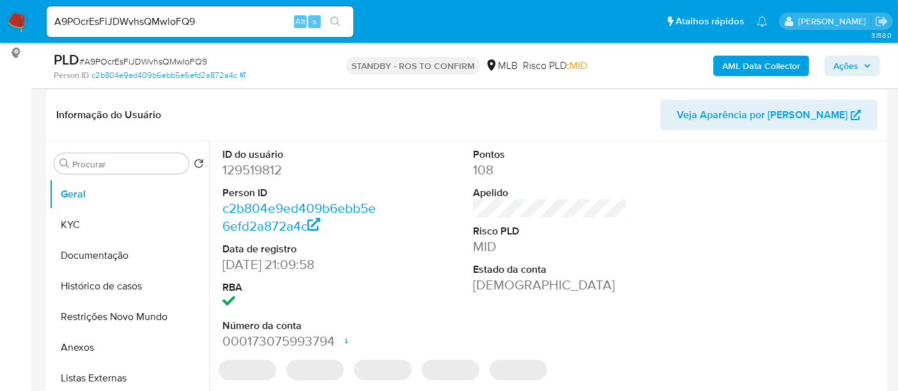
scroll to position [213, 0]
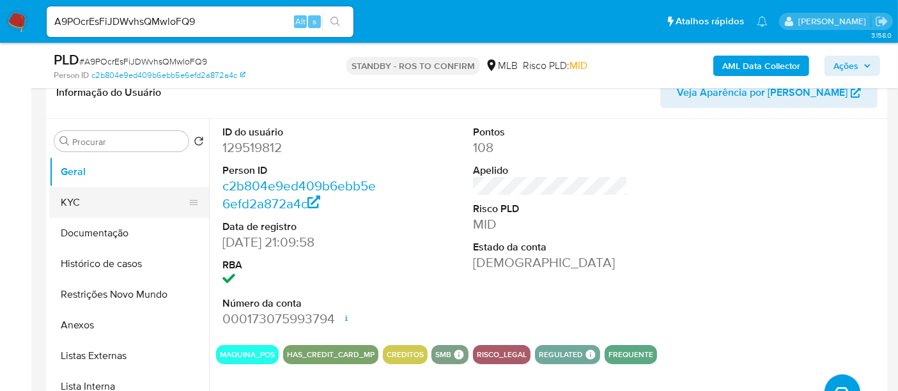
click at [82, 205] on button "KYC" at bounding box center [124, 202] width 150 height 31
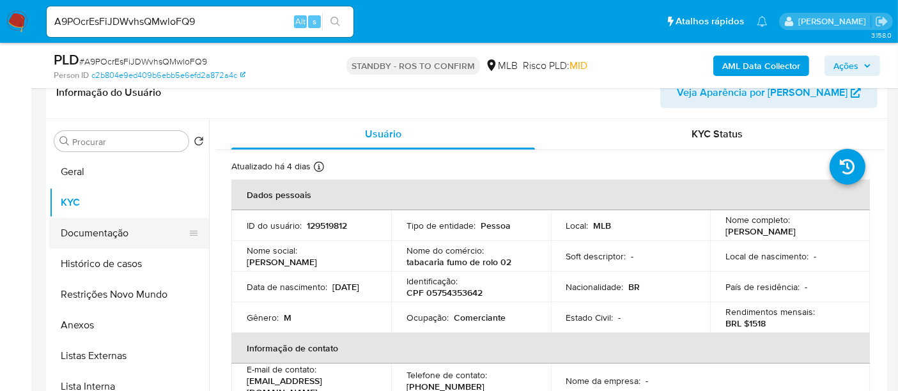
click at [103, 228] on button "Documentação" at bounding box center [124, 233] width 150 height 31
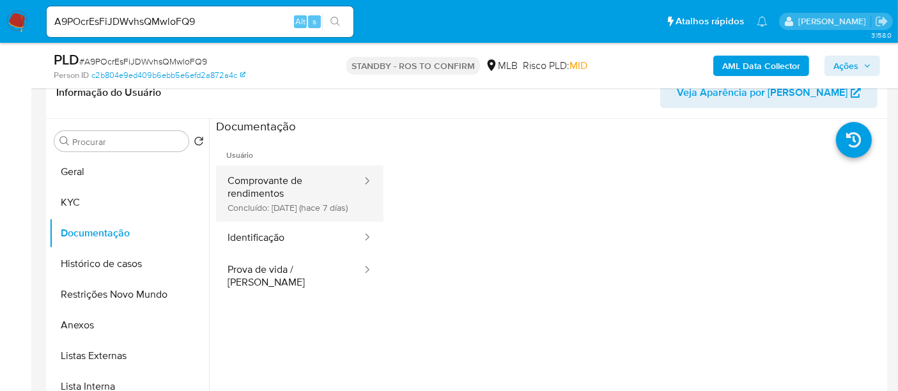
click at [307, 189] on button "Comprovante de rendimentos Concluído: 08/09/2025 (hace 7 días)" at bounding box center [289, 194] width 147 height 56
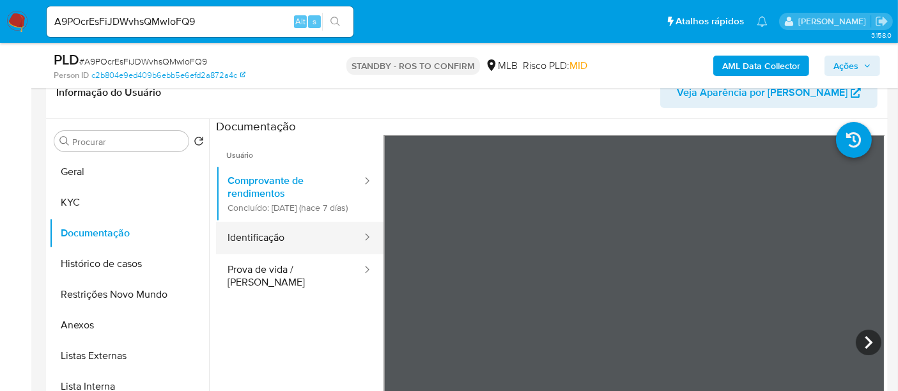
click at [307, 249] on button "Identificação" at bounding box center [289, 238] width 147 height 33
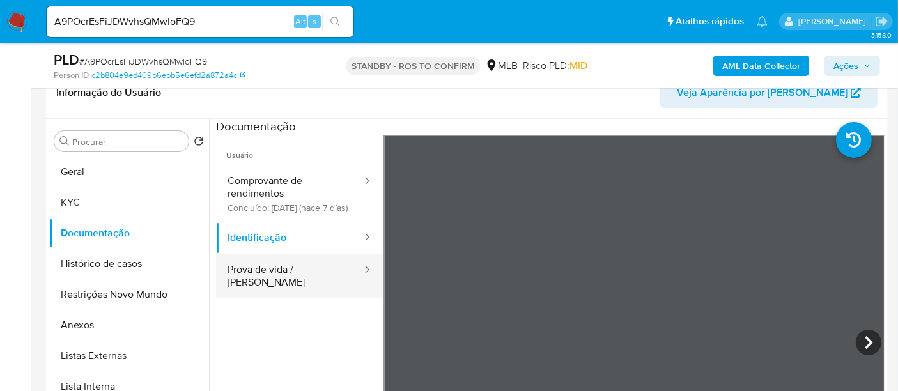
click at [303, 293] on button "Prova de vida / [PERSON_NAME]" at bounding box center [289, 275] width 147 height 43
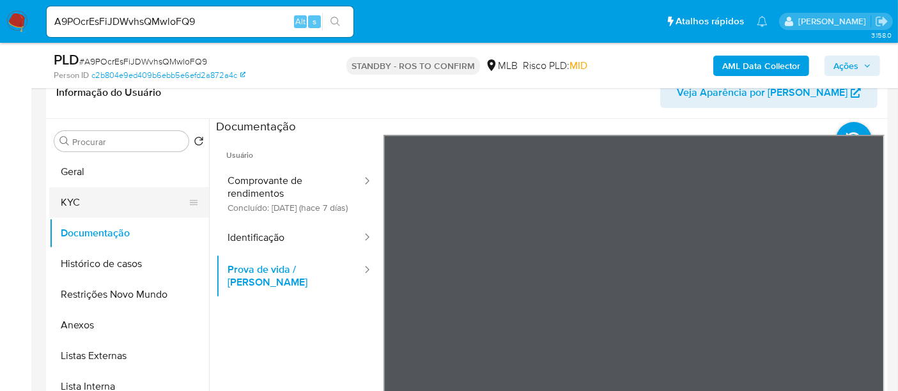
click at [84, 199] on button "KYC" at bounding box center [124, 202] width 150 height 31
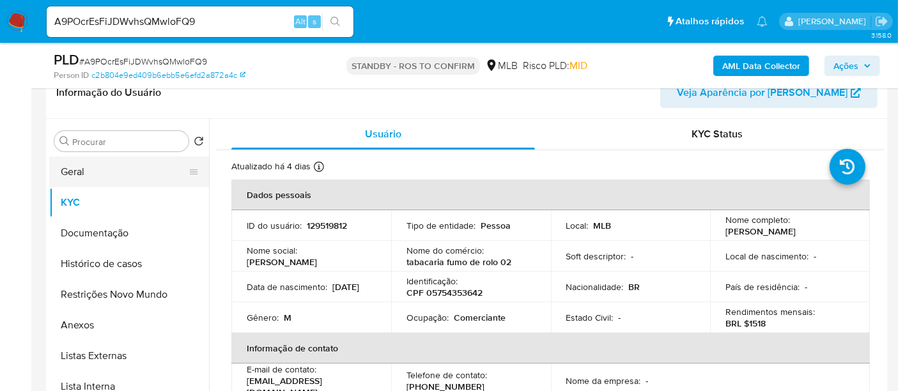
click at [88, 172] on button "Geral" at bounding box center [124, 172] width 150 height 31
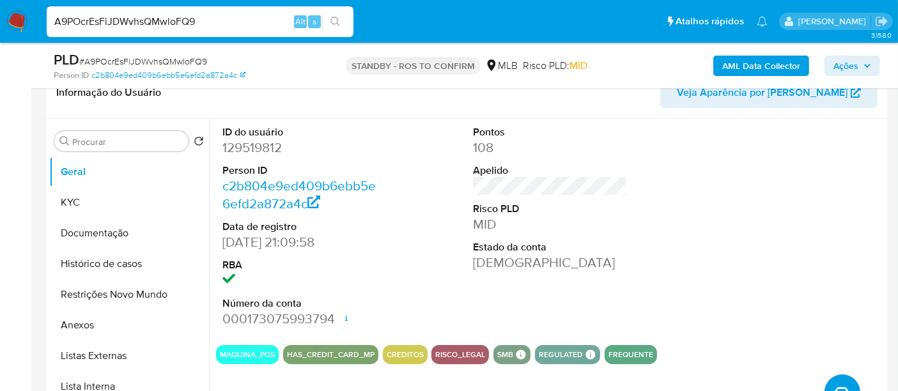
drag, startPoint x: 219, startPoint y: 24, endPoint x: 0, endPoint y: 22, distance: 219.3
click at [0, 22] on nav "Pausado Ver notificaciones A9POcrEsFiJDWvhsQMwloFQ9 Alt s Atalhos rápidos Presi…" at bounding box center [449, 21] width 898 height 43
paste input "zweKj89gC0BoG6Wg49r0FSWg"
type input "zweKj89gC0BoG6Wg49r0FSWg"
click at [330, 19] on button "search-icon" at bounding box center [335, 22] width 26 height 18
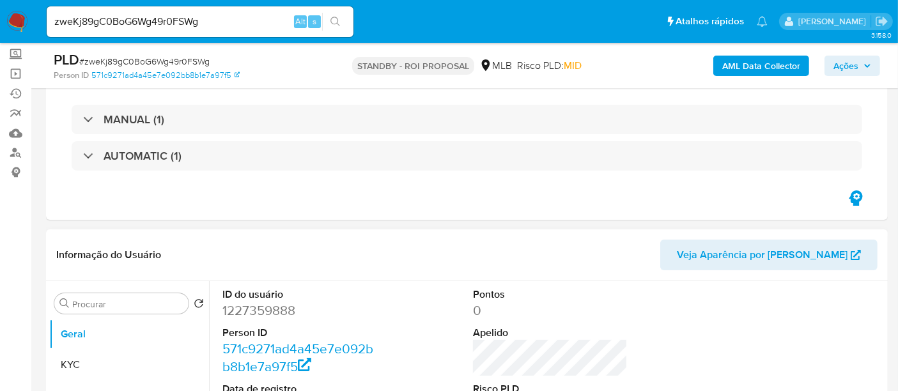
select select "10"
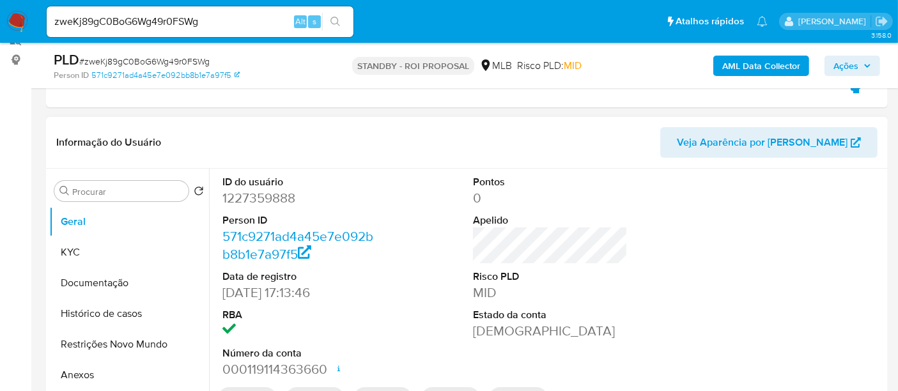
scroll to position [213, 0]
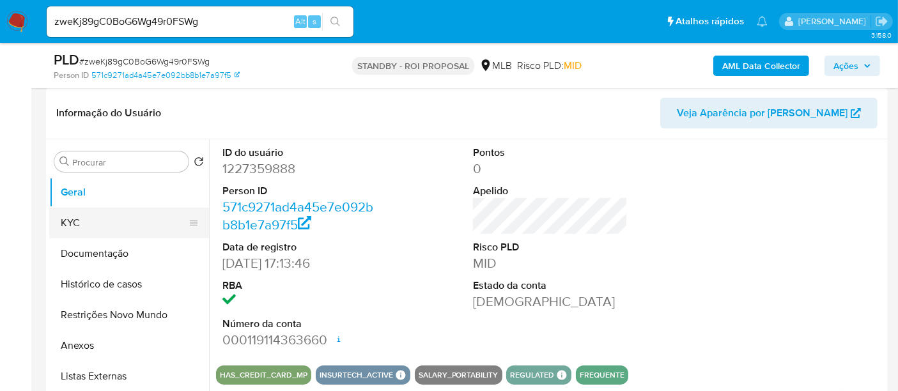
click at [74, 219] on button "KYC" at bounding box center [124, 223] width 150 height 31
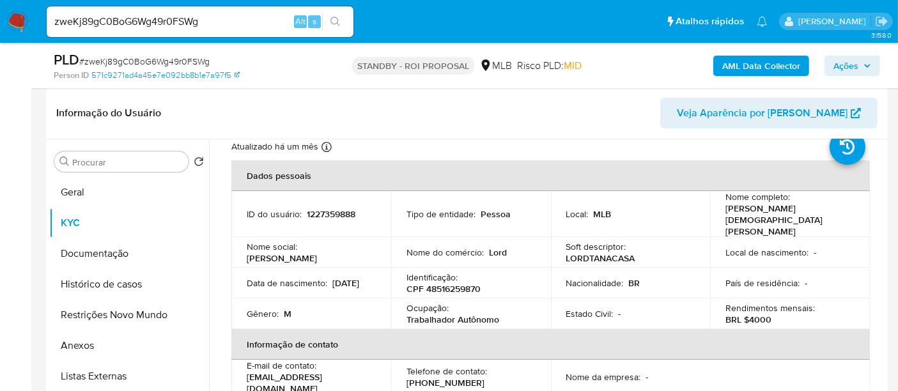
scroll to position [71, 0]
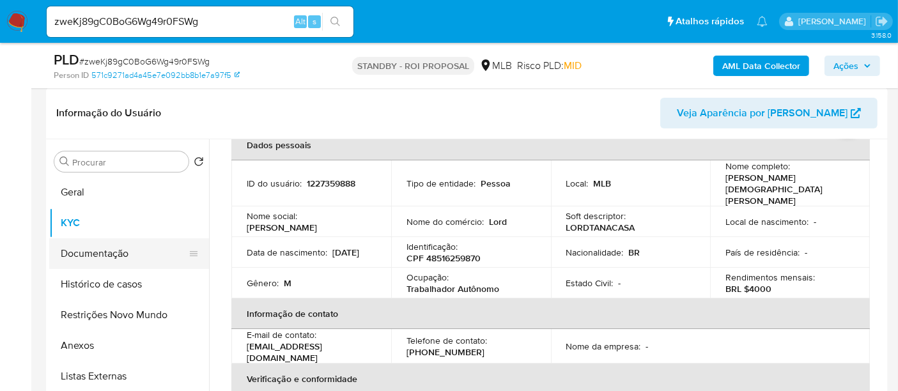
click at [95, 252] on button "Documentação" at bounding box center [124, 253] width 150 height 31
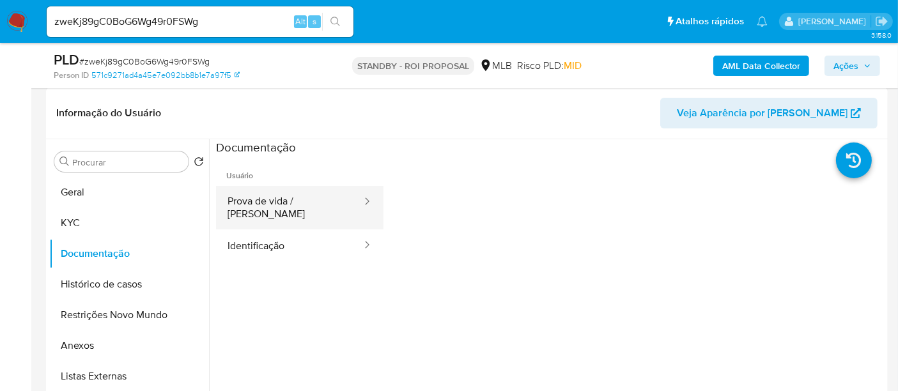
click at [282, 203] on button "Prova de vida / [PERSON_NAME]" at bounding box center [289, 207] width 147 height 43
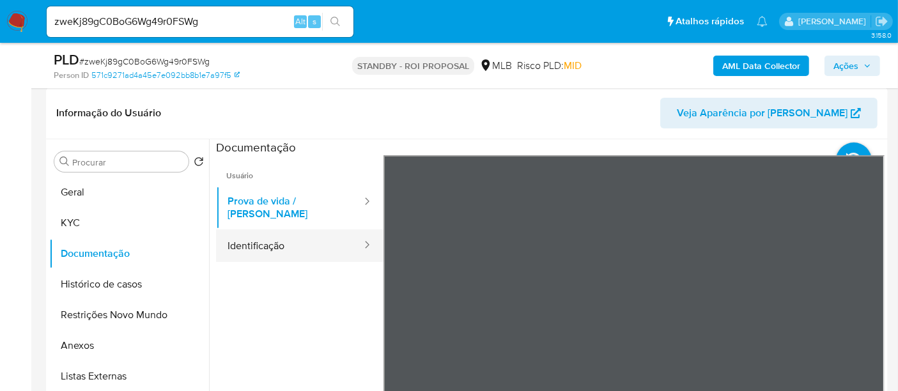
drag, startPoint x: 277, startPoint y: 238, endPoint x: 293, endPoint y: 238, distance: 16.6
click at [277, 238] on button "Identificação" at bounding box center [289, 245] width 147 height 33
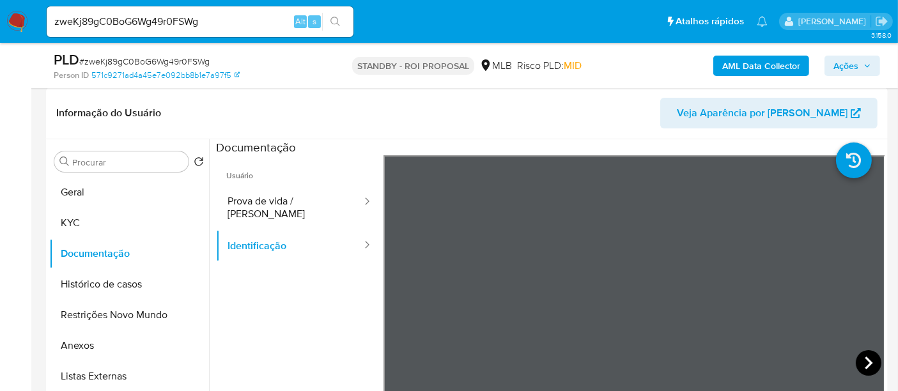
click at [865, 361] on icon at bounding box center [869, 363] width 8 height 13
click at [109, 318] on button "Restrições Novo Mundo" at bounding box center [124, 315] width 150 height 31
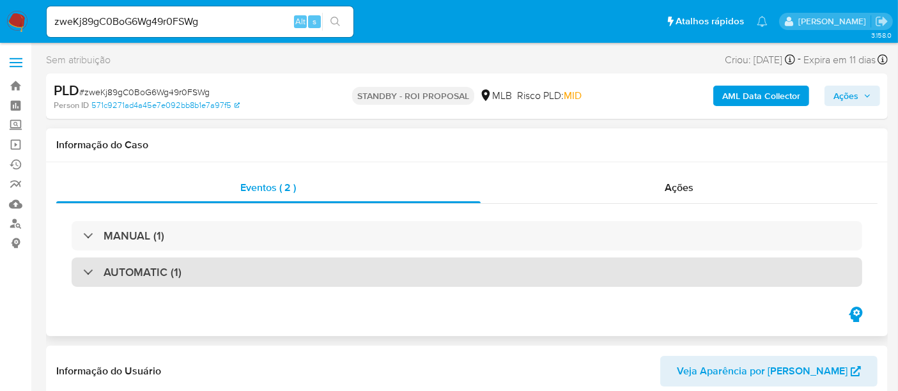
drag, startPoint x: 208, startPoint y: 273, endPoint x: 217, endPoint y: 273, distance: 9.6
click at [210, 273] on div "AUTOMATIC (1)" at bounding box center [467, 272] width 791 height 29
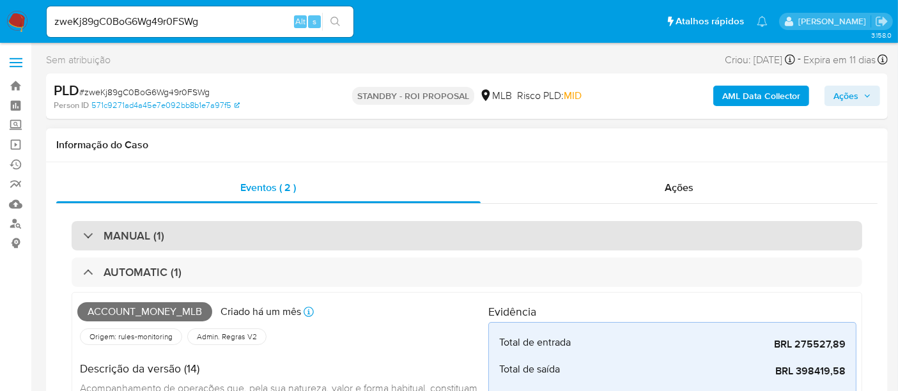
click at [232, 240] on div "MANUAL (1)" at bounding box center [467, 235] width 791 height 29
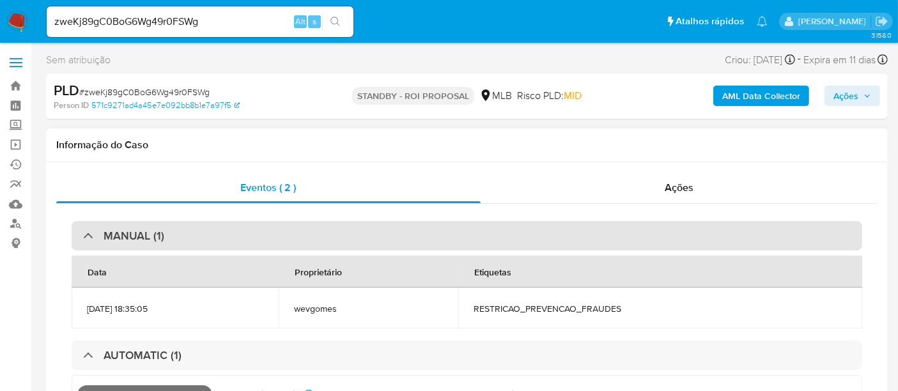
click at [235, 234] on div "MANUAL (1)" at bounding box center [467, 235] width 791 height 29
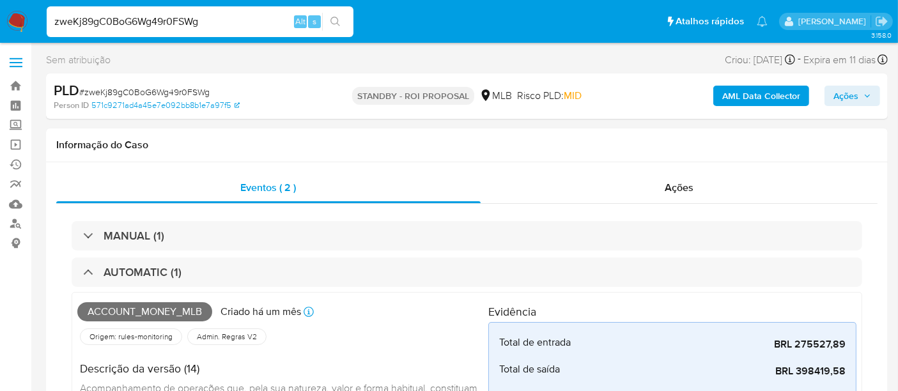
drag, startPoint x: 200, startPoint y: 24, endPoint x: 0, endPoint y: 58, distance: 202.8
paste input "XY4C1VhGf1ROHRAeQsITuaQW"
type input "XY4C1VhGf1ROHRAeQsITuaQW"
click at [336, 13] on button "search-icon" at bounding box center [335, 22] width 26 height 18
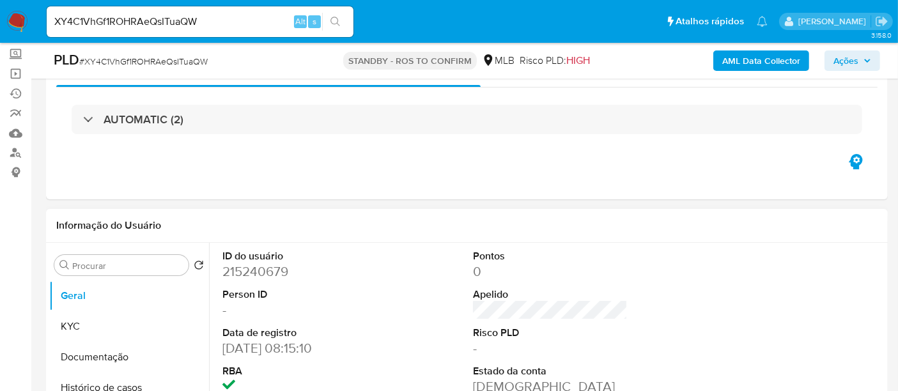
select select "10"
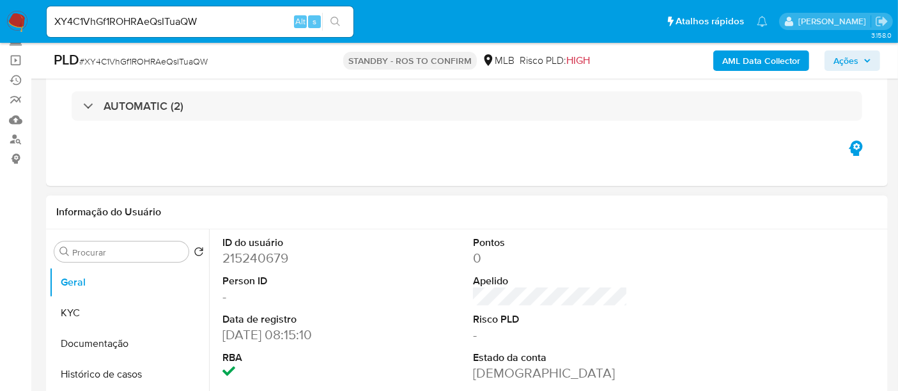
scroll to position [71, 0]
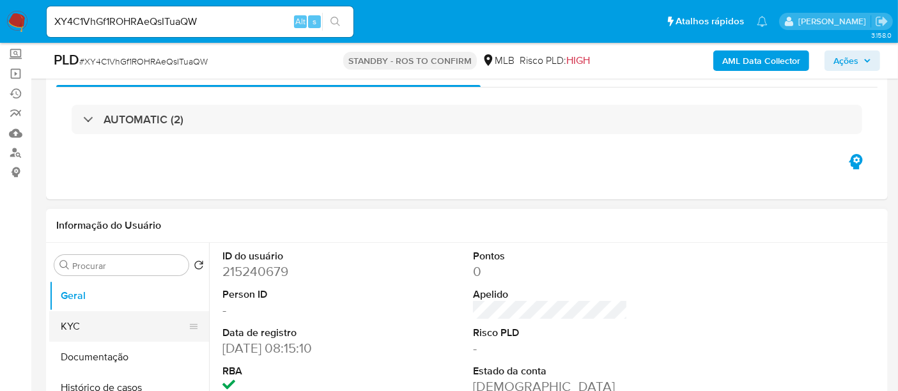
drag, startPoint x: 98, startPoint y: 332, endPoint x: 180, endPoint y: 323, distance: 82.3
click at [98, 330] on button "KYC" at bounding box center [124, 326] width 150 height 31
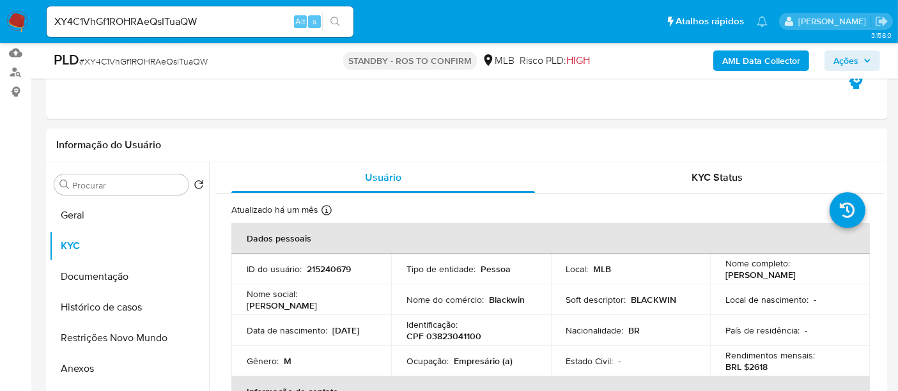
scroll to position [205, 0]
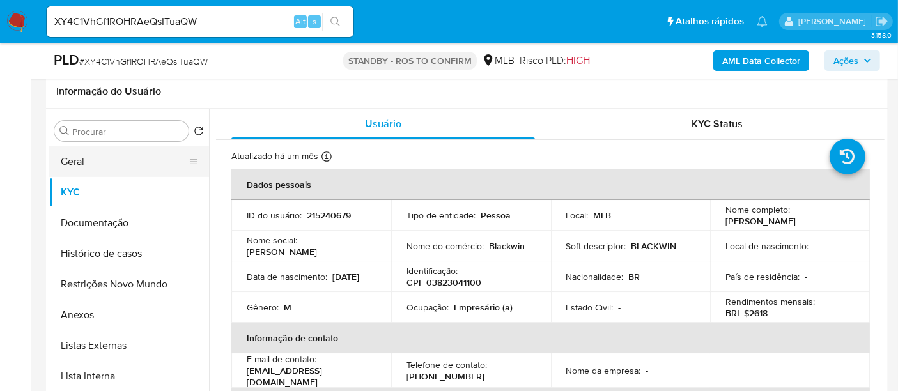
click at [75, 160] on button "Geral" at bounding box center [124, 161] width 150 height 31
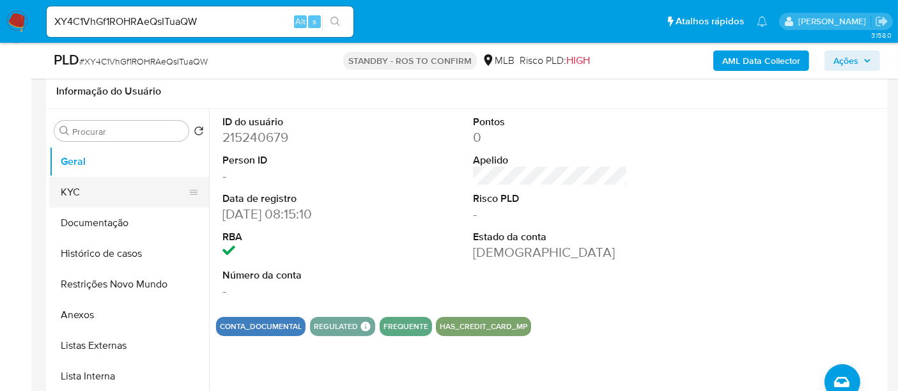
click at [72, 185] on button "KYC" at bounding box center [124, 192] width 150 height 31
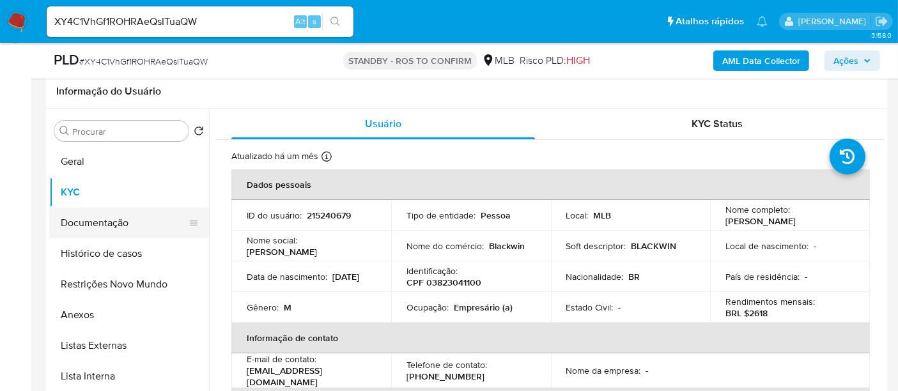
click at [104, 212] on button "Documentação" at bounding box center [124, 223] width 150 height 31
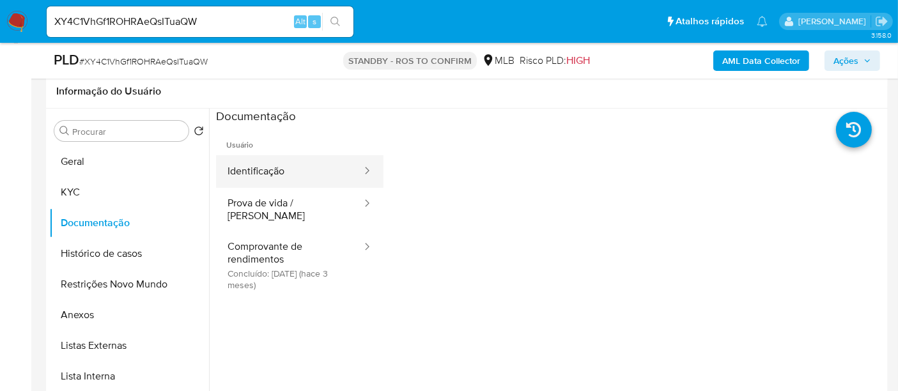
click at [286, 174] on button "Identificação" at bounding box center [289, 171] width 147 height 33
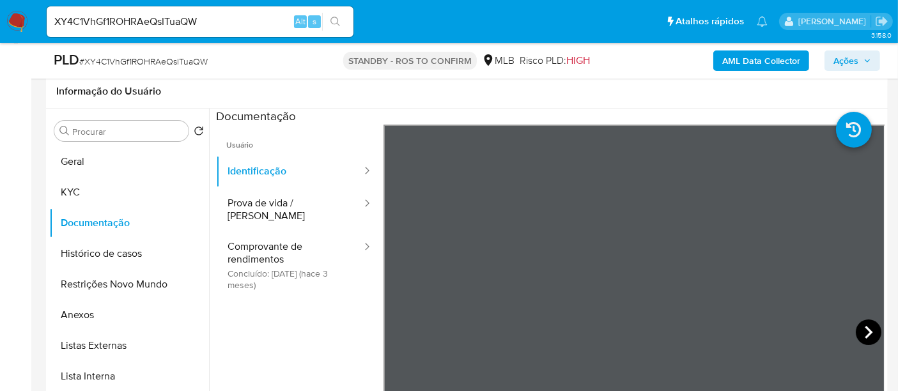
click at [857, 327] on icon at bounding box center [869, 333] width 26 height 26
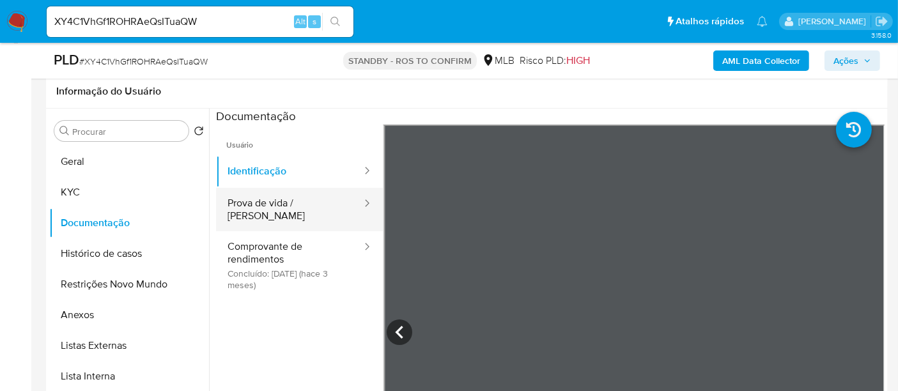
click at [279, 203] on button "Prova de vida / [PERSON_NAME]" at bounding box center [289, 209] width 147 height 43
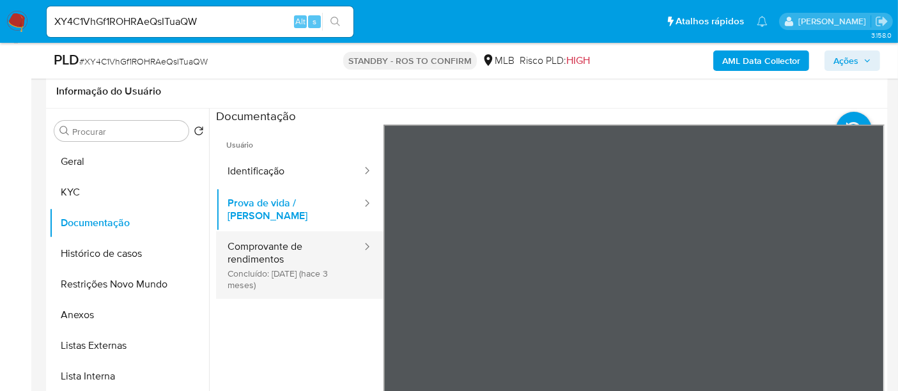
click at [295, 240] on button "Comprovante de rendimentos Concluído: 21/06/2025 (hace 3 meses)" at bounding box center [289, 265] width 147 height 68
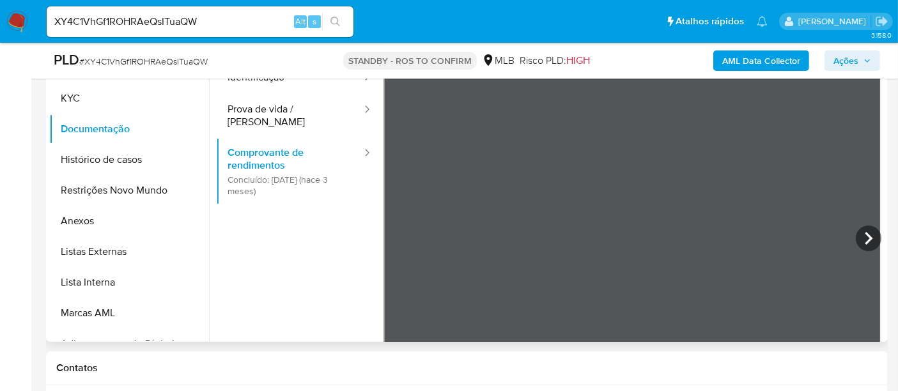
scroll to position [228, 0]
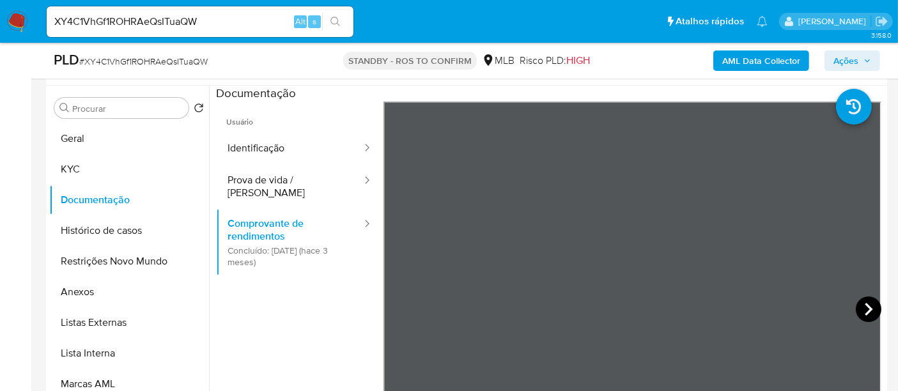
click at [860, 313] on icon at bounding box center [869, 310] width 26 height 26
click at [860, 312] on icon at bounding box center [869, 310] width 26 height 26
drag, startPoint x: 213, startPoint y: 26, endPoint x: 0, endPoint y: 59, distance: 216.1
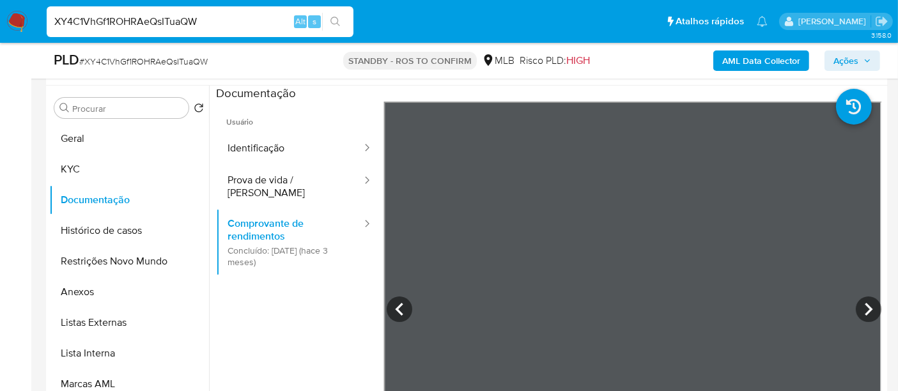
paste input "JwwihNLWd7hQ0P85qN9pg1bU"
type input "JwwihNLWd7hQ0P85qN9pg1bU"
click at [332, 17] on icon "search-icon" at bounding box center [335, 22] width 10 height 10
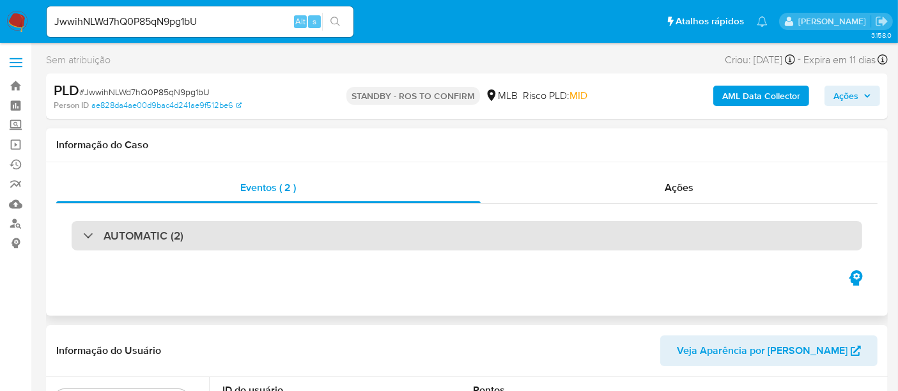
select select "10"
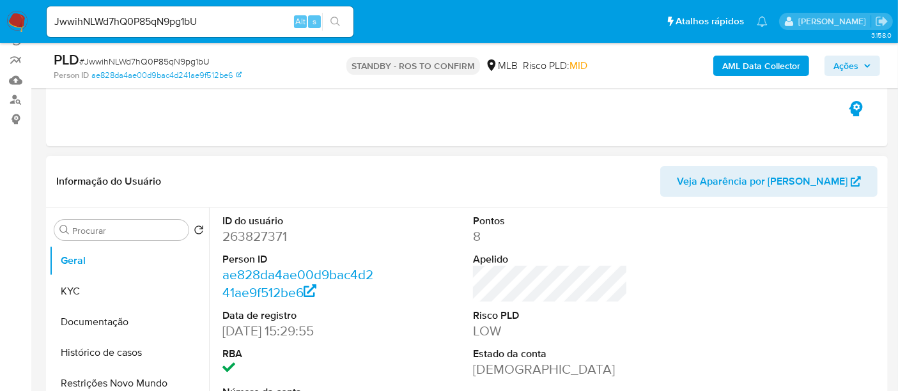
scroll to position [142, 0]
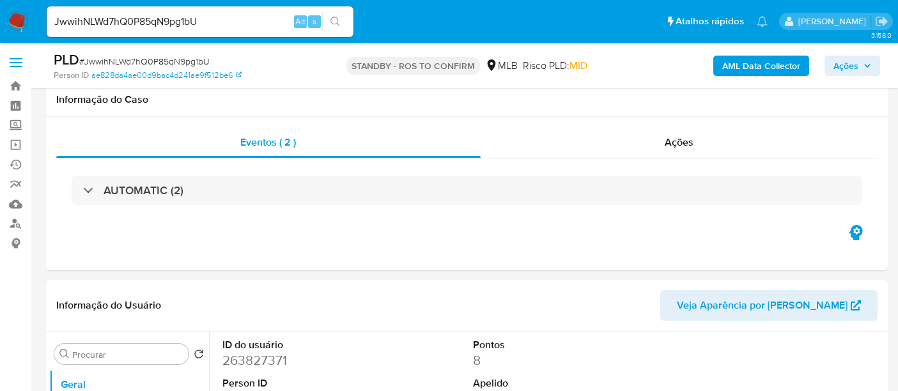
select select "10"
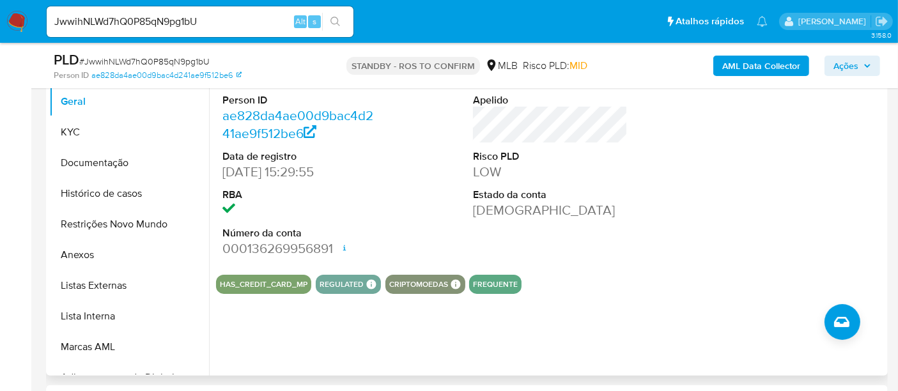
scroll to position [284, 0]
click at [74, 128] on button "KYC" at bounding box center [124, 131] width 150 height 31
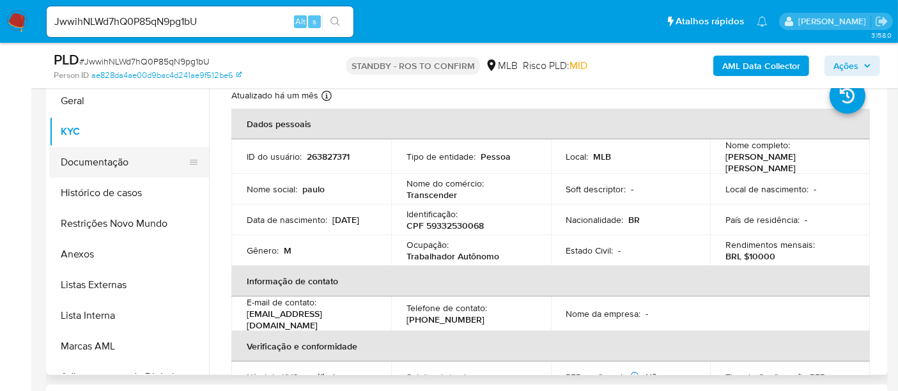
click at [106, 163] on button "Documentação" at bounding box center [124, 162] width 150 height 31
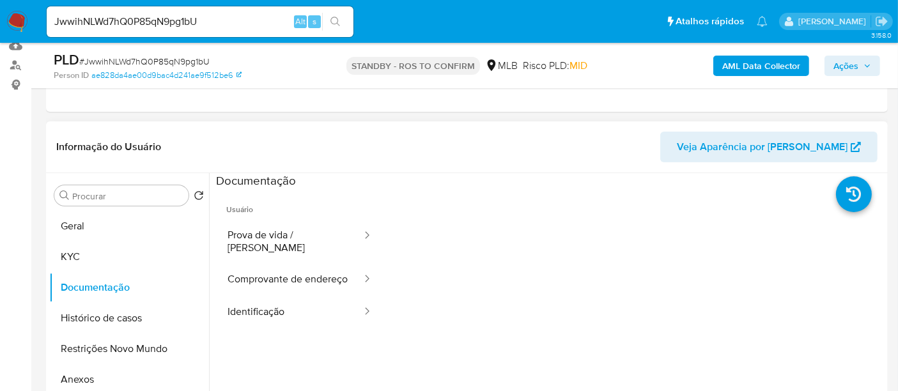
scroll to position [142, 0]
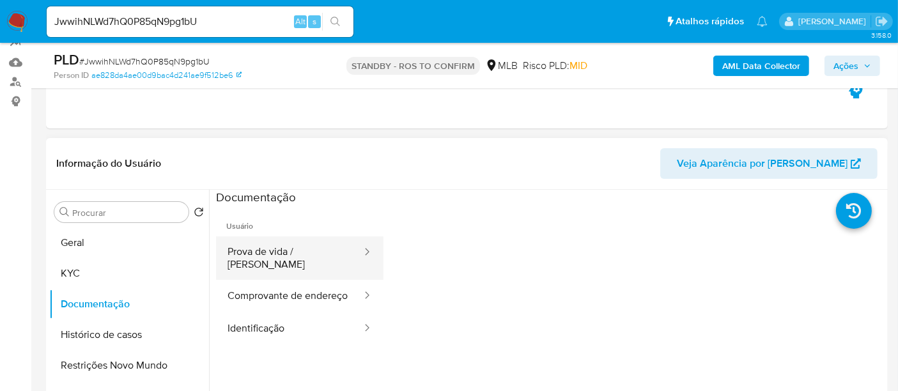
click at [290, 256] on button "Prova de vida / [PERSON_NAME]" at bounding box center [289, 258] width 147 height 43
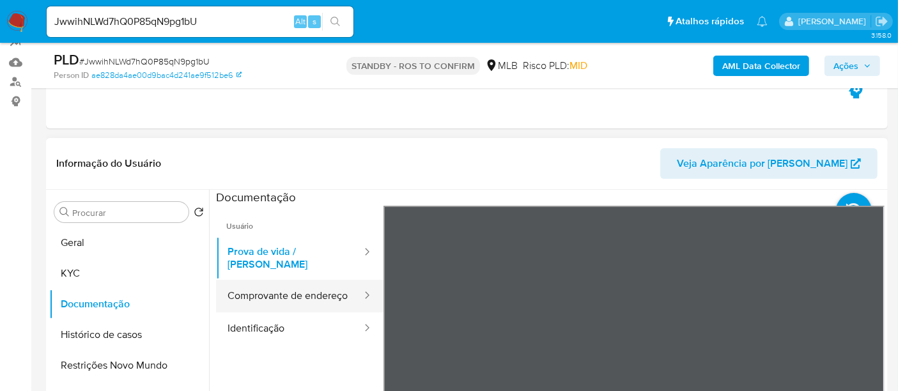
drag, startPoint x: 281, startPoint y: 292, endPoint x: 362, endPoint y: 284, distance: 82.2
click at [281, 291] on button "Comprovante de endereço" at bounding box center [289, 296] width 147 height 33
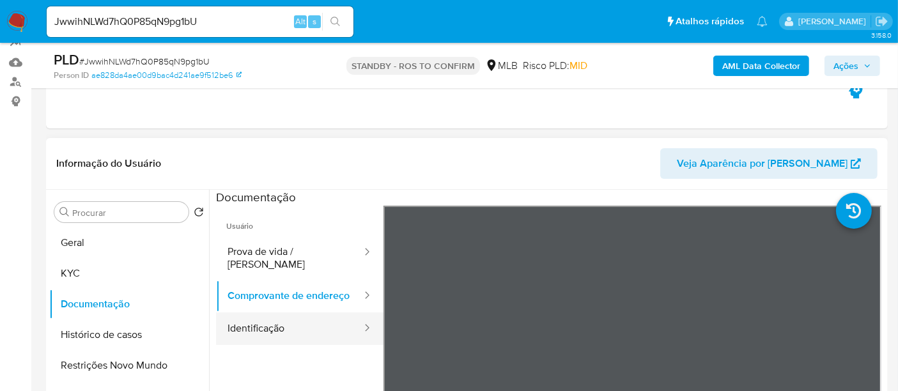
click at [283, 330] on button "Identificação" at bounding box center [289, 329] width 147 height 33
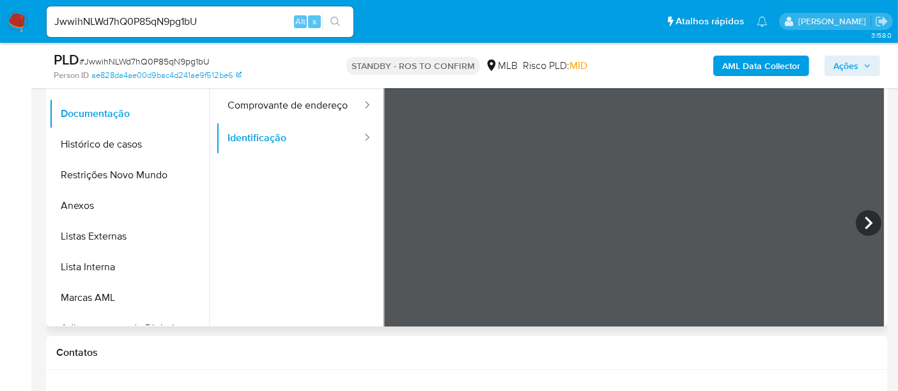
scroll to position [195, 0]
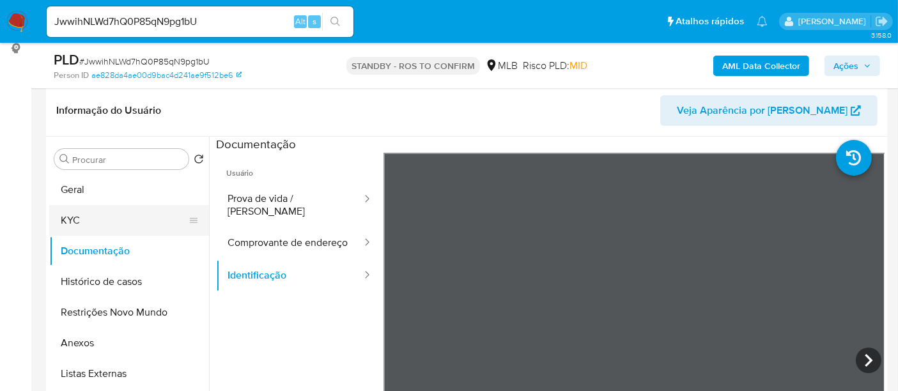
click at [86, 215] on button "KYC" at bounding box center [124, 220] width 150 height 31
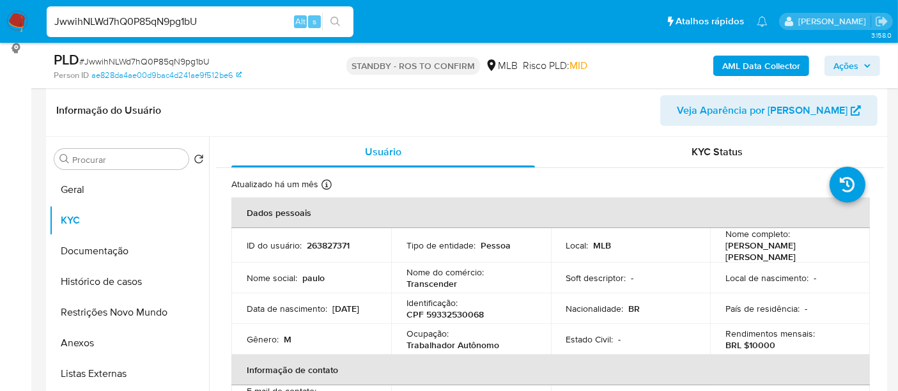
drag, startPoint x: 227, startPoint y: 17, endPoint x: 0, endPoint y: 94, distance: 239.5
paste input "1vrJniKcw0b7HNMG5kiG45ok"
type input "1vrJniKcw0b7HNMG5kiG45ok"
click at [332, 20] on icon "search-icon" at bounding box center [335, 22] width 10 height 10
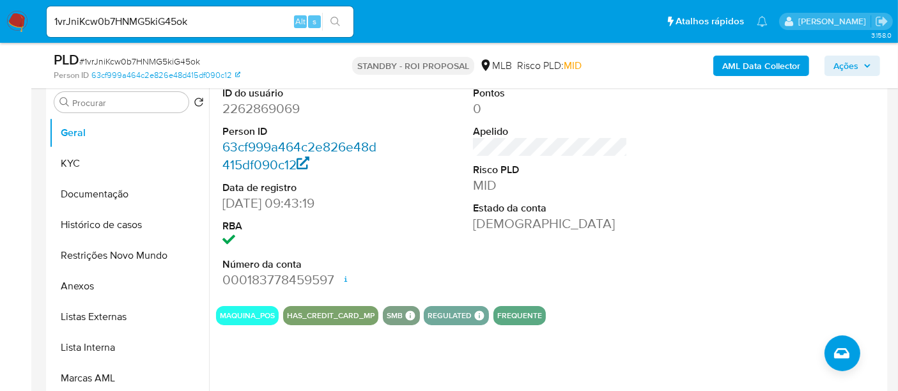
scroll to position [284, 0]
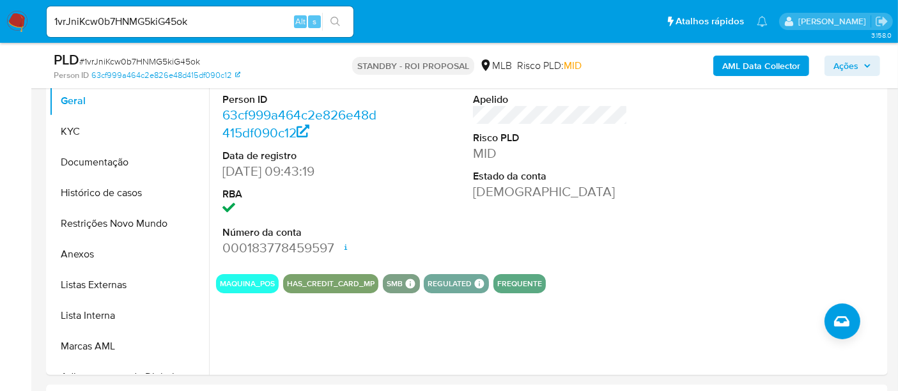
select select "10"
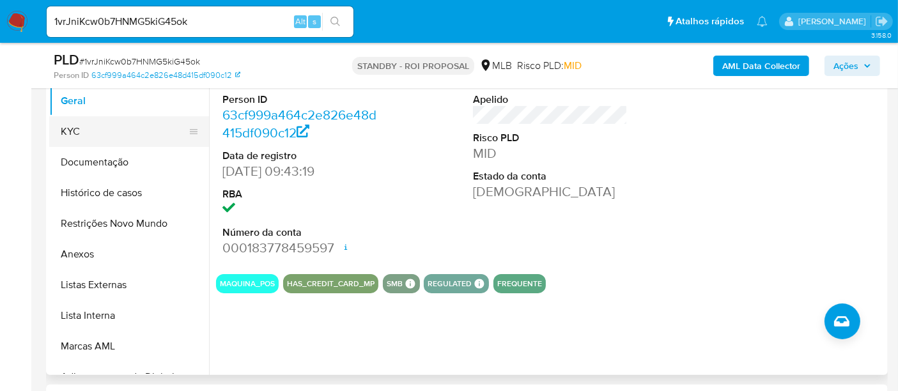
drag, startPoint x: 75, startPoint y: 122, endPoint x: 86, endPoint y: 122, distance: 10.2
click at [75, 122] on button "KYC" at bounding box center [124, 131] width 150 height 31
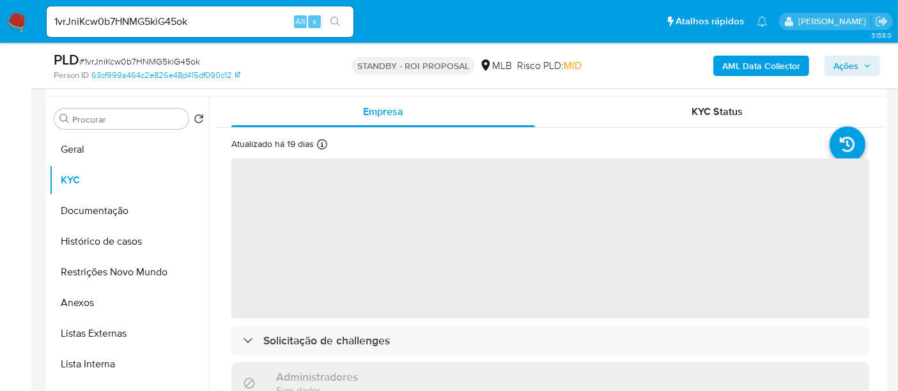
scroll to position [213, 0]
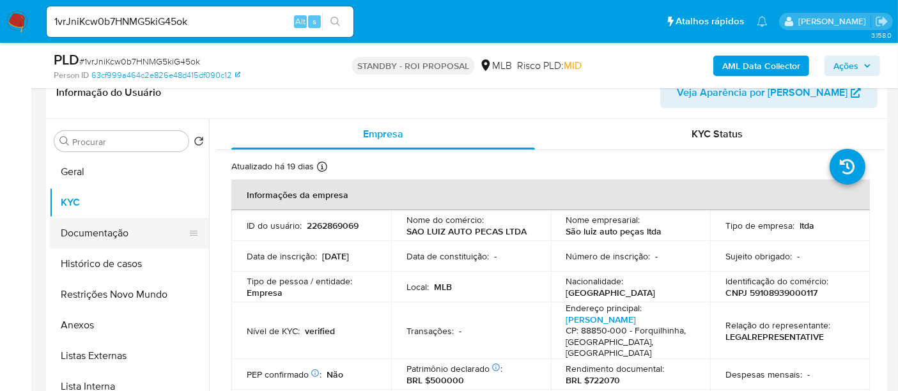
click at [86, 237] on button "Documentação" at bounding box center [124, 233] width 150 height 31
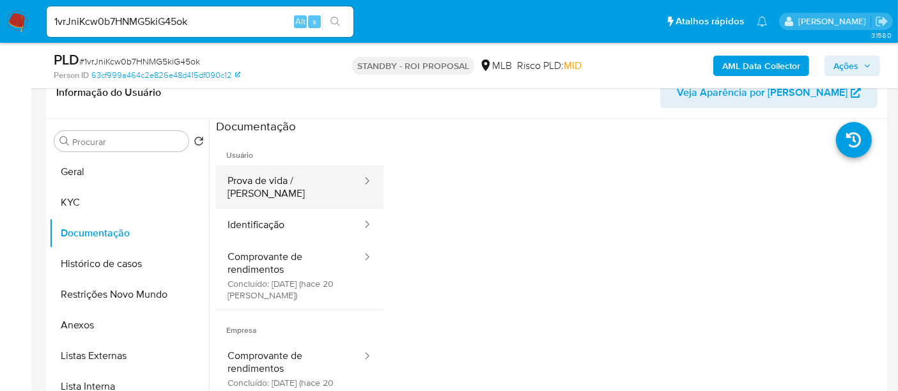
click at [270, 188] on button "Prova de vida / [PERSON_NAME]" at bounding box center [289, 187] width 147 height 43
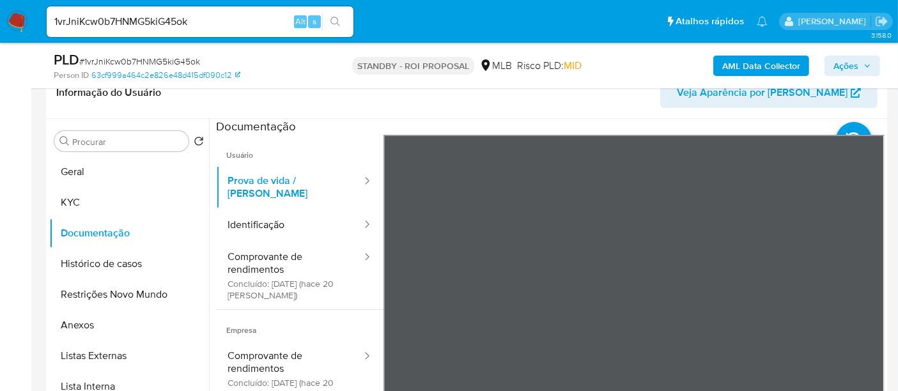
drag, startPoint x: 289, startPoint y: 218, endPoint x: 376, endPoint y: 214, distance: 87.7
click at [290, 217] on button "Identificação" at bounding box center [289, 225] width 147 height 33
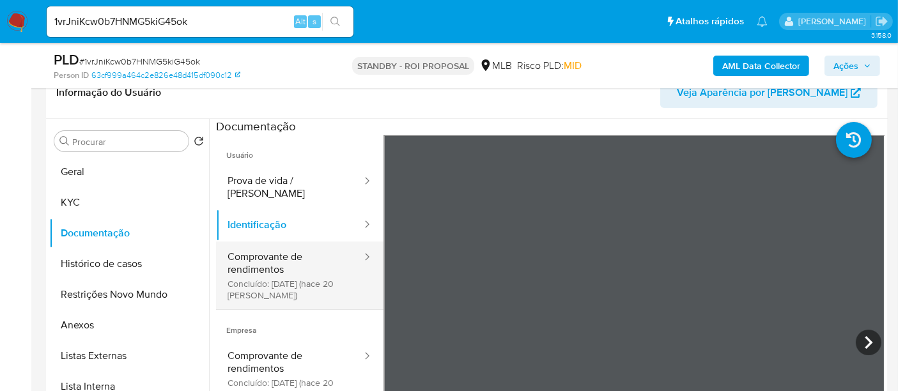
click at [270, 259] on button "Comprovante de rendimentos Concluído: [DATE] (hace 20 [PERSON_NAME])" at bounding box center [289, 276] width 147 height 68
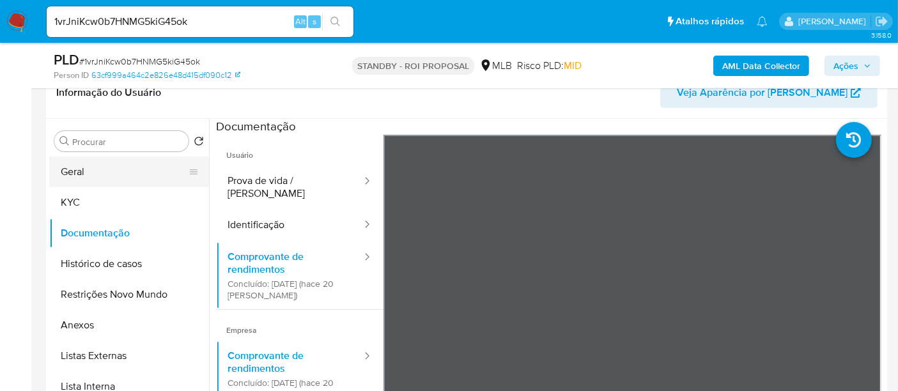
click at [80, 169] on button "Geral" at bounding box center [124, 172] width 150 height 31
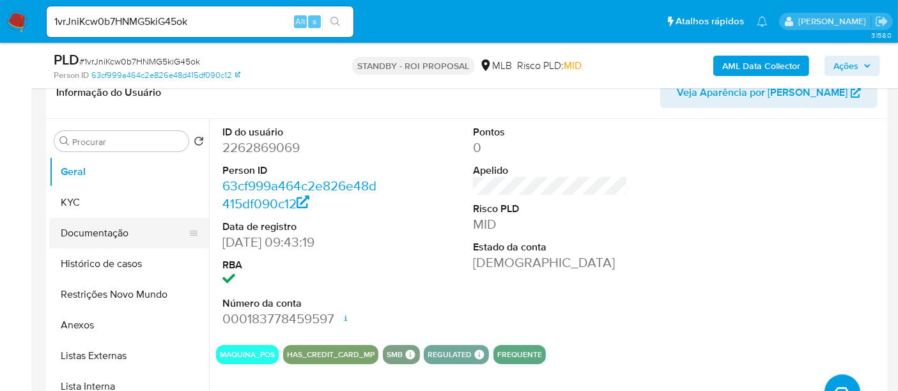
drag, startPoint x: 87, startPoint y: 227, endPoint x: 118, endPoint y: 229, distance: 30.7
click at [86, 227] on button "Documentação" at bounding box center [124, 233] width 150 height 31
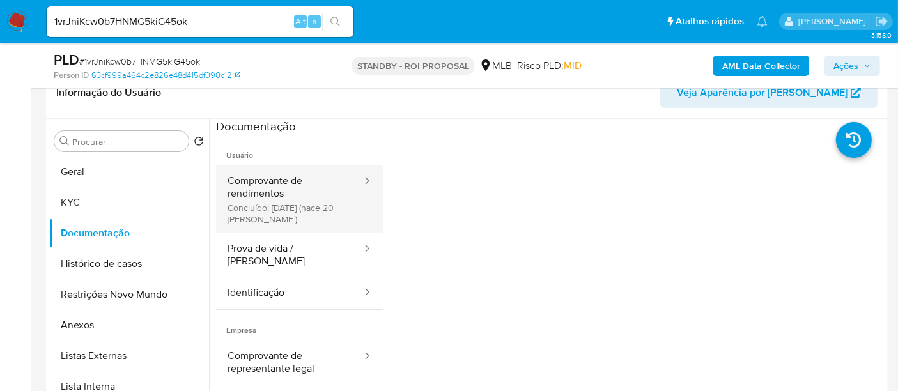
click at [286, 185] on button "Comprovante de rendimentos Concluído: [DATE] (hace 20 [PERSON_NAME])" at bounding box center [289, 200] width 147 height 68
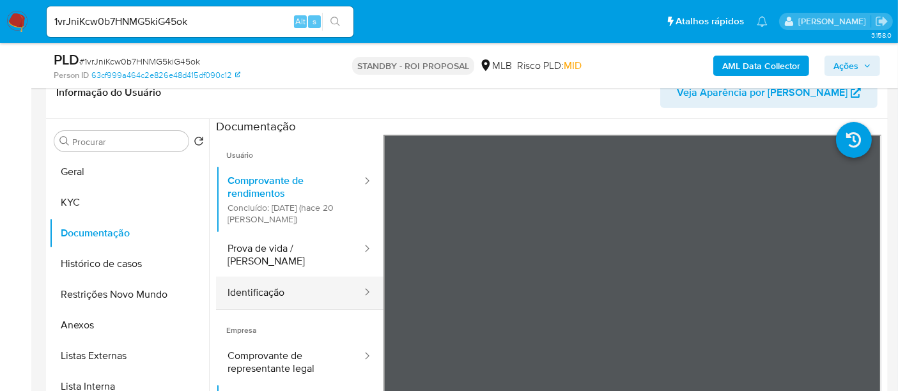
click at [262, 281] on button "Identificação" at bounding box center [289, 293] width 147 height 33
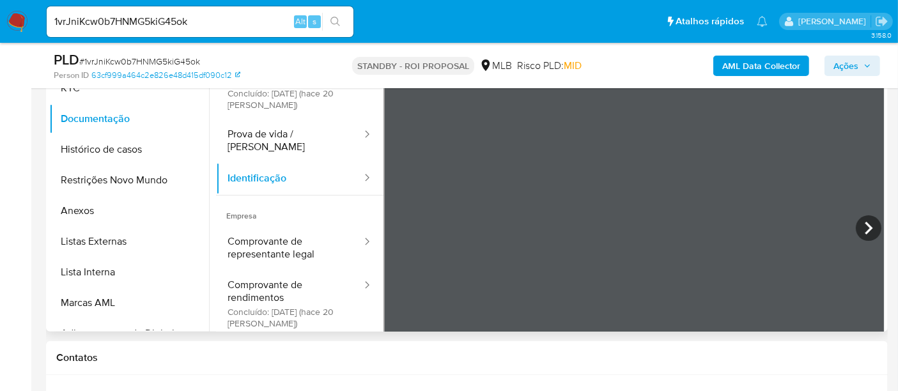
scroll to position [330, 0]
